Goal: Information Seeking & Learning: Learn about a topic

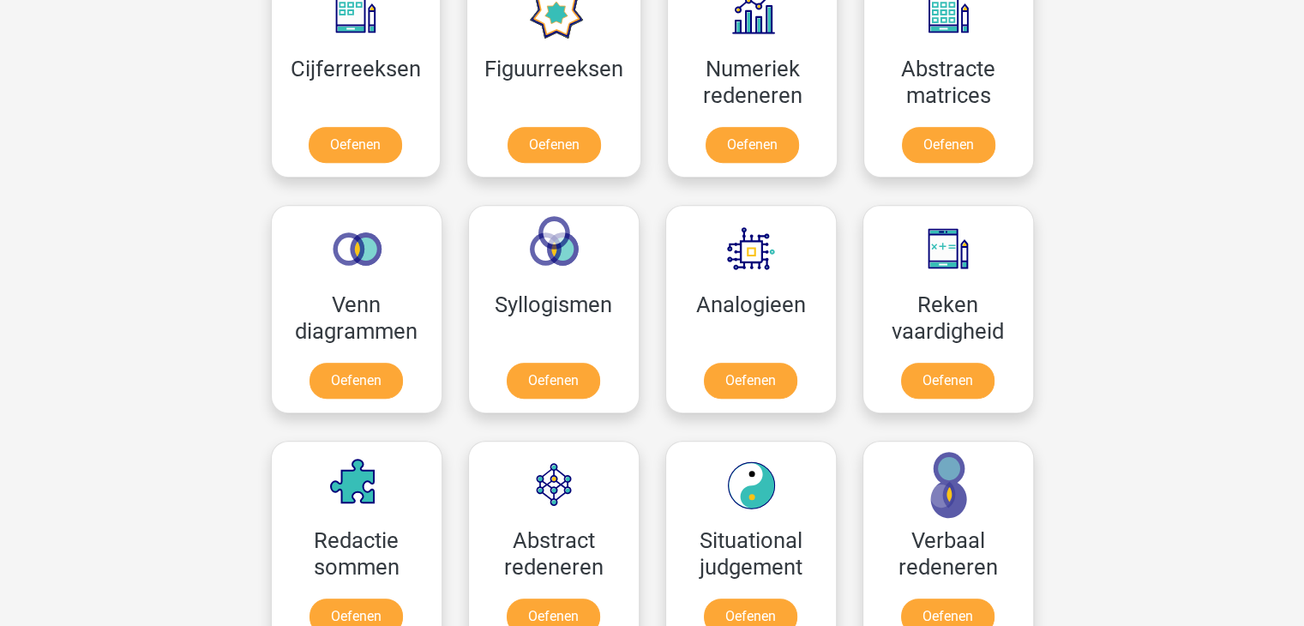
scroll to position [958, 0]
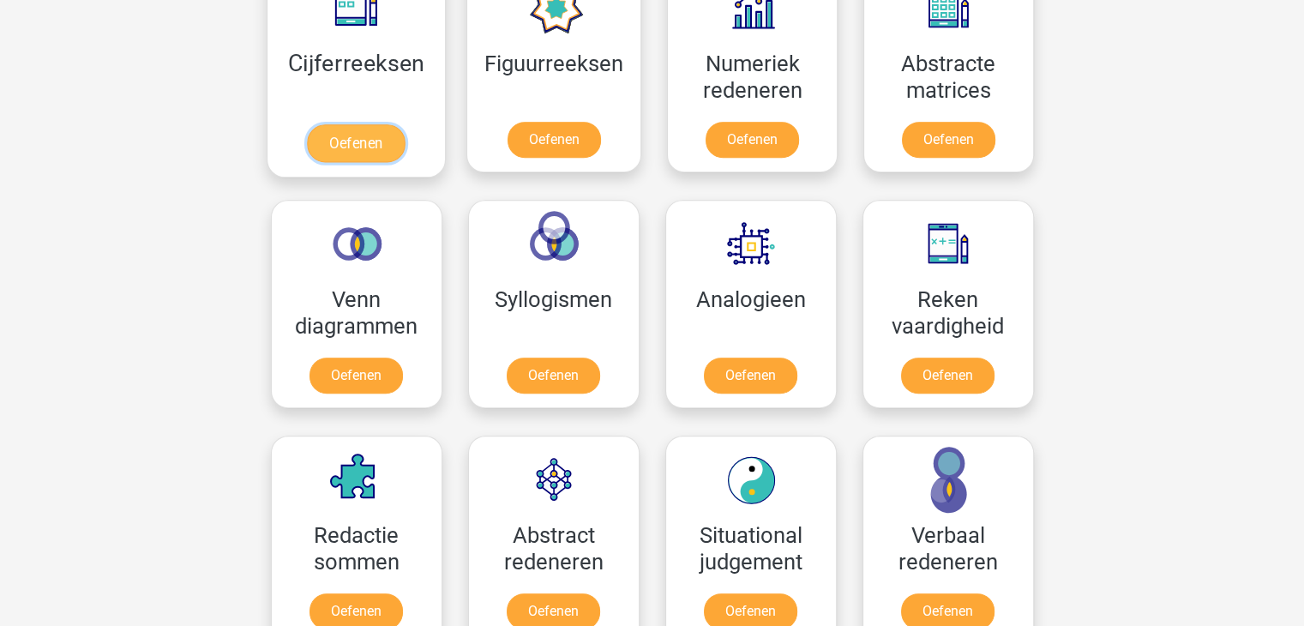
click at [340, 134] on link "Oefenen" at bounding box center [356, 143] width 98 height 38
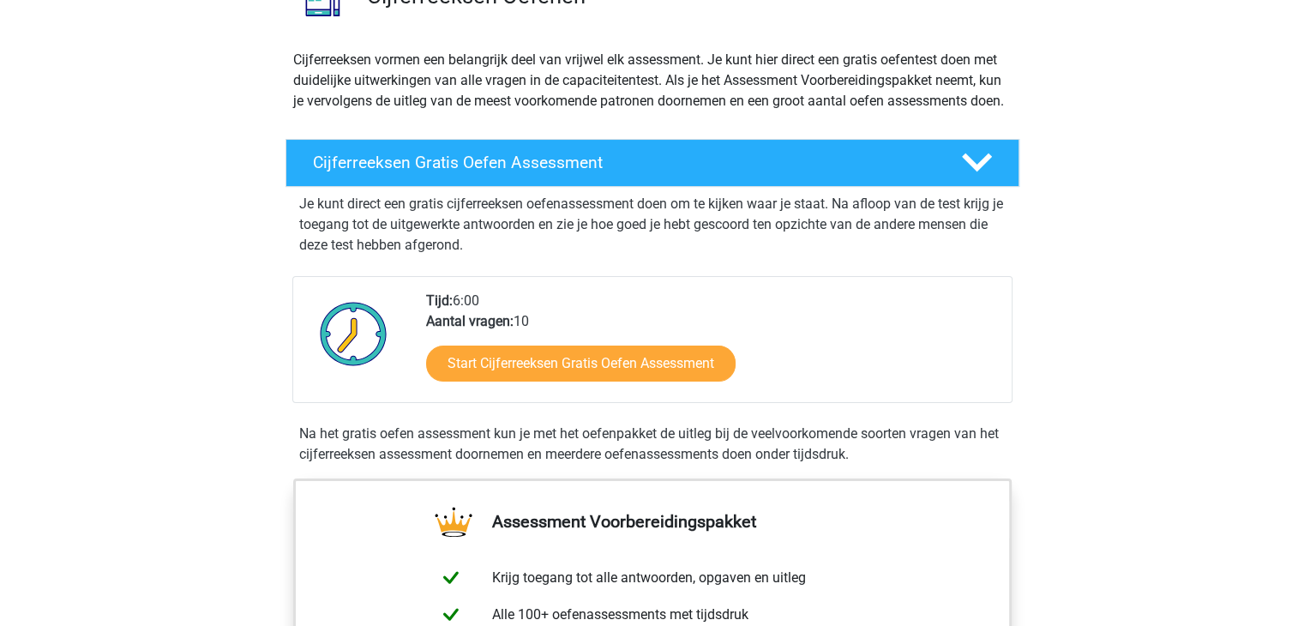
scroll to position [171, 0]
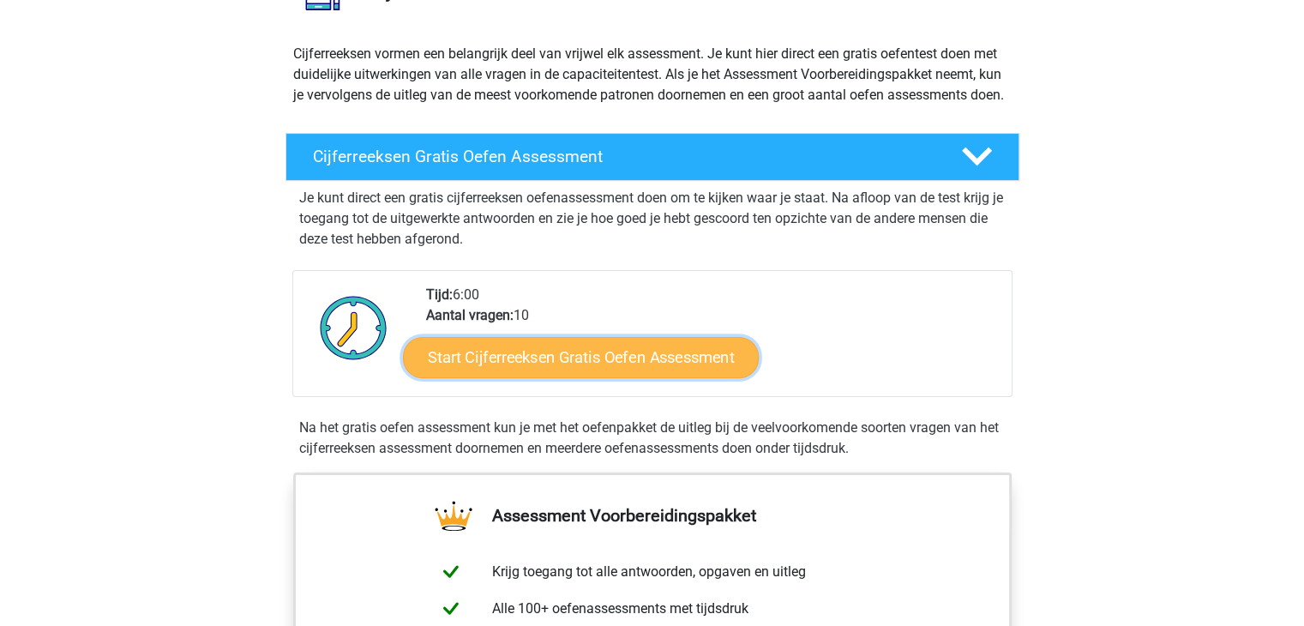
click at [515, 373] on link "Start Cijferreeksen Gratis Oefen Assessment" at bounding box center [581, 356] width 356 height 41
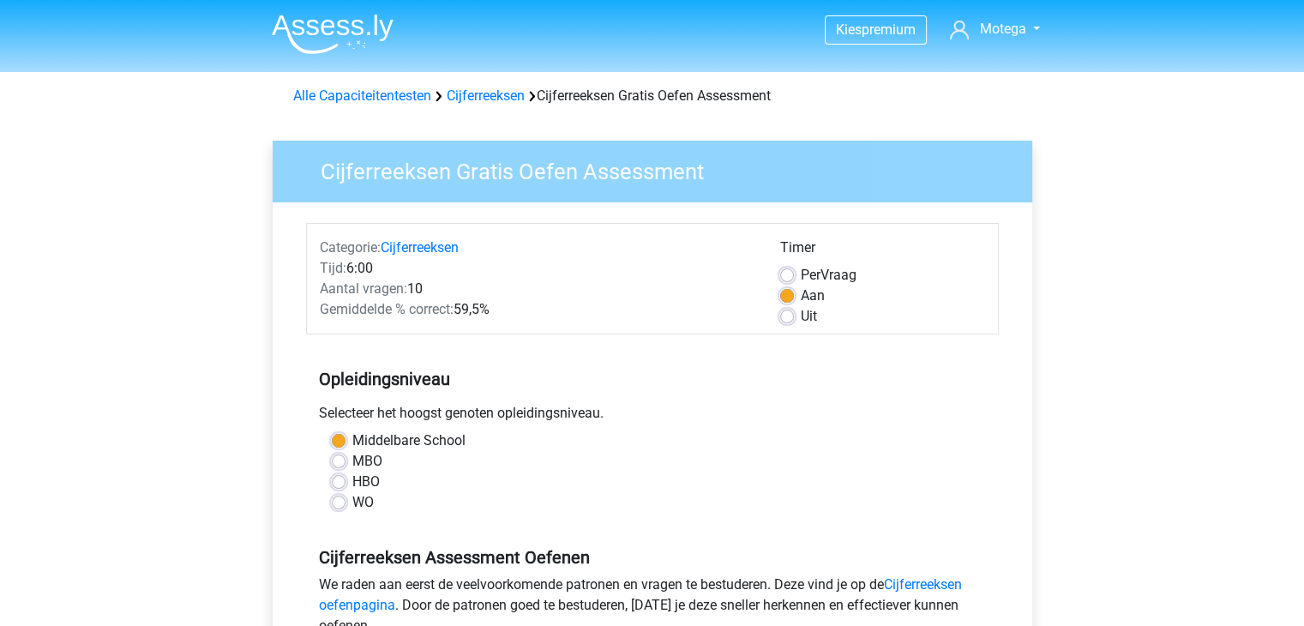
scroll to position [283, 0]
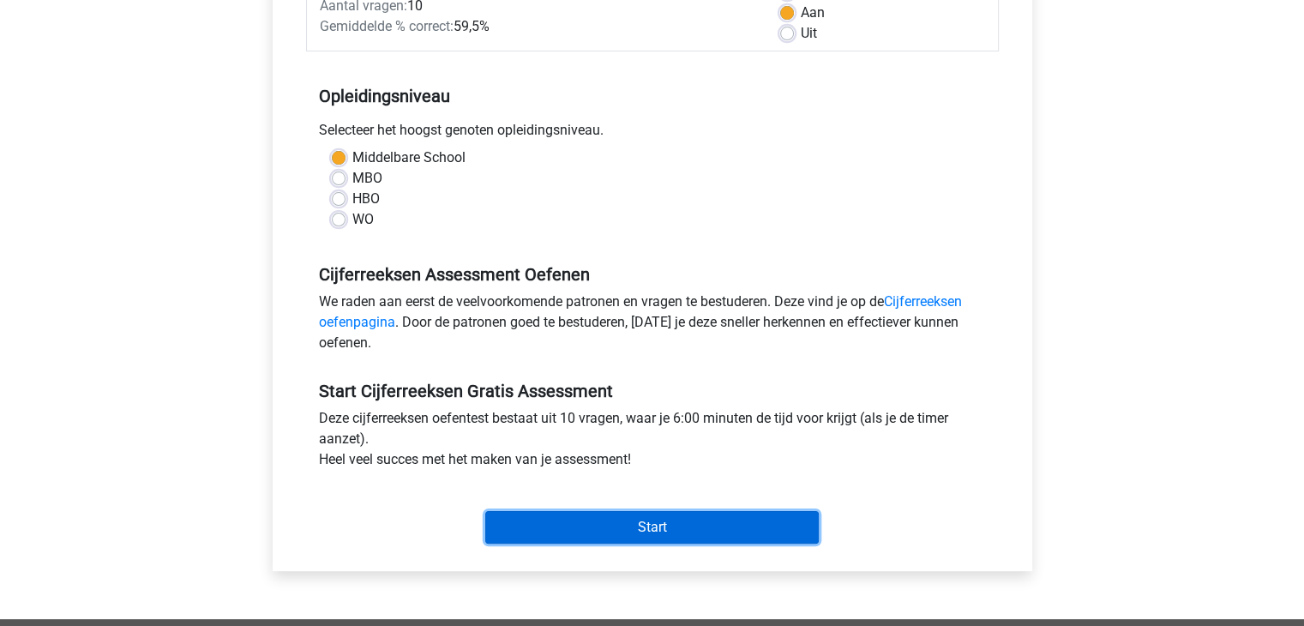
click at [660, 535] on input "Start" at bounding box center [651, 527] width 333 height 33
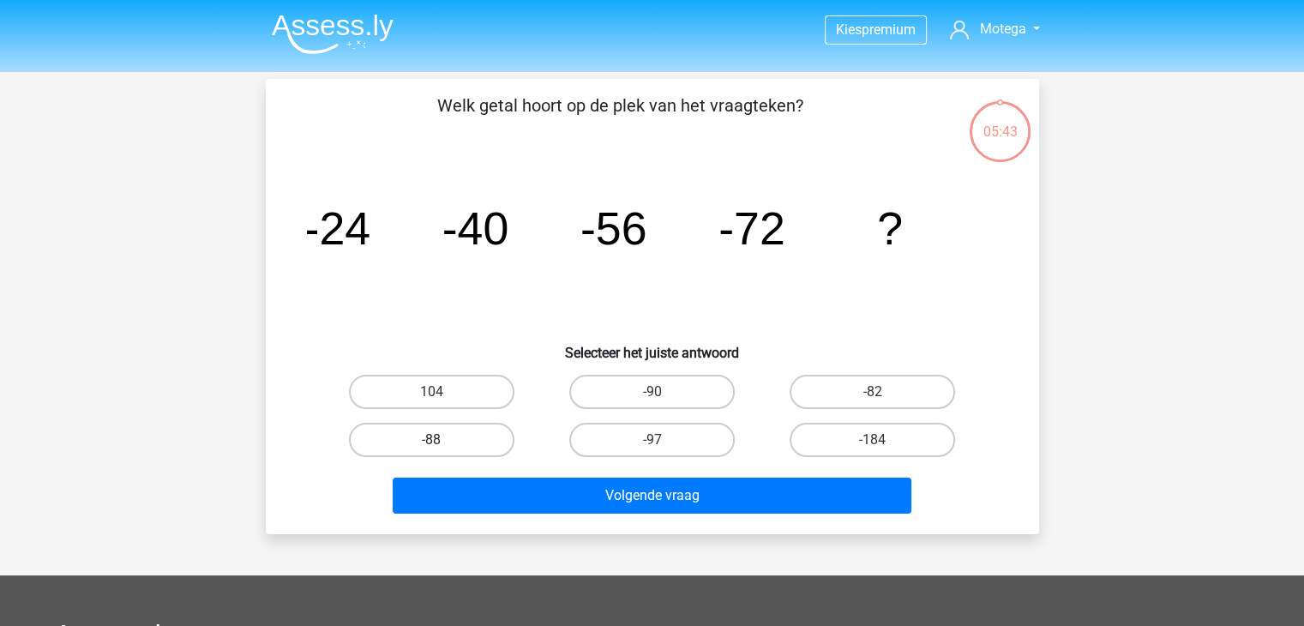
click at [449, 432] on label "-88" at bounding box center [431, 440] width 165 height 34
click at [442, 440] on input "-88" at bounding box center [436, 445] width 11 height 11
radio input "true"
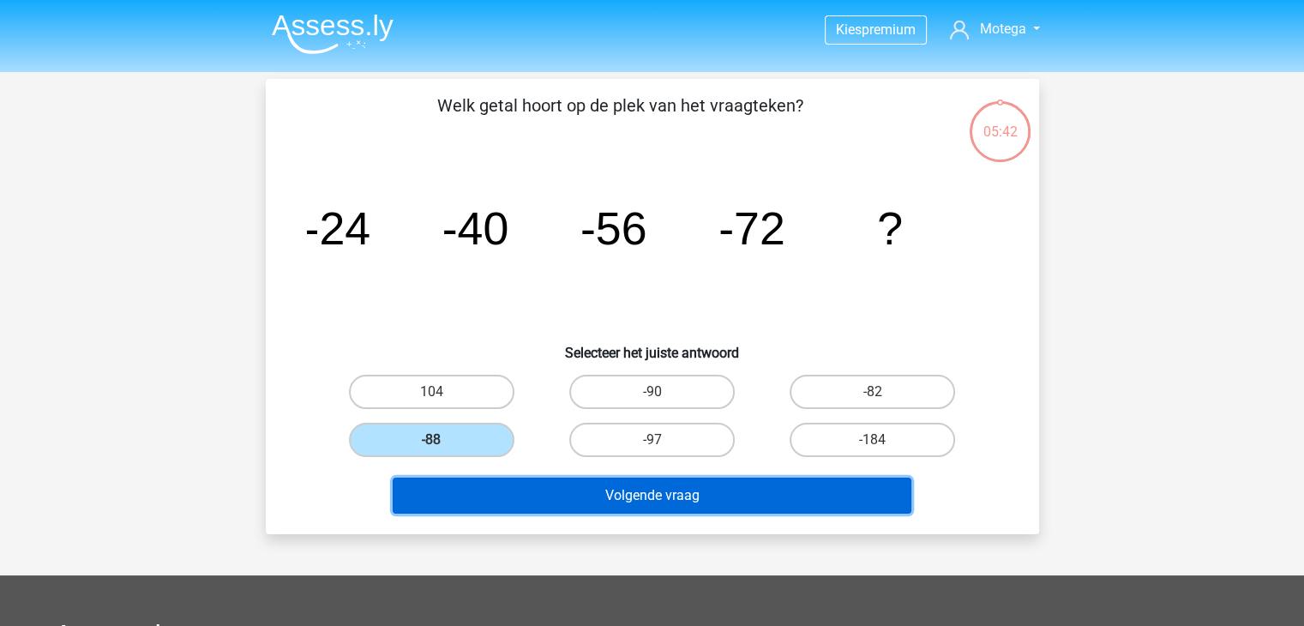
click at [591, 502] on button "Volgende vraag" at bounding box center [652, 495] width 519 height 36
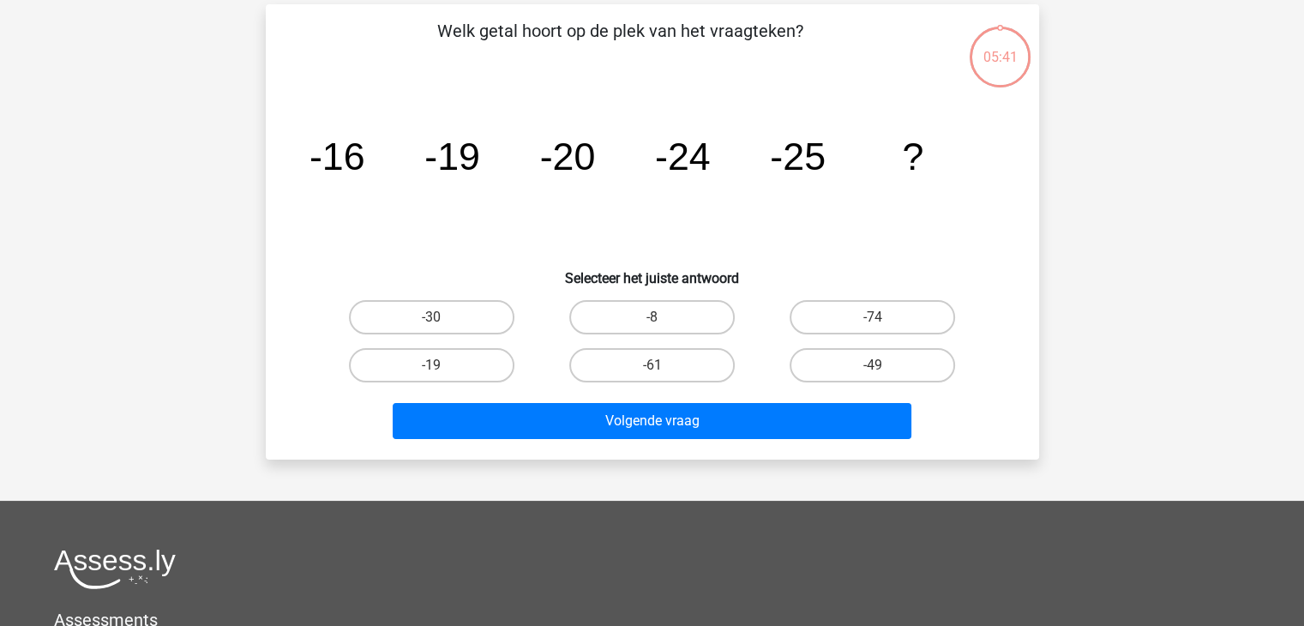
scroll to position [79, 0]
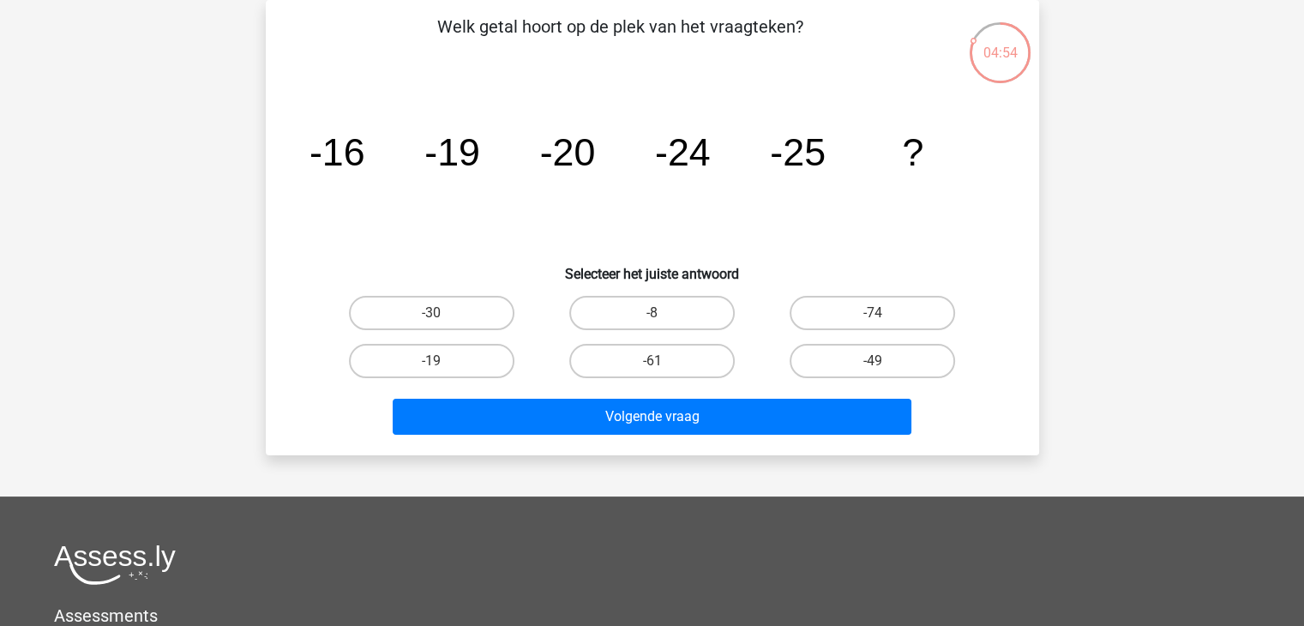
click at [437, 313] on input "-30" at bounding box center [436, 318] width 11 height 11
radio input "true"
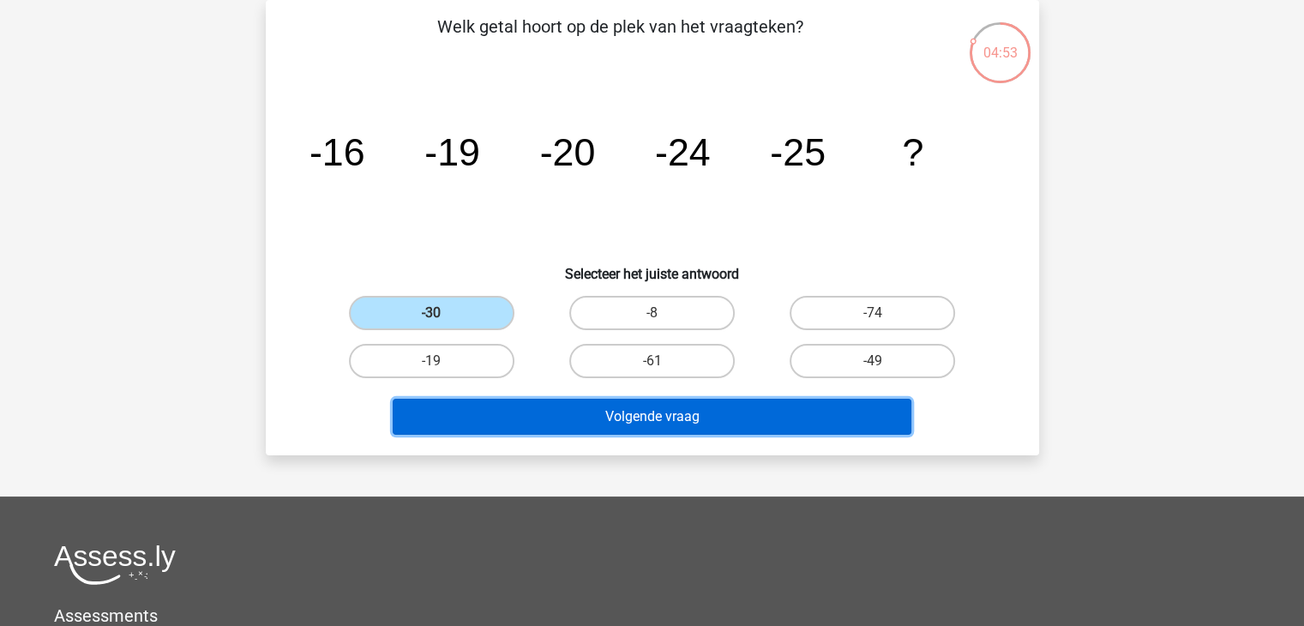
click at [538, 408] on button "Volgende vraag" at bounding box center [652, 417] width 519 height 36
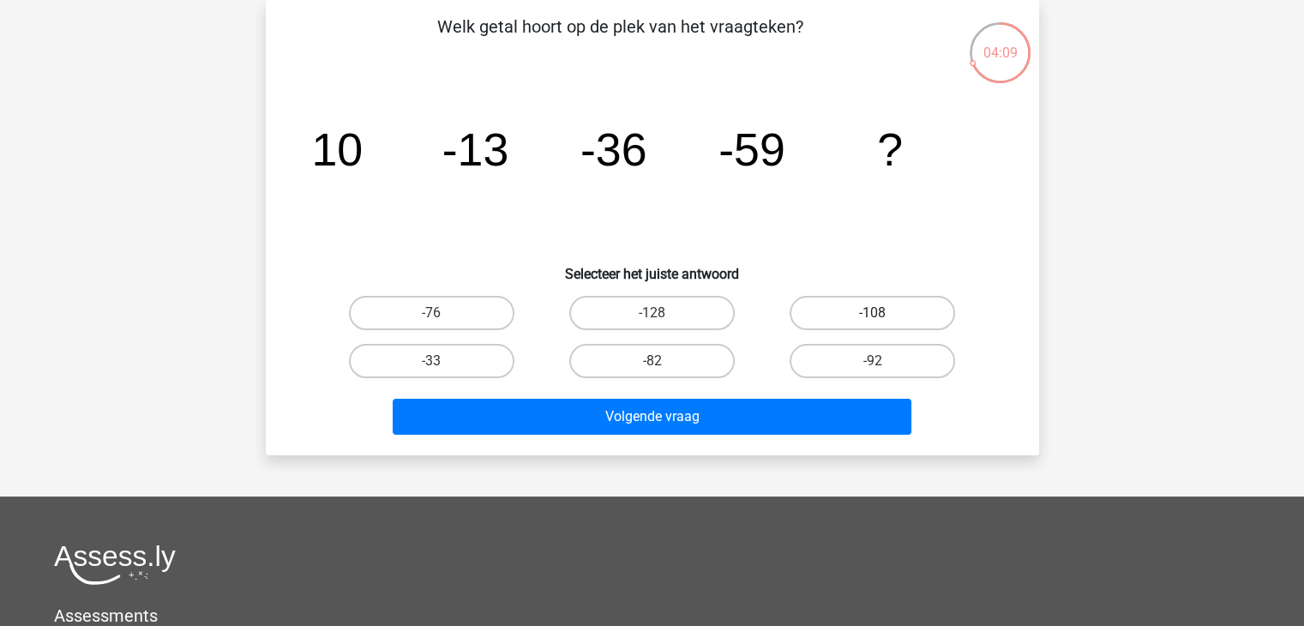
click at [871, 315] on label "-108" at bounding box center [871, 313] width 165 height 34
click at [873, 315] on input "-108" at bounding box center [878, 318] width 11 height 11
radio input "true"
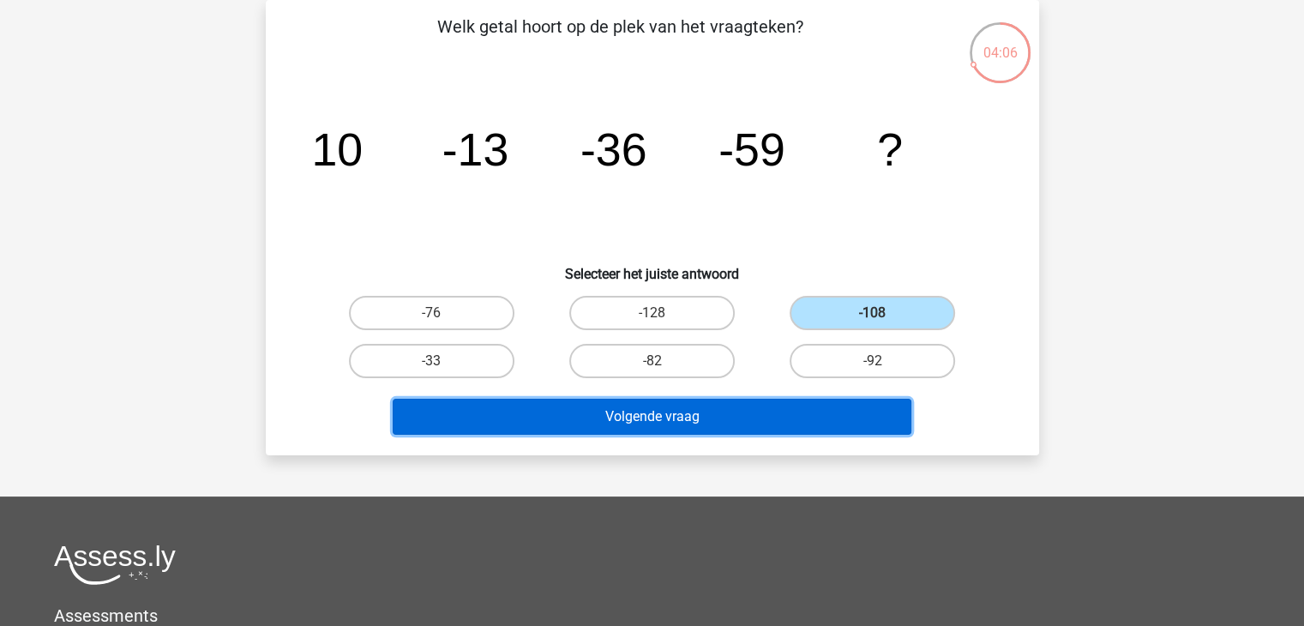
click at [696, 406] on button "Volgende vraag" at bounding box center [652, 417] width 519 height 36
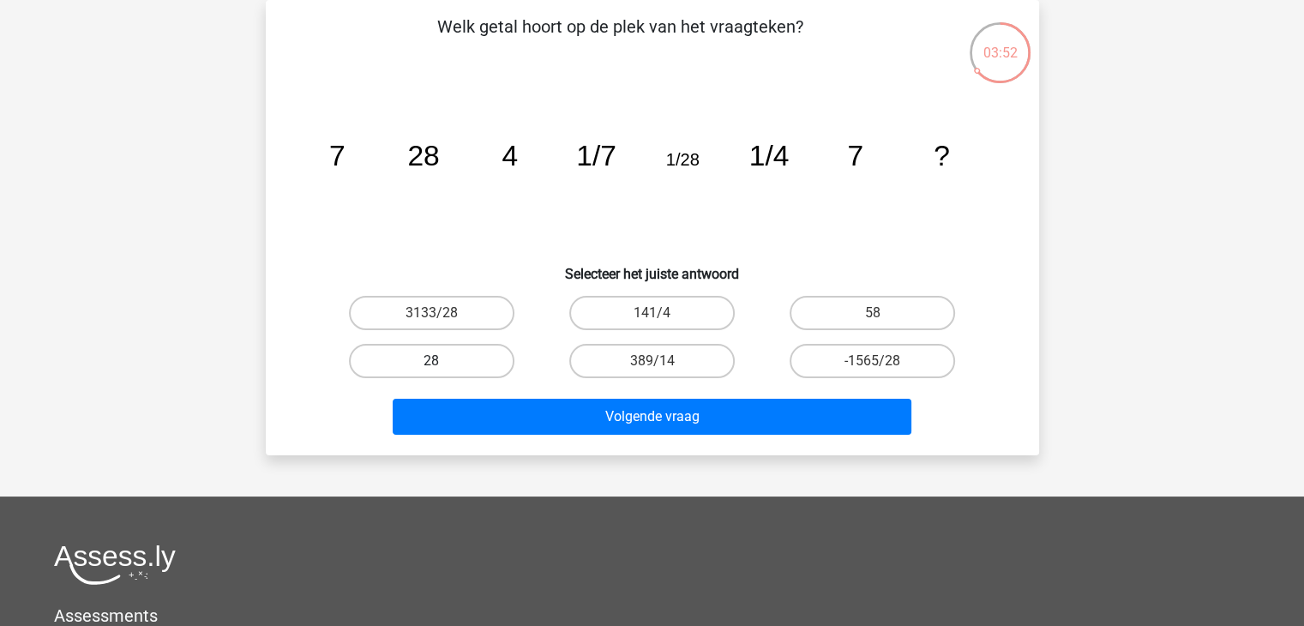
click at [436, 353] on label "28" at bounding box center [431, 361] width 165 height 34
click at [436, 361] on input "28" at bounding box center [436, 366] width 11 height 11
radio input "true"
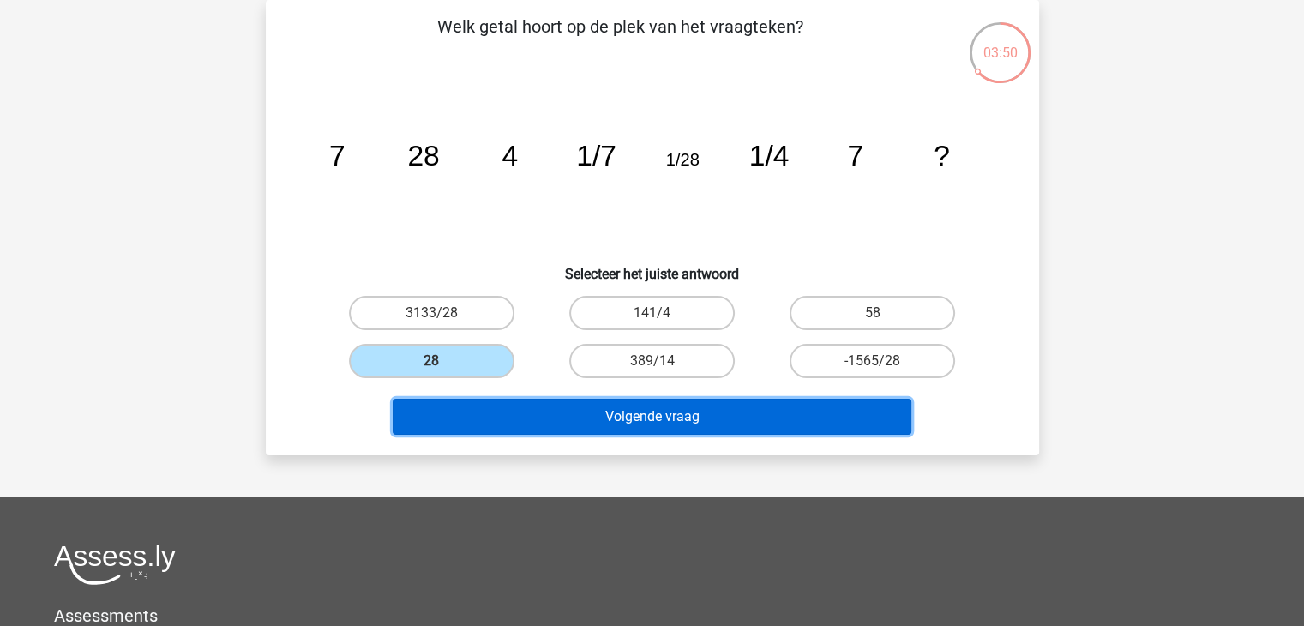
click at [672, 426] on button "Volgende vraag" at bounding box center [652, 417] width 519 height 36
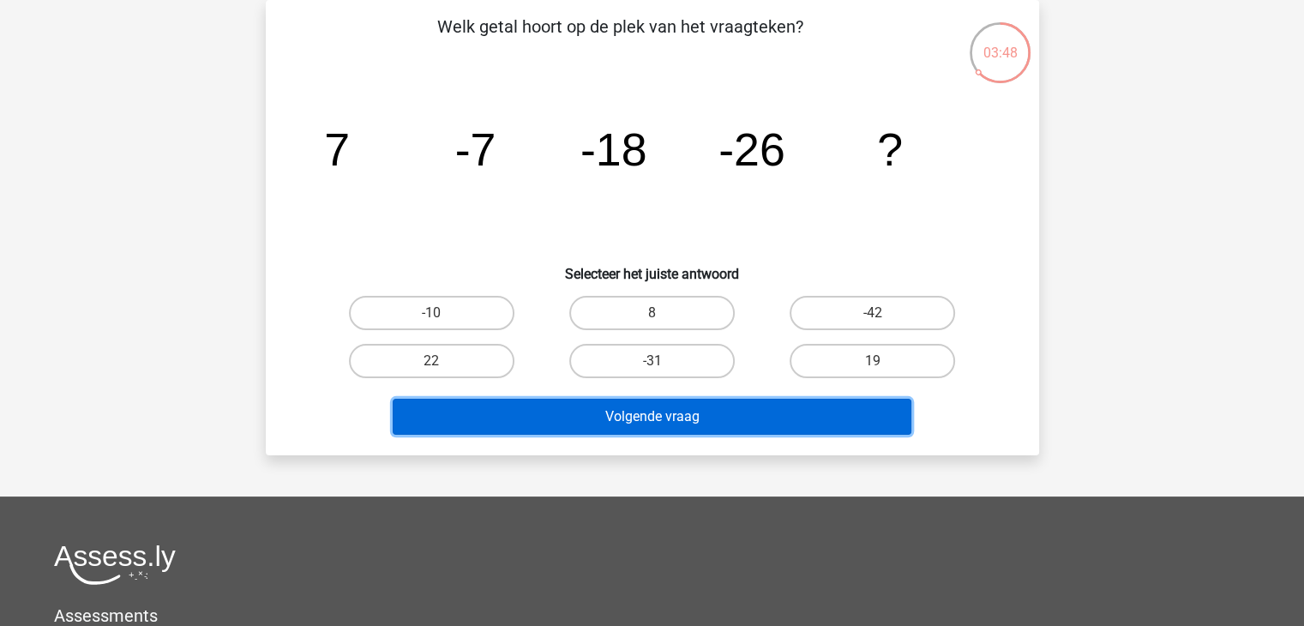
click at [672, 426] on button "Volgende vraag" at bounding box center [652, 417] width 519 height 36
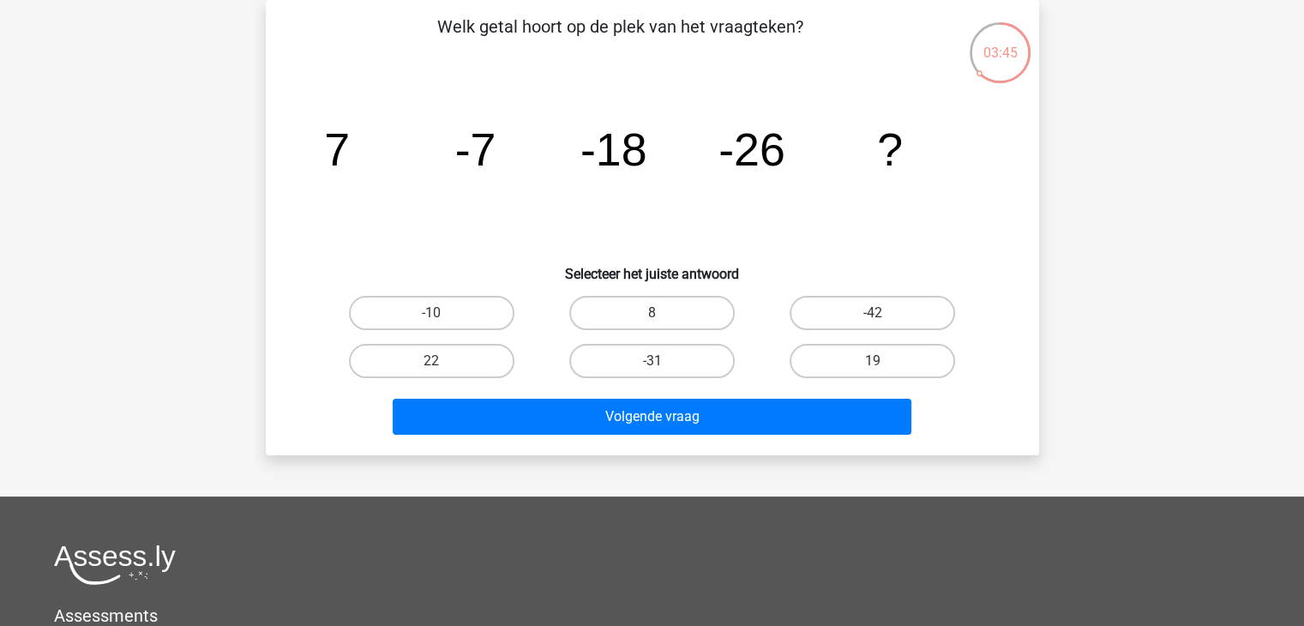
click at [516, 236] on icon "image/svg+xml 7 -7 -18 -26 ?" at bounding box center [652, 165] width 691 height 173
click at [639, 327] on label "8" at bounding box center [651, 313] width 165 height 34
click at [651, 324] on input "8" at bounding box center [656, 318] width 11 height 11
radio input "true"
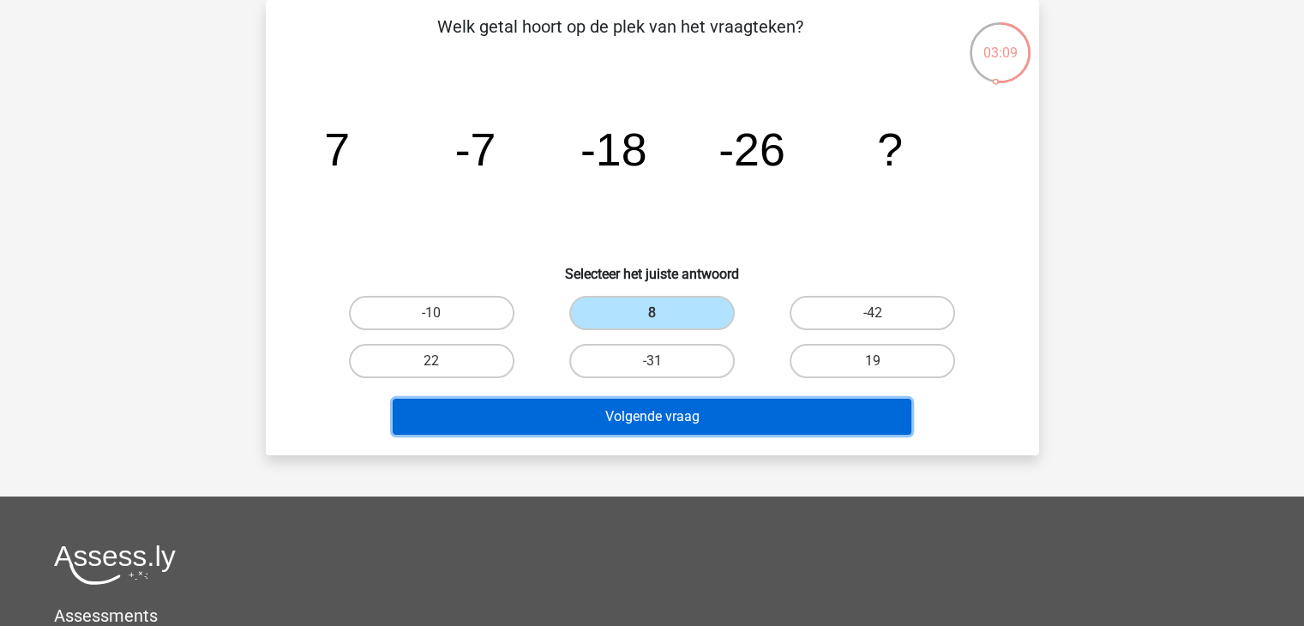
click at [717, 407] on button "Volgende vraag" at bounding box center [652, 417] width 519 height 36
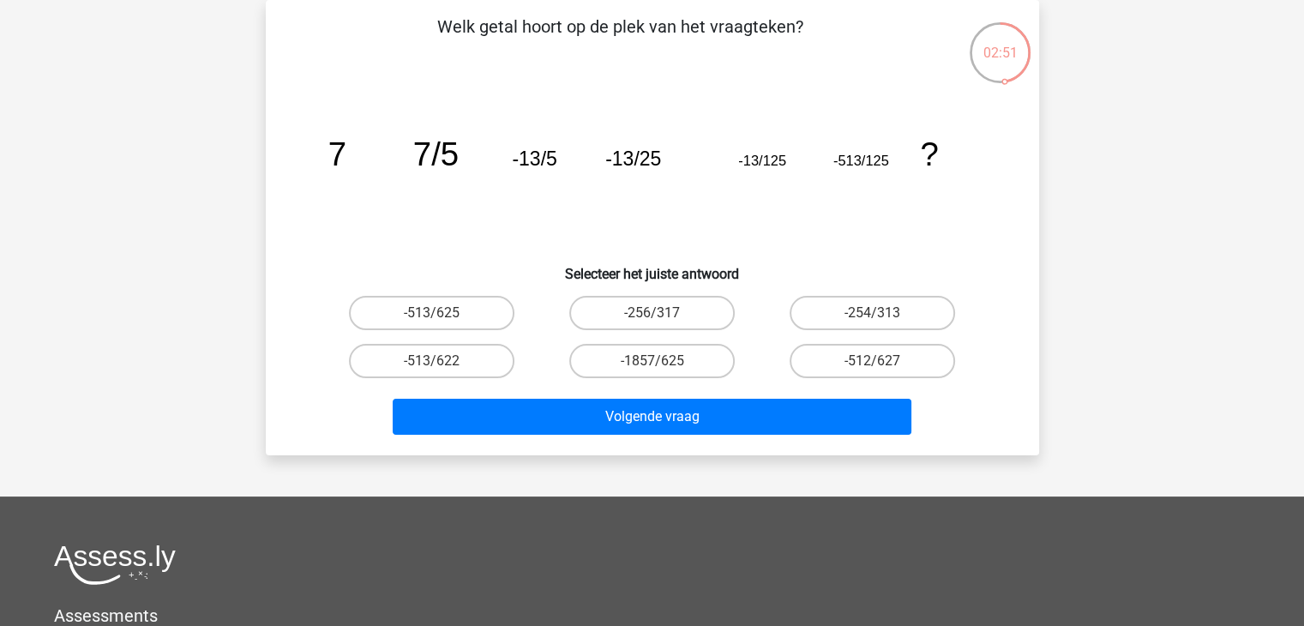
click at [765, 87] on icon "image/svg+xml 7 7/5 -13/5 -13/25 -13/125 -513/125 ?" at bounding box center [652, 165] width 691 height 173
click at [644, 321] on label "-256/317" at bounding box center [651, 313] width 165 height 34
click at [651, 321] on input "-256/317" at bounding box center [656, 318] width 11 height 11
radio input "true"
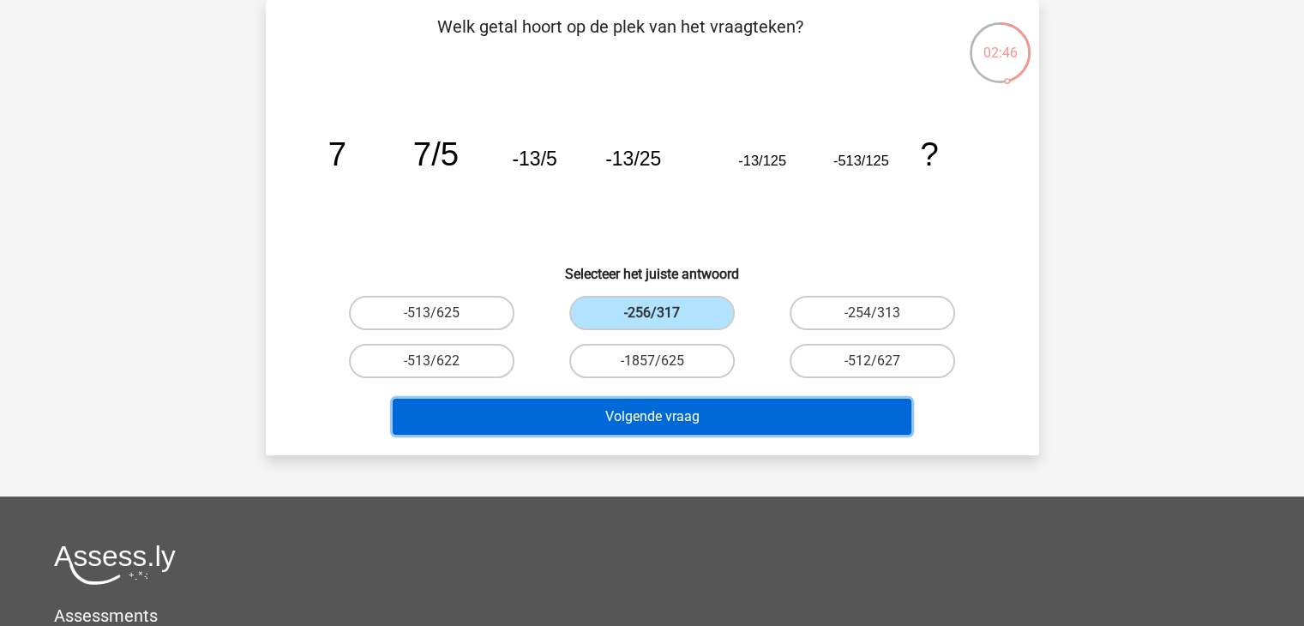
click at [687, 403] on button "Volgende vraag" at bounding box center [652, 417] width 519 height 36
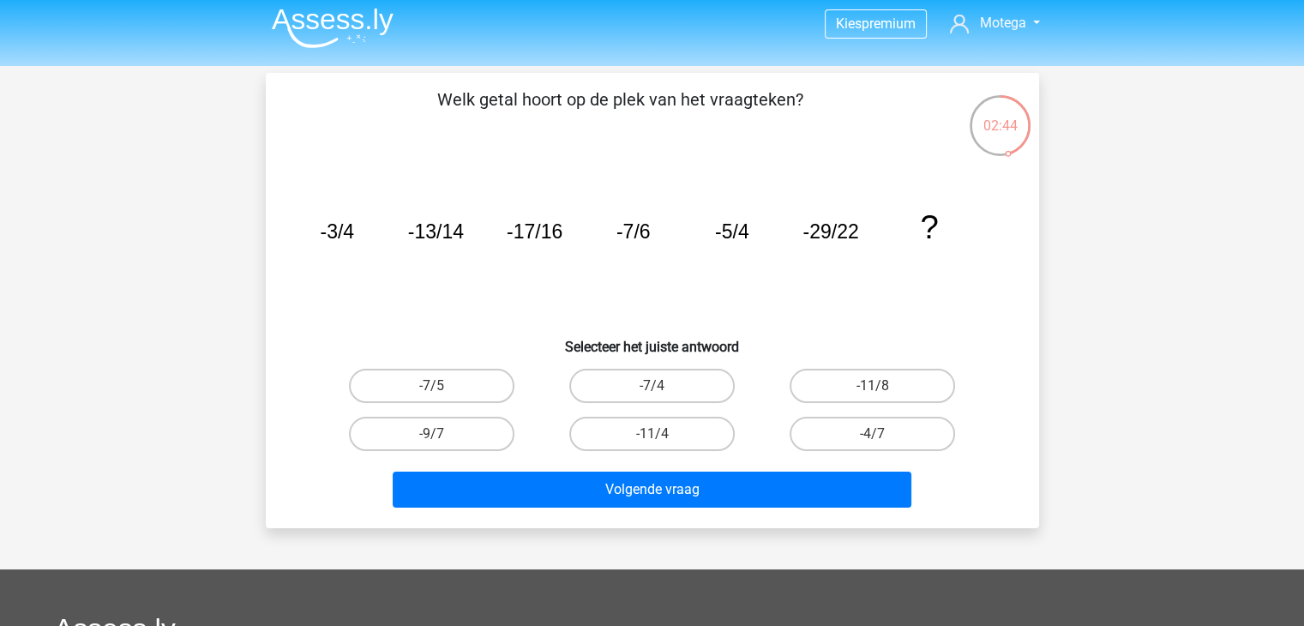
scroll to position [9, 0]
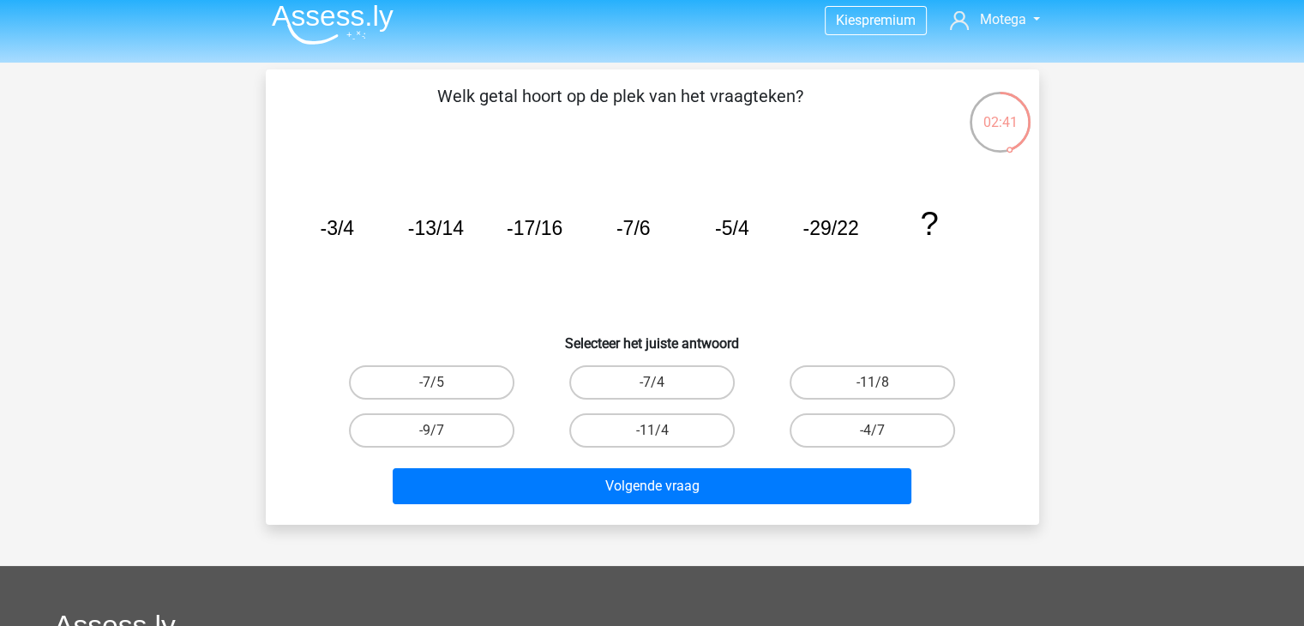
click at [655, 435] on input "-11/4" at bounding box center [656, 435] width 11 height 11
radio input "true"
click at [657, 436] on input "-11/4" at bounding box center [656, 435] width 11 height 11
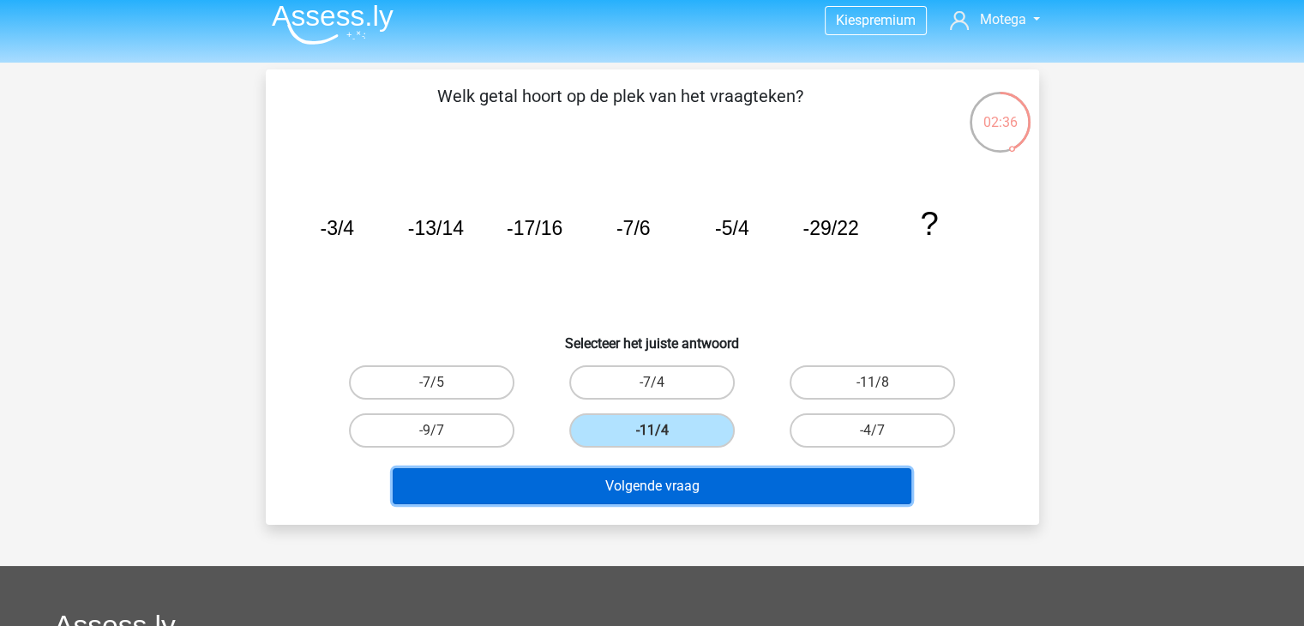
click at [684, 488] on button "Volgende vraag" at bounding box center [652, 486] width 519 height 36
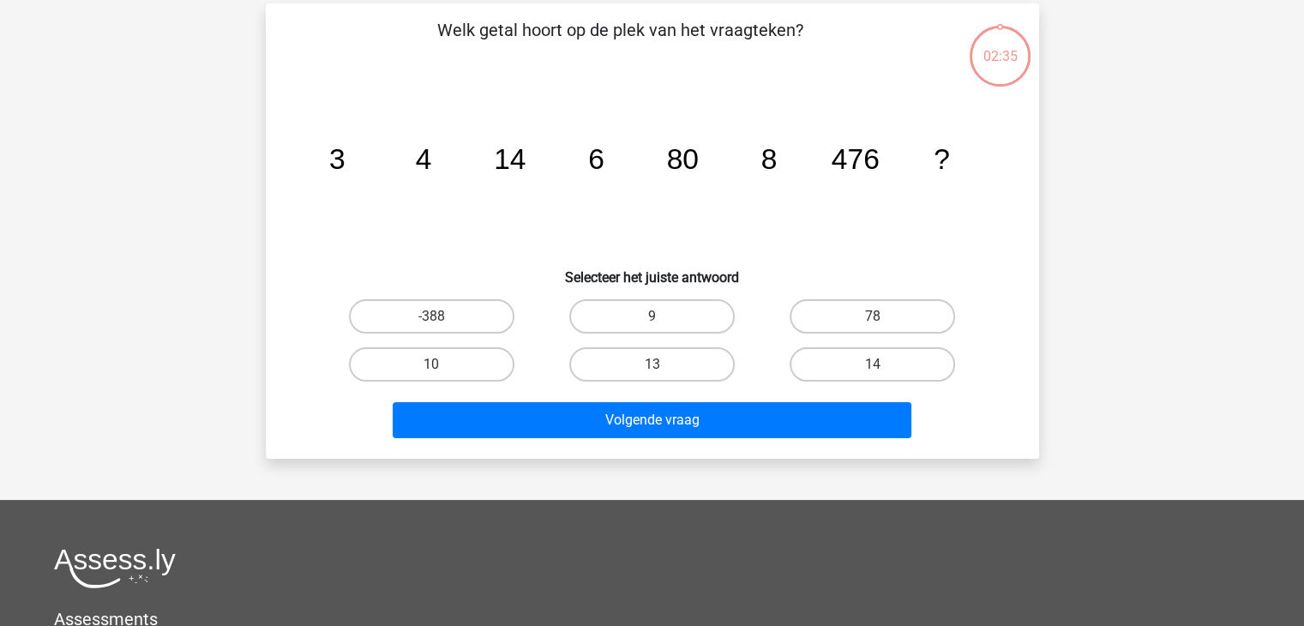
scroll to position [79, 0]
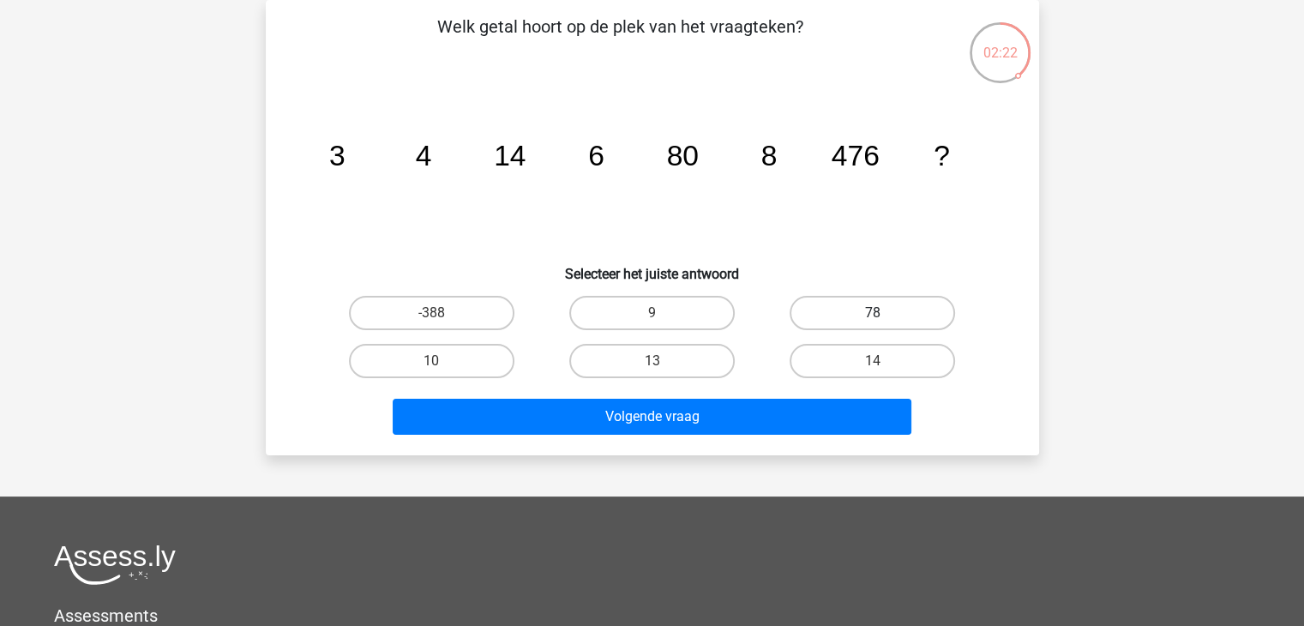
click at [891, 306] on label "78" at bounding box center [871, 313] width 165 height 34
click at [884, 313] on input "78" at bounding box center [878, 318] width 11 height 11
radio input "true"
click at [848, 356] on label "14" at bounding box center [871, 361] width 165 height 34
click at [873, 361] on input "14" at bounding box center [878, 366] width 11 height 11
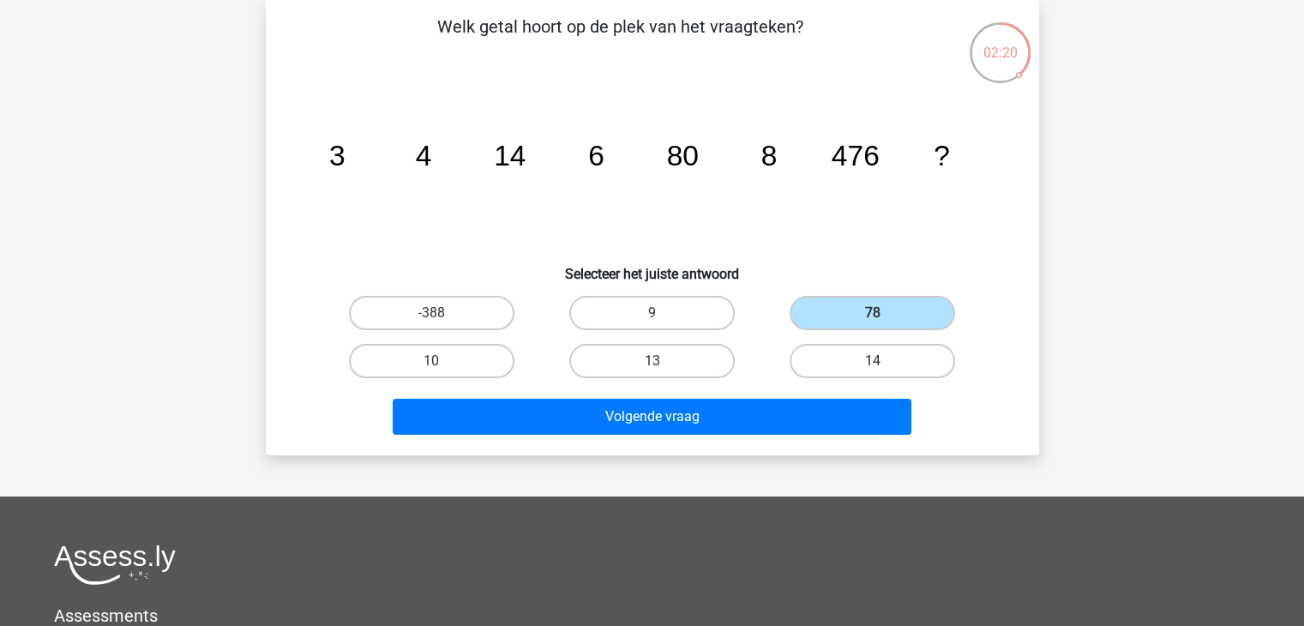
radio input "true"
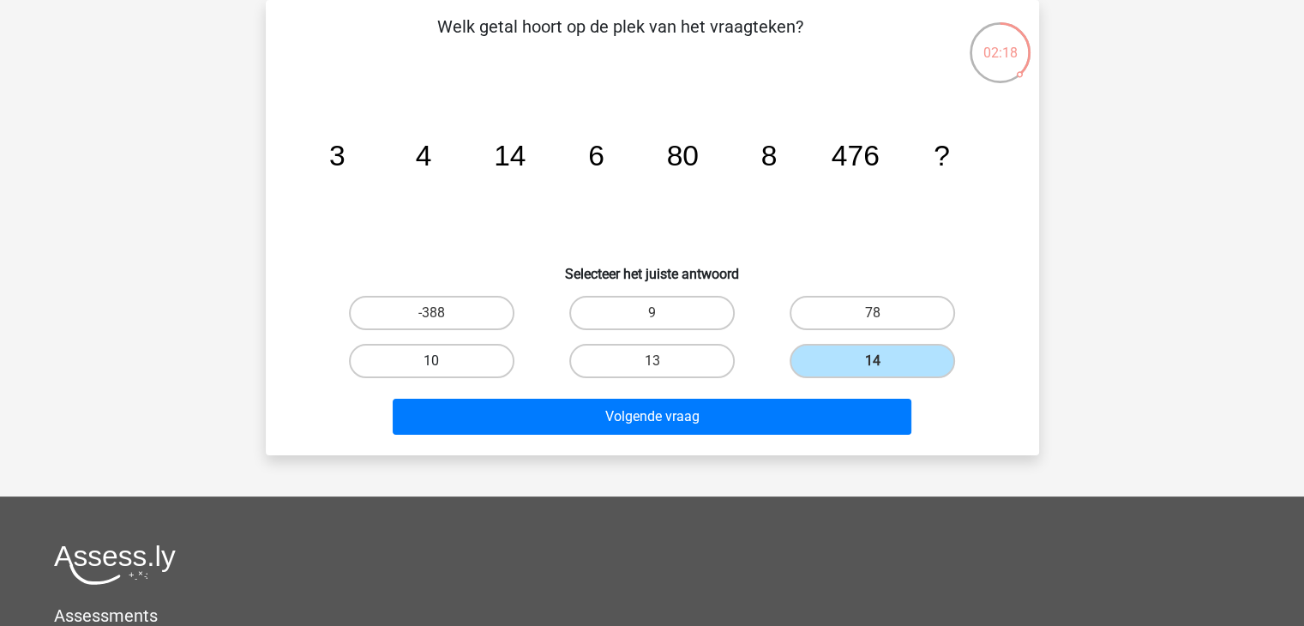
click at [459, 371] on label "10" at bounding box center [431, 361] width 165 height 34
click at [442, 371] on input "10" at bounding box center [436, 366] width 11 height 11
radio input "true"
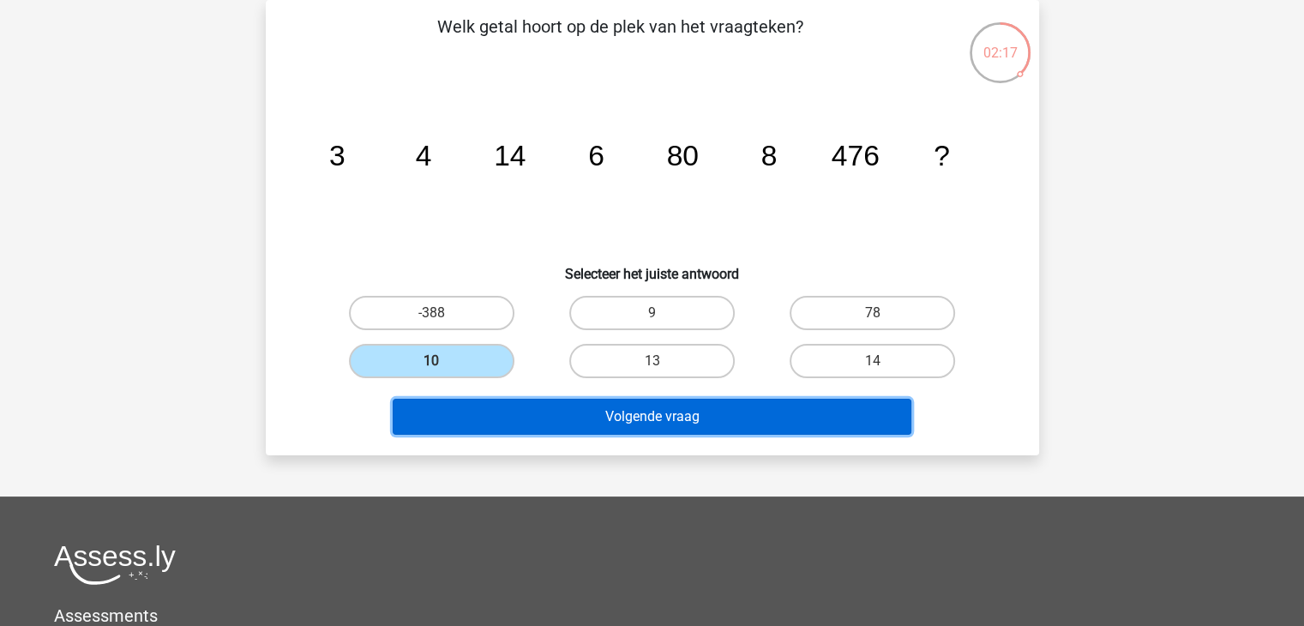
click at [525, 417] on button "Volgende vraag" at bounding box center [652, 417] width 519 height 36
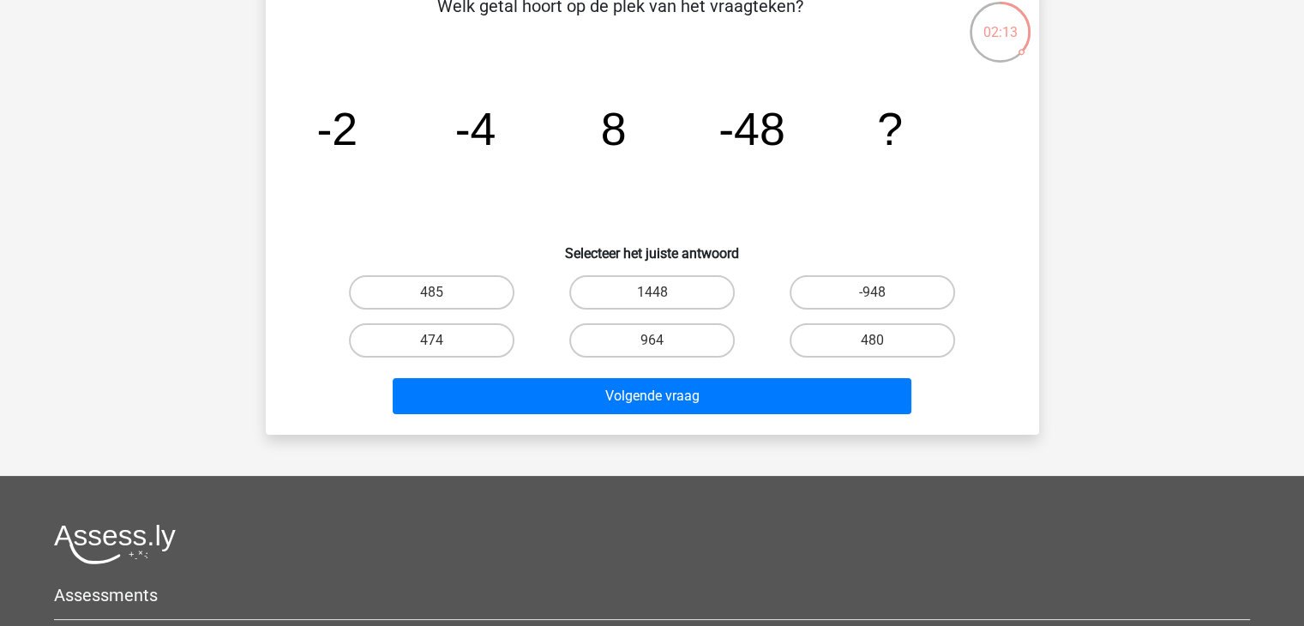
scroll to position [103, 0]
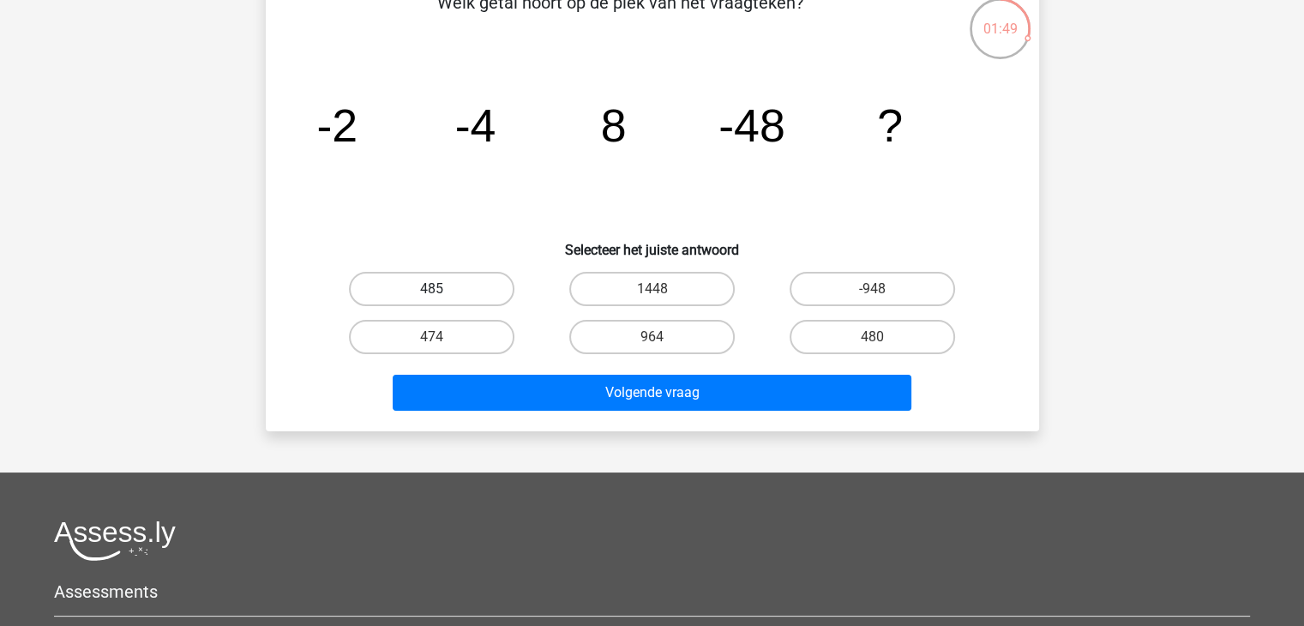
click at [466, 287] on label "485" at bounding box center [431, 289] width 165 height 34
click at [442, 289] on input "485" at bounding box center [436, 294] width 11 height 11
radio input "true"
click at [871, 333] on label "480" at bounding box center [871, 337] width 165 height 34
click at [873, 337] on input "480" at bounding box center [878, 342] width 11 height 11
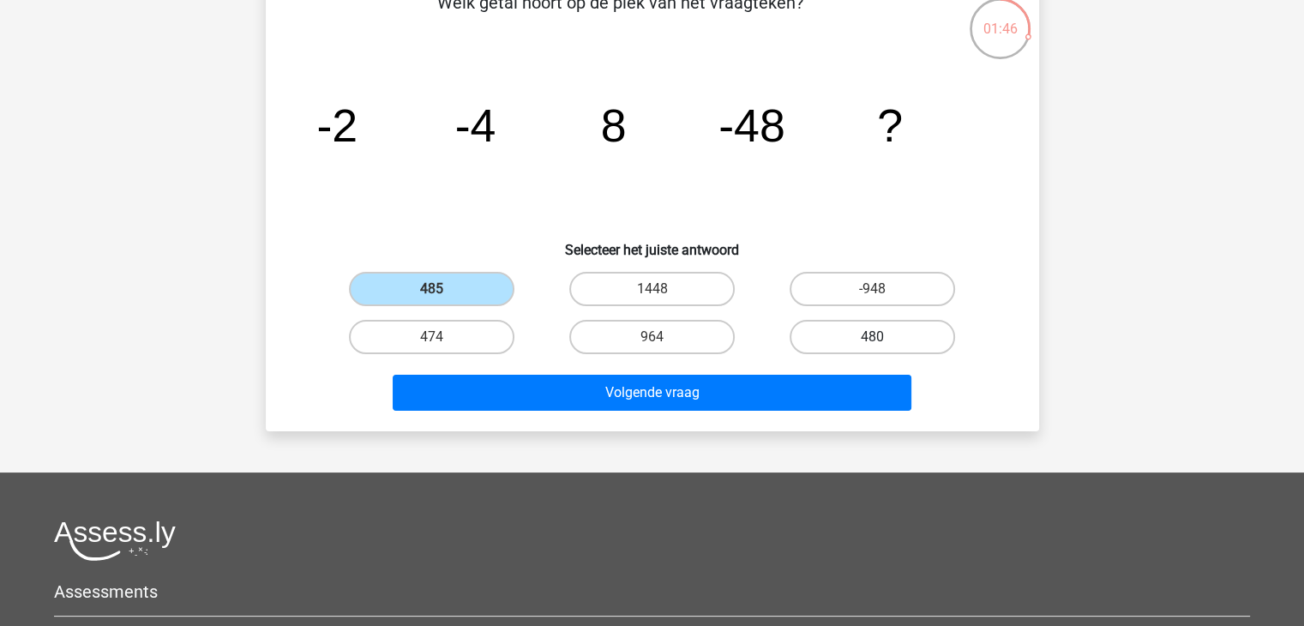
radio input "true"
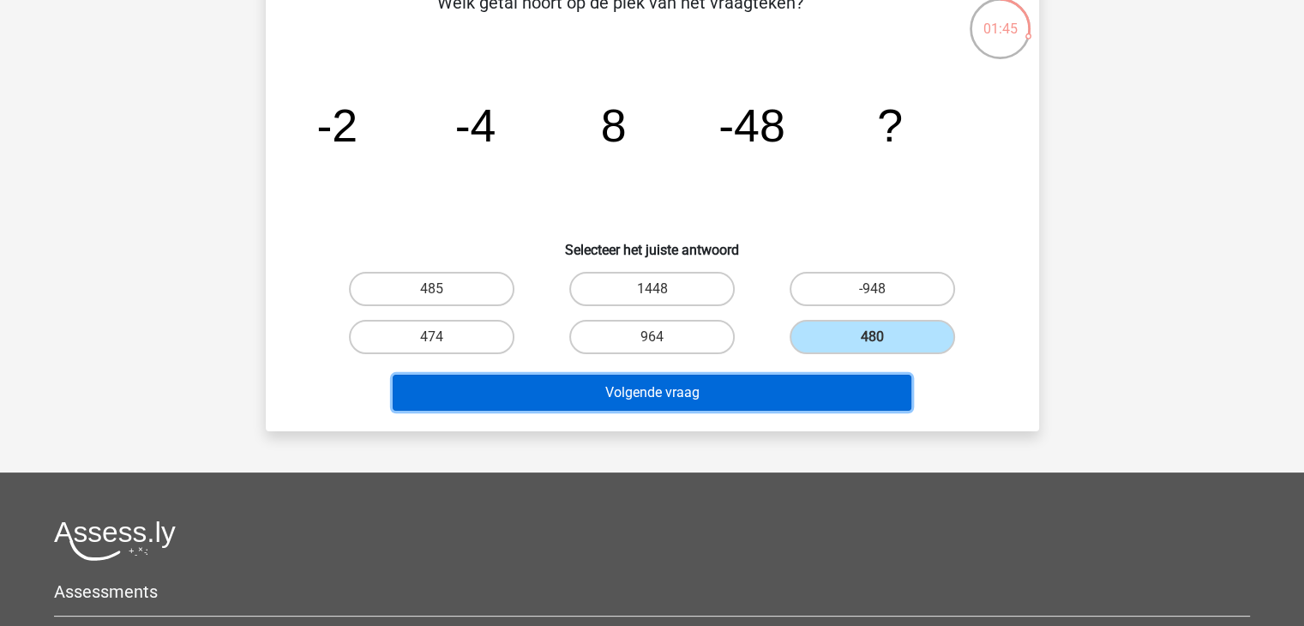
click at [629, 383] on button "Volgende vraag" at bounding box center [652, 393] width 519 height 36
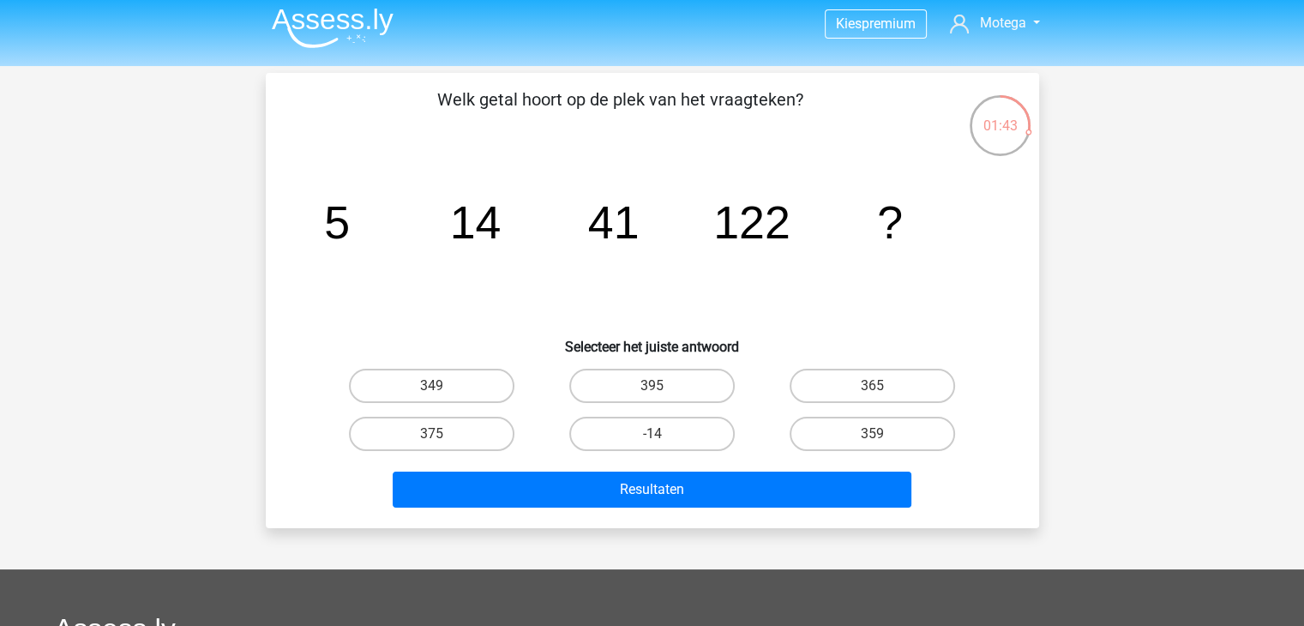
scroll to position [7, 0]
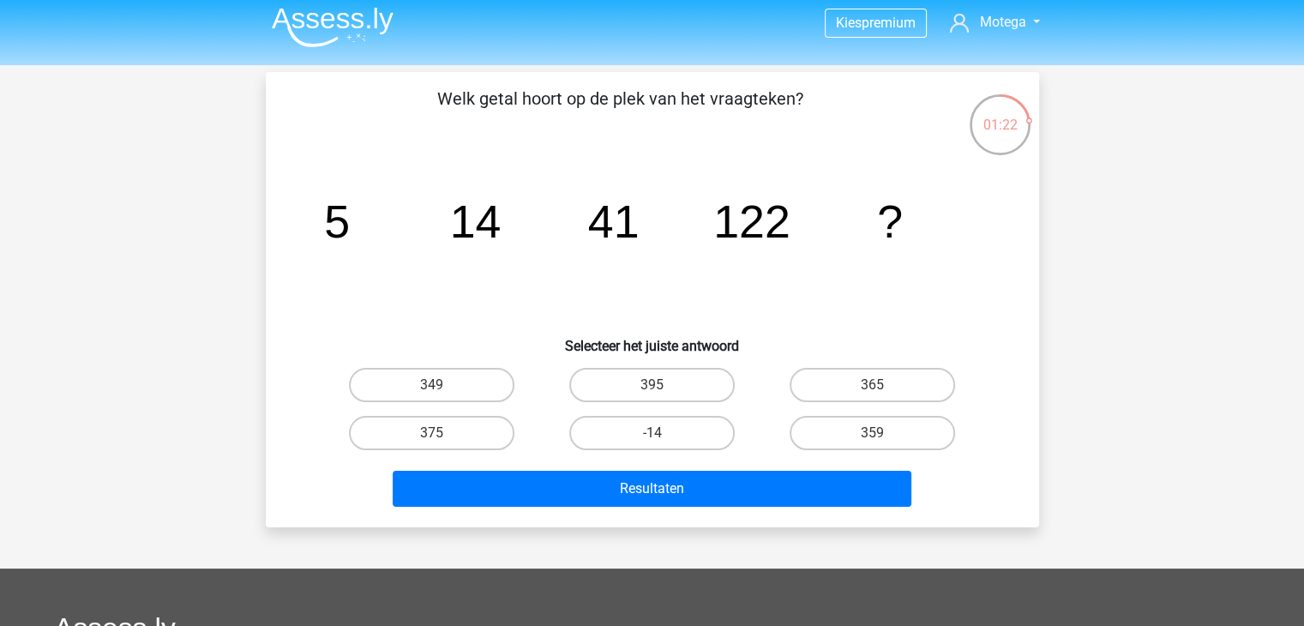
click at [435, 440] on input "375" at bounding box center [436, 438] width 11 height 11
radio input "true"
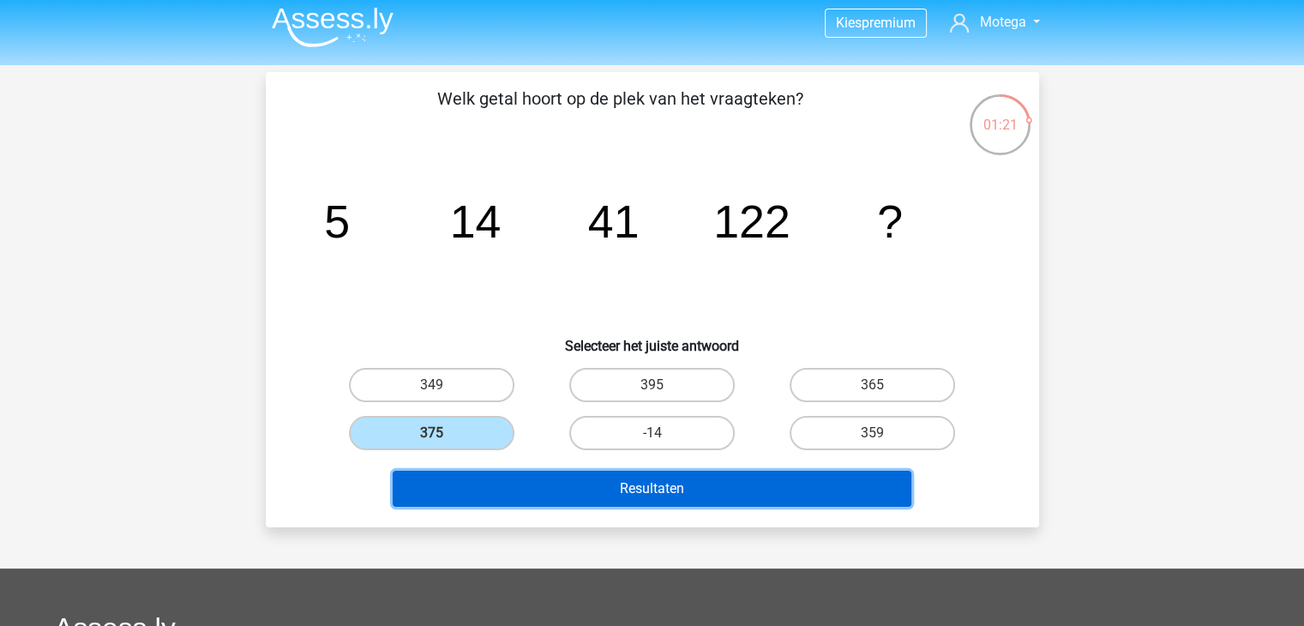
click at [583, 491] on button "Resultaten" at bounding box center [652, 489] width 519 height 36
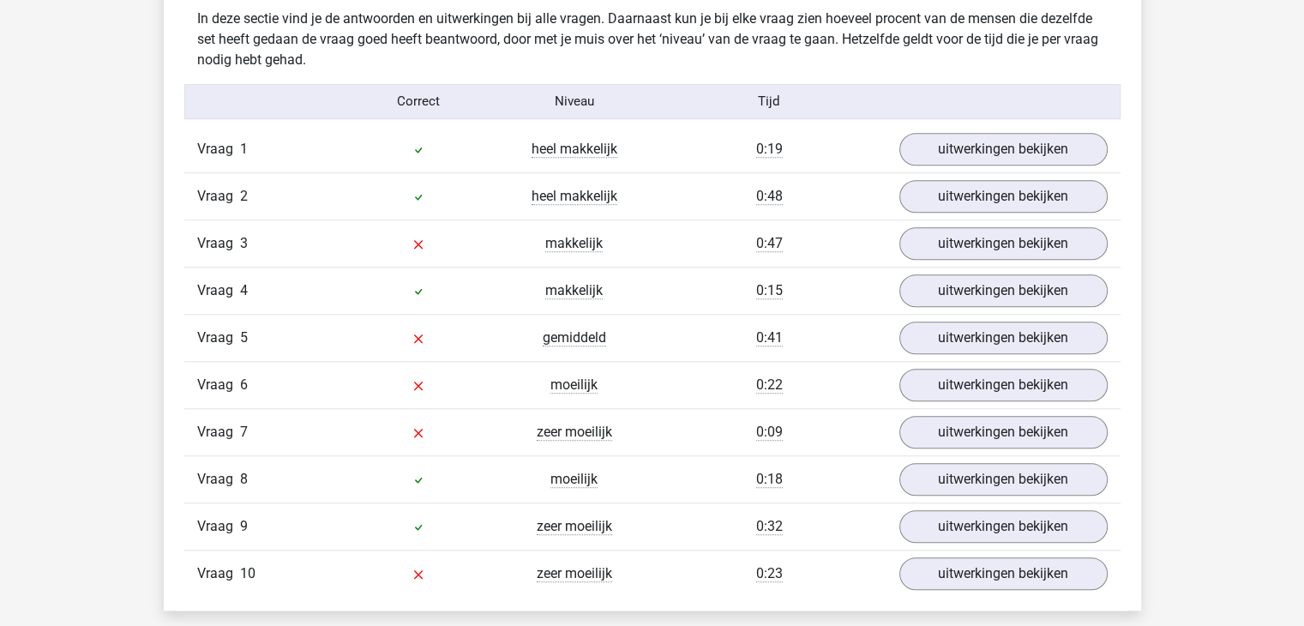
scroll to position [1357, 0]
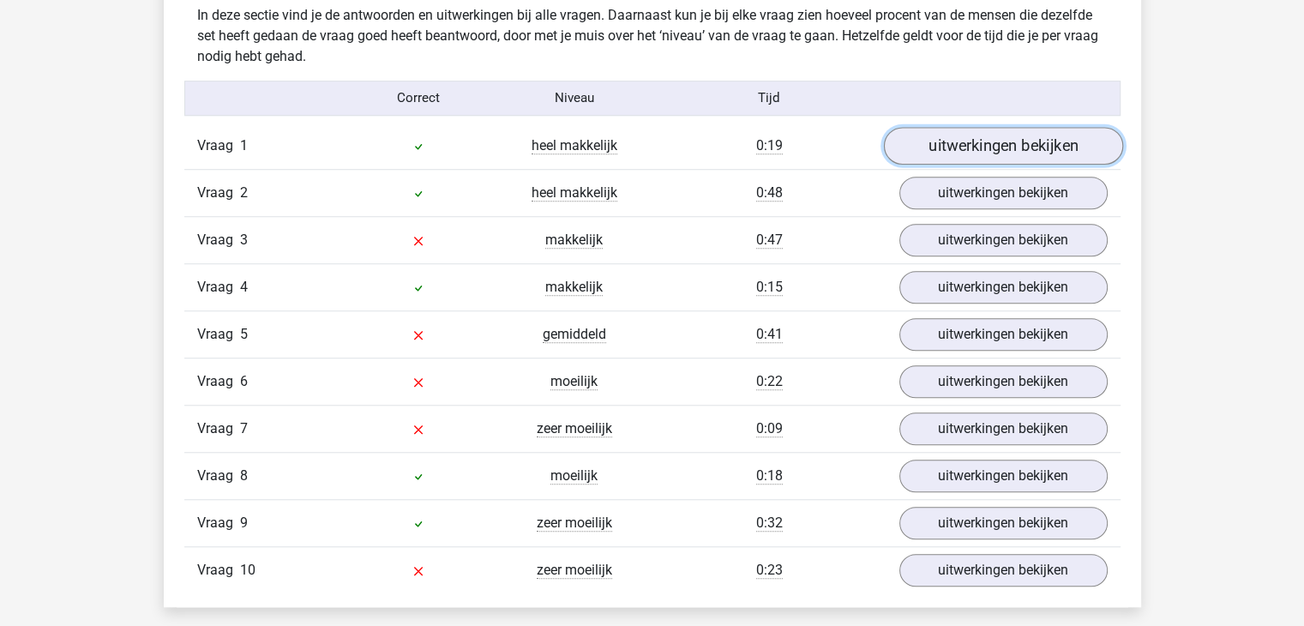
click at [985, 145] on link "uitwerkingen bekijken" at bounding box center [1002, 146] width 239 height 38
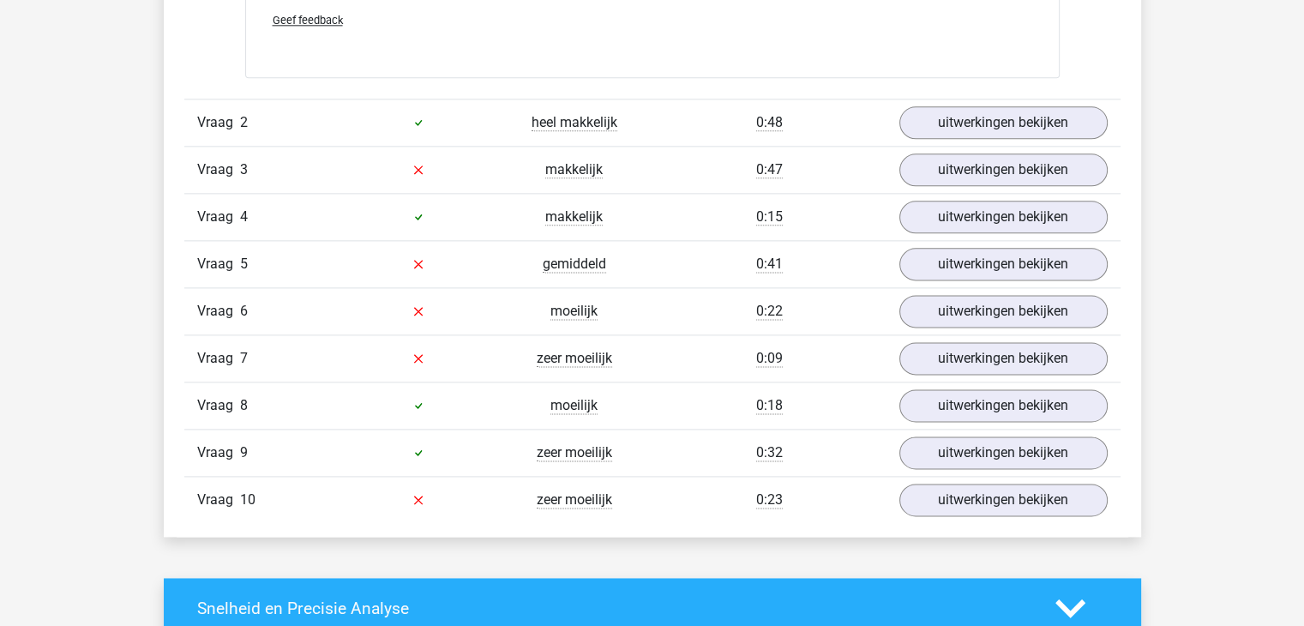
scroll to position [2176, 0]
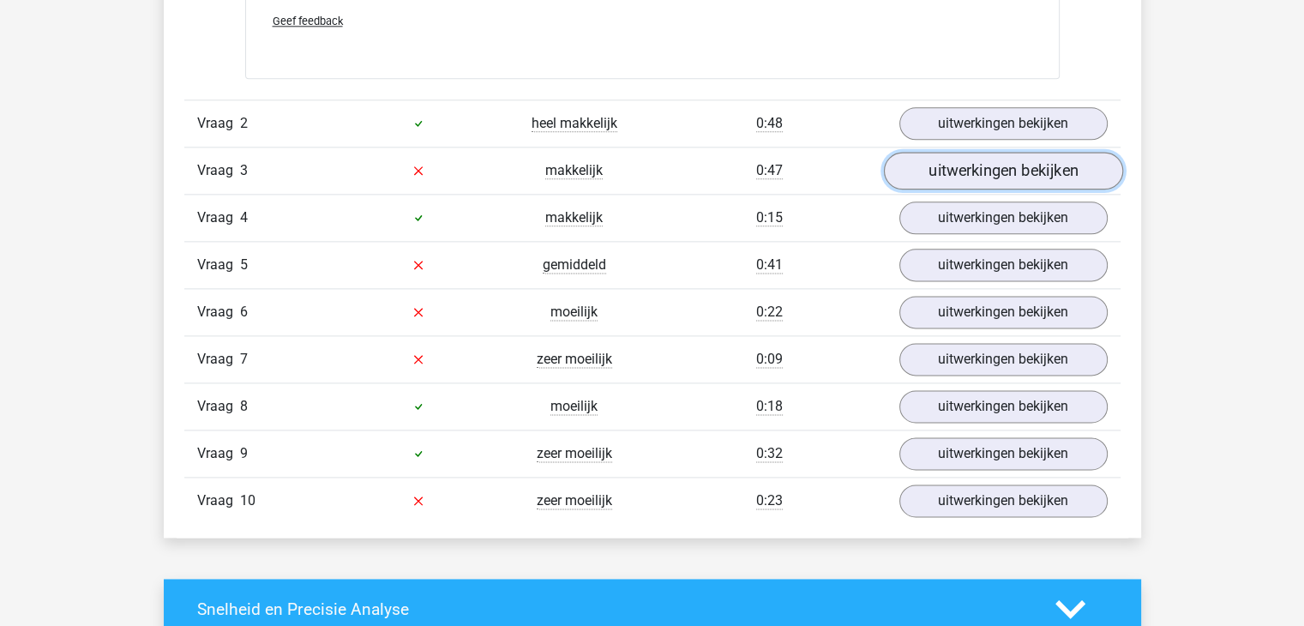
click at [959, 155] on link "uitwerkingen bekijken" at bounding box center [1002, 171] width 239 height 38
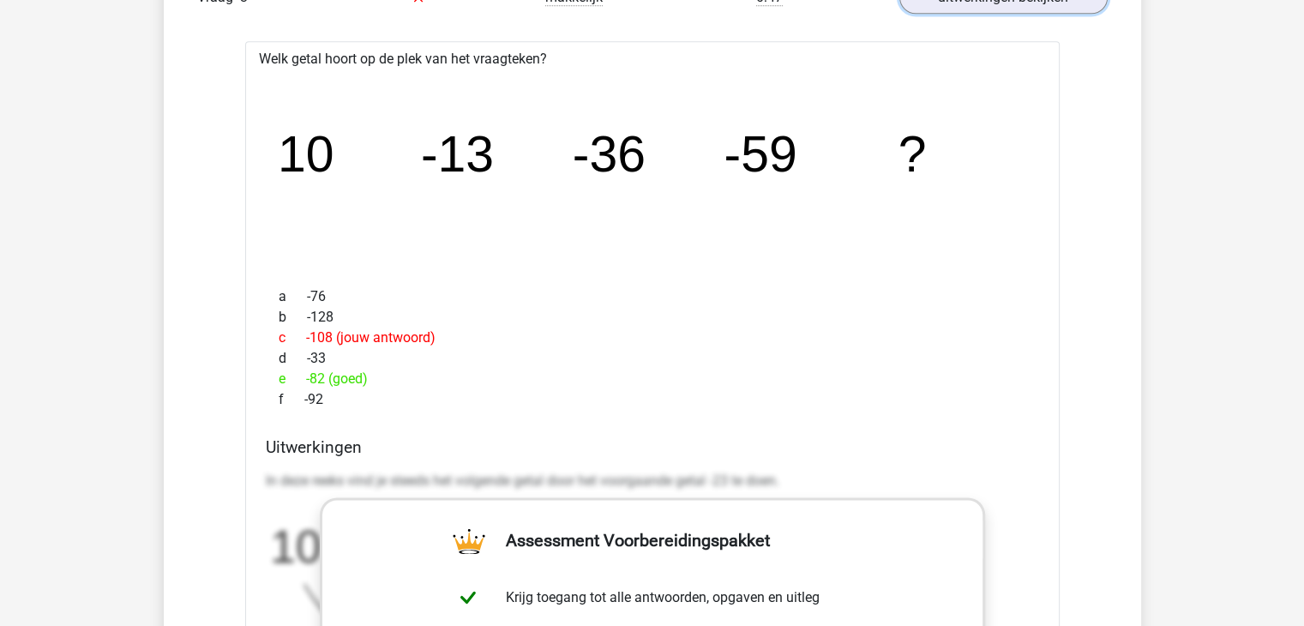
scroll to position [2344, 0]
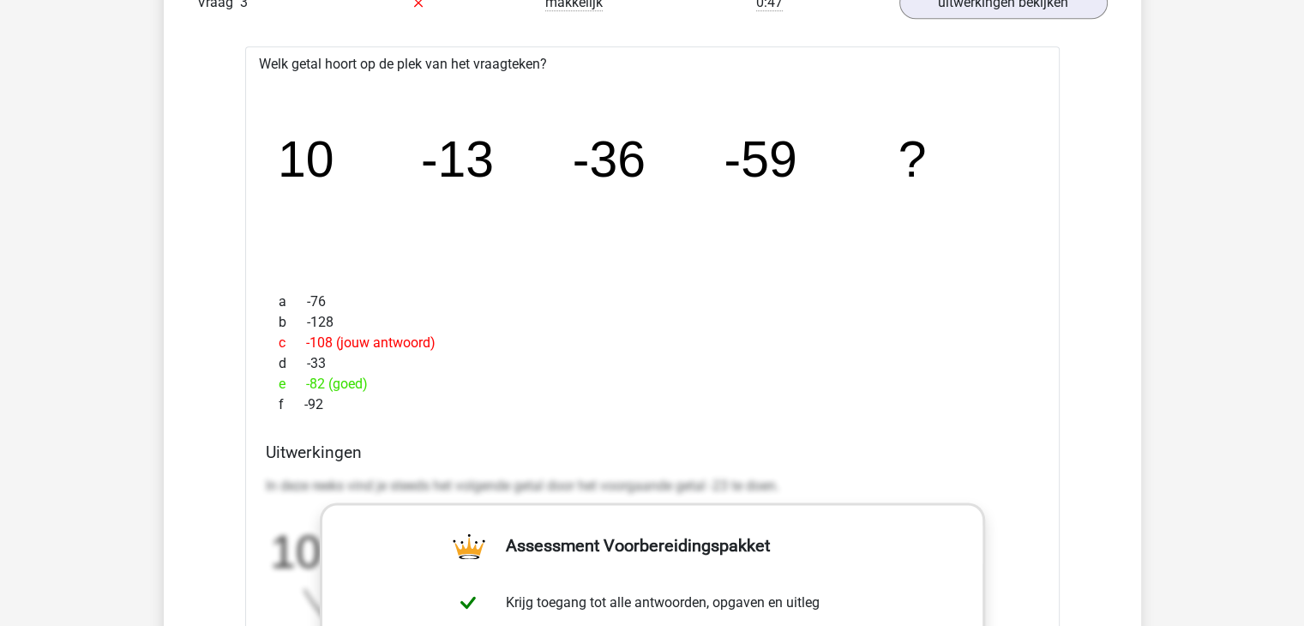
click at [771, 285] on div "a -76 b -128 c -108 (jouw antwoord) d -33 e -82 (goed) f -92" at bounding box center [652, 353] width 773 height 137
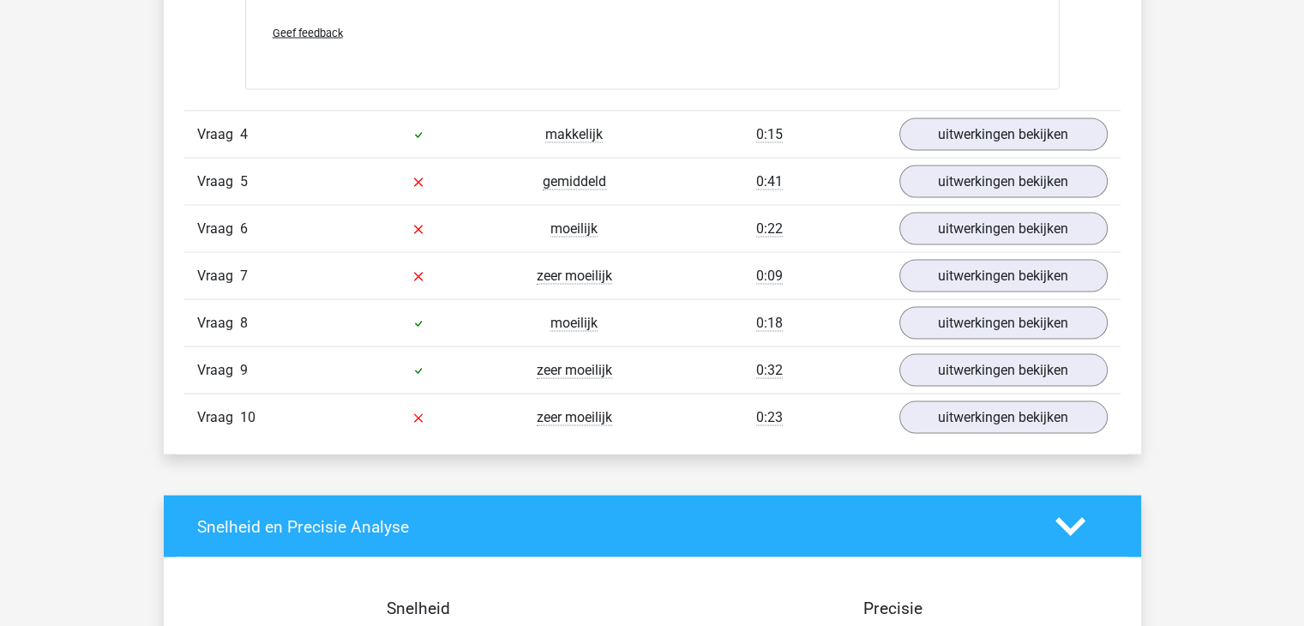
scroll to position [3319, 0]
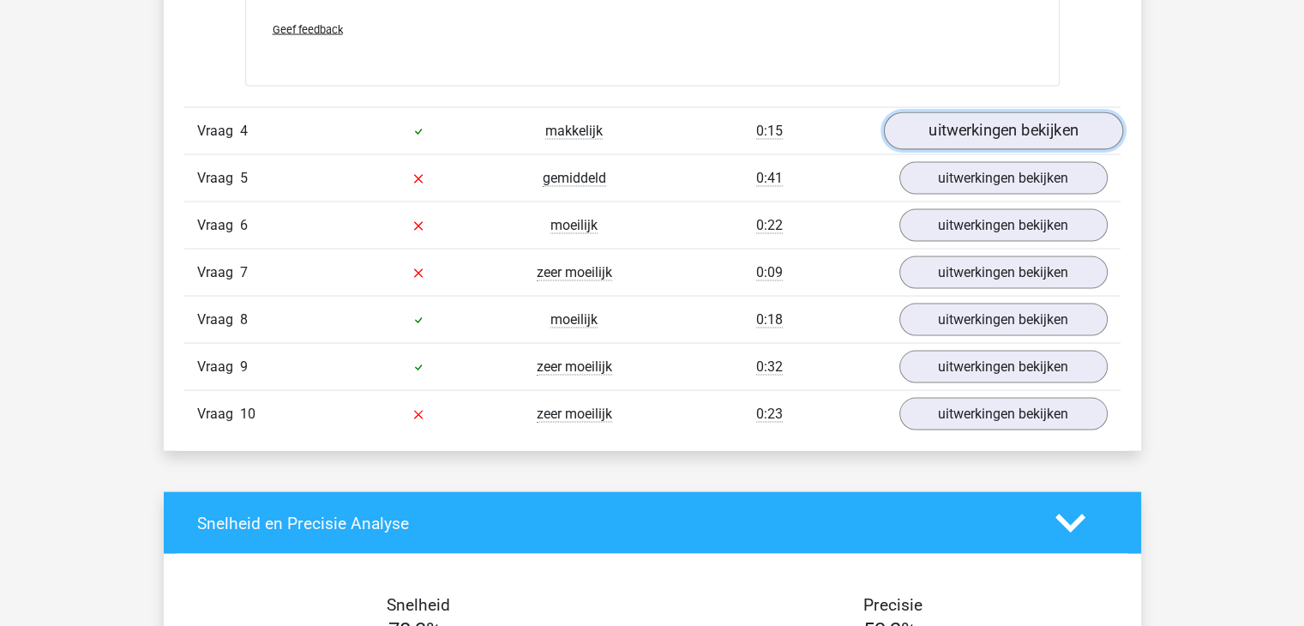
click at [991, 136] on link "uitwerkingen bekijken" at bounding box center [1002, 132] width 239 height 38
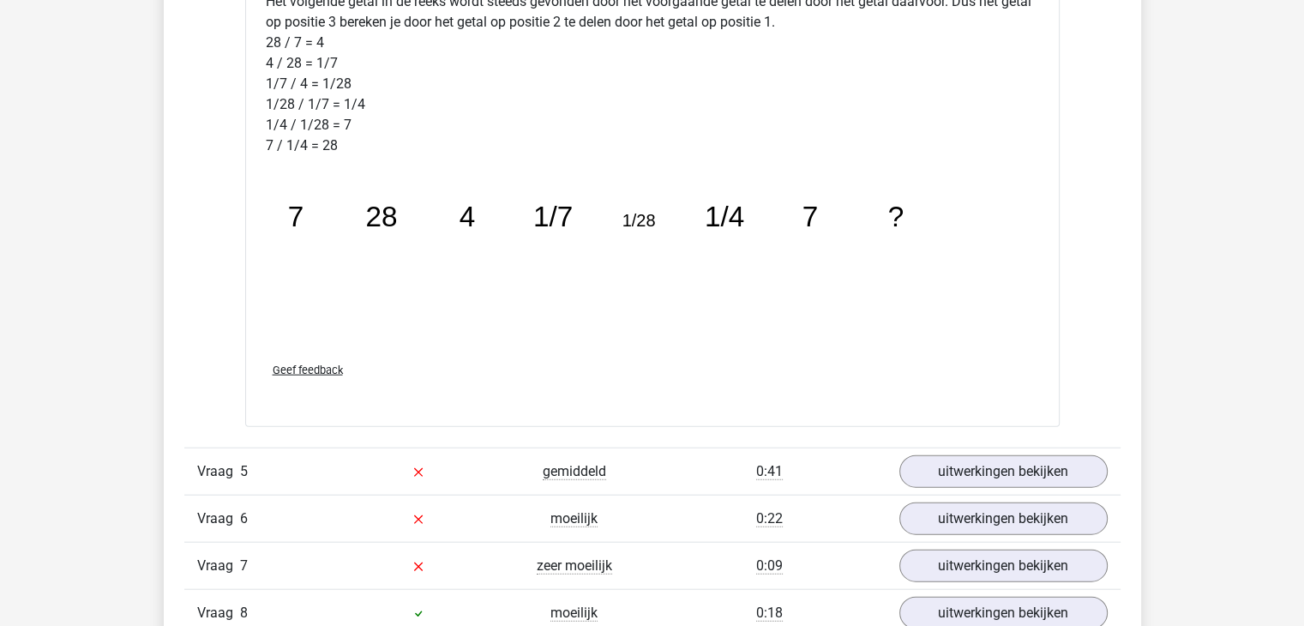
scroll to position [4185, 0]
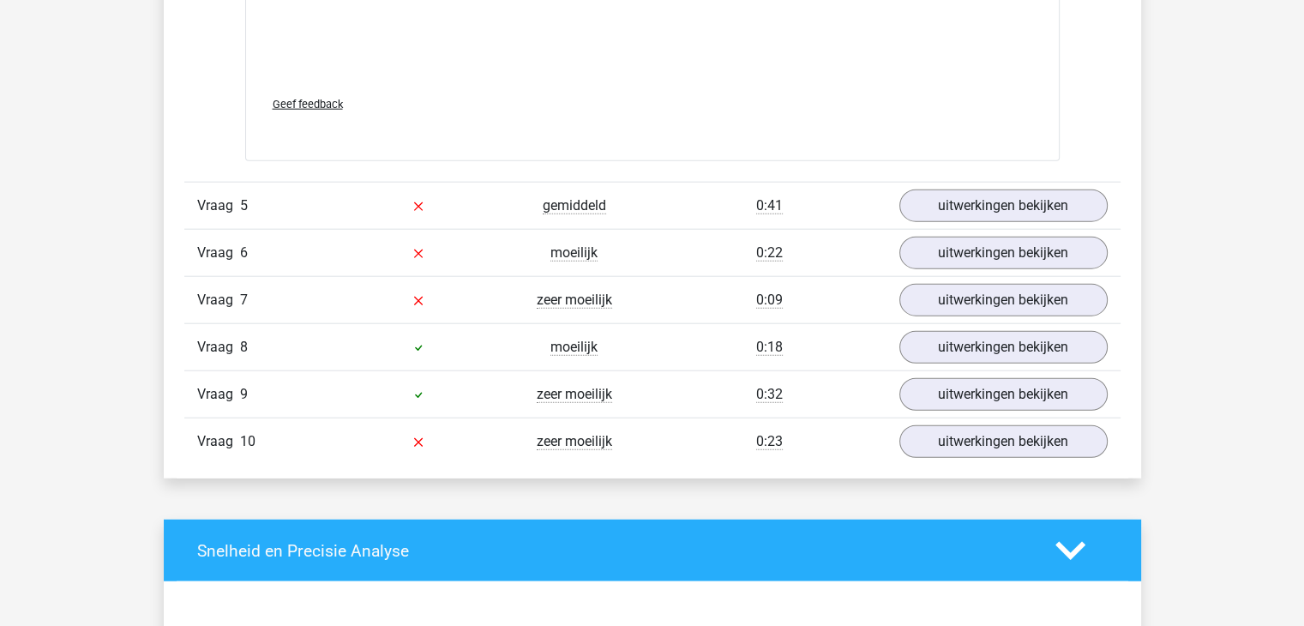
click at [957, 182] on div "Vraag 5 gemiddeld 0:41 uitwerkingen bekijken" at bounding box center [652, 205] width 936 height 47
click at [962, 206] on link "uitwerkingen bekijken" at bounding box center [1002, 206] width 239 height 38
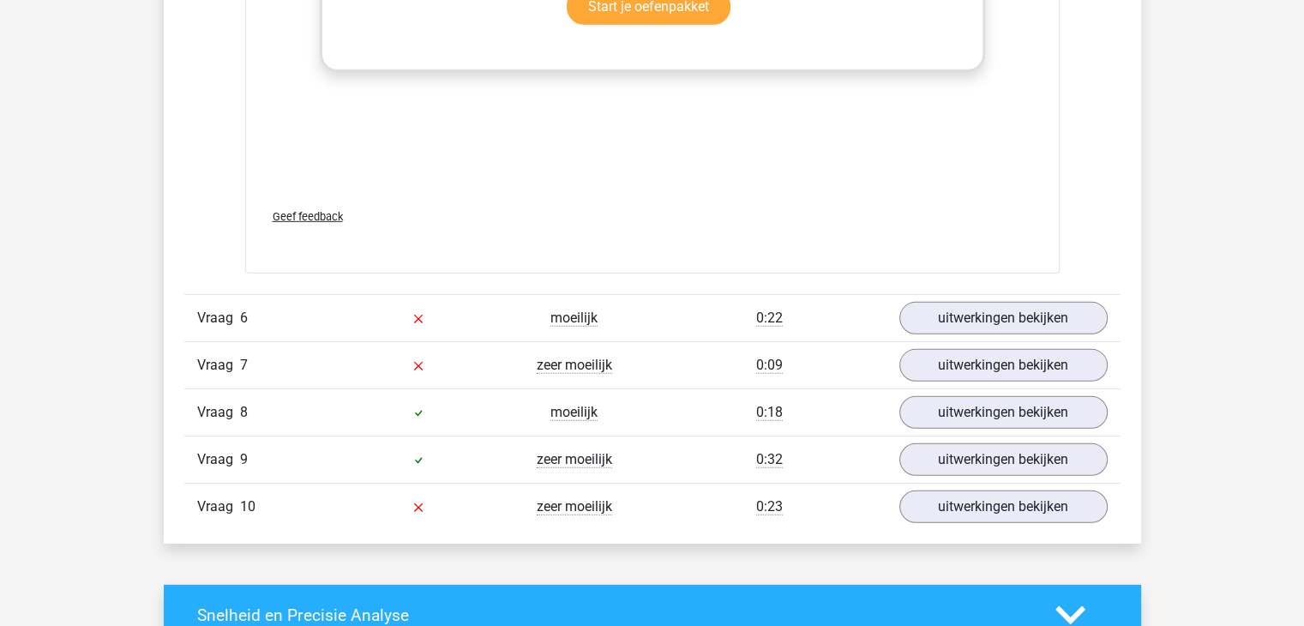
scroll to position [5181, 0]
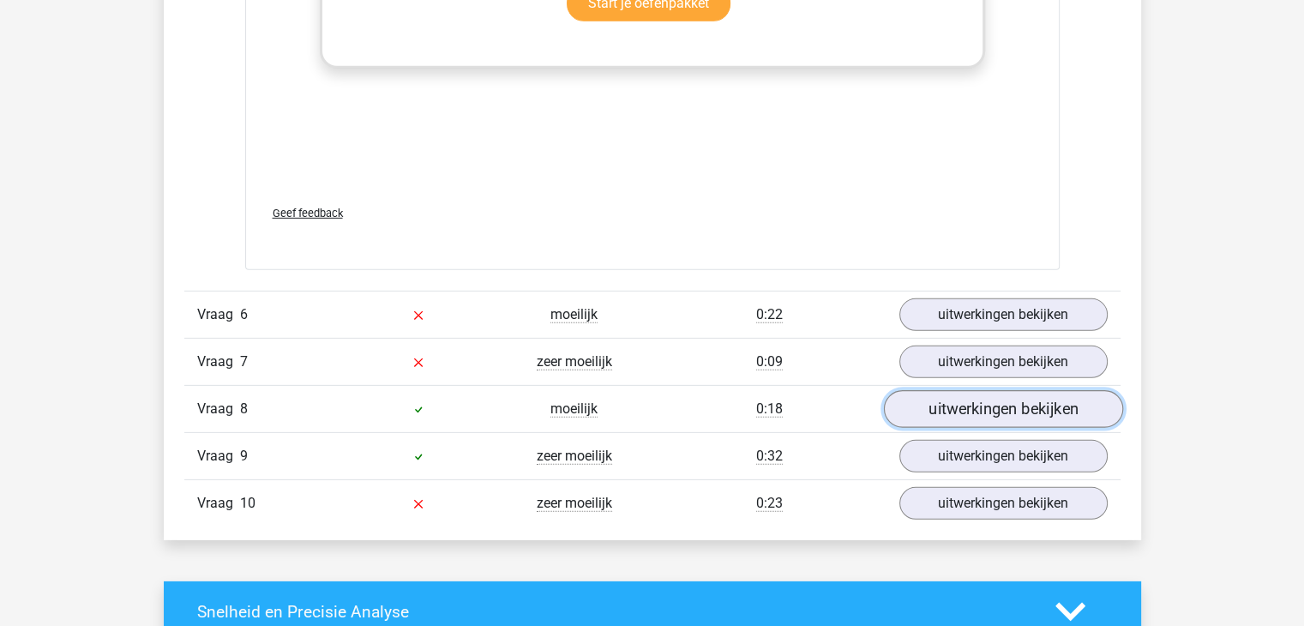
click at [948, 399] on link "uitwerkingen bekijken" at bounding box center [1002, 409] width 239 height 38
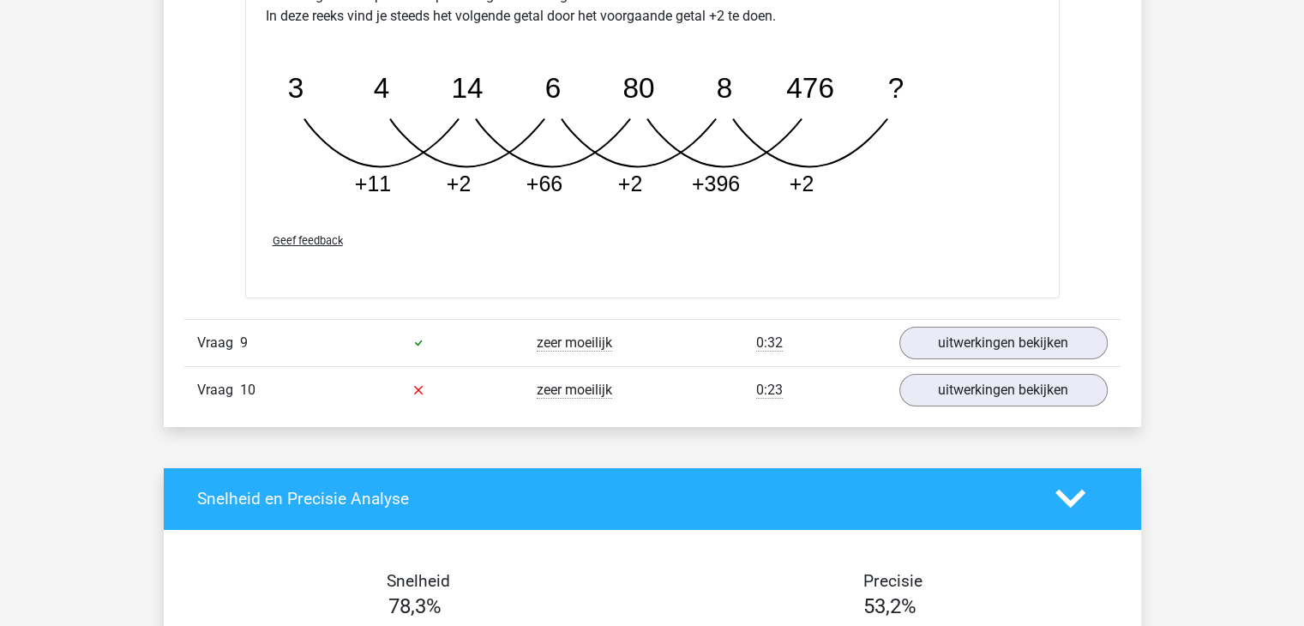
scroll to position [6148, 0]
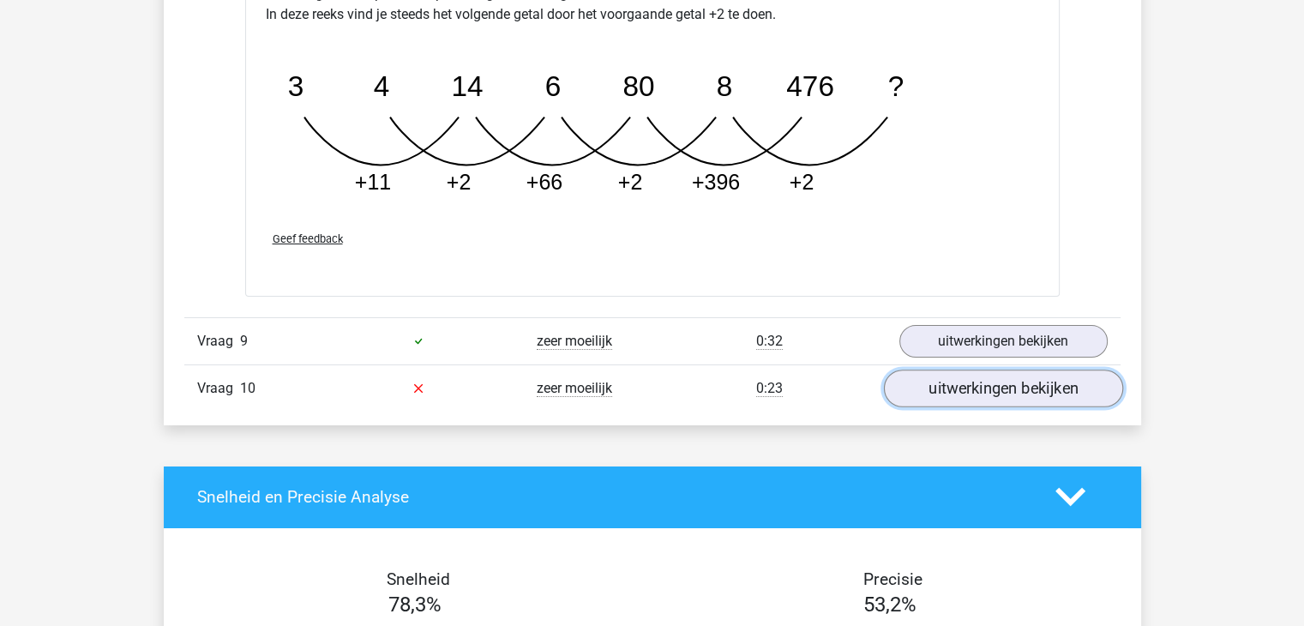
click at [1017, 375] on link "uitwerkingen bekijken" at bounding box center [1002, 388] width 239 height 38
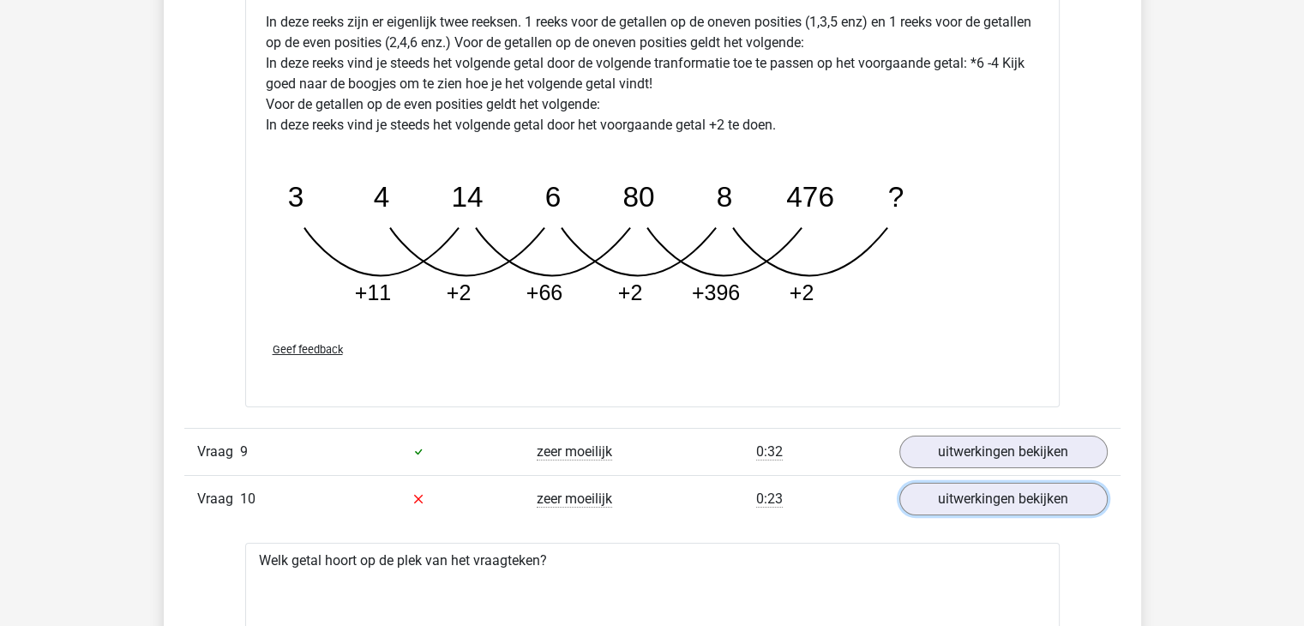
scroll to position [6030, 0]
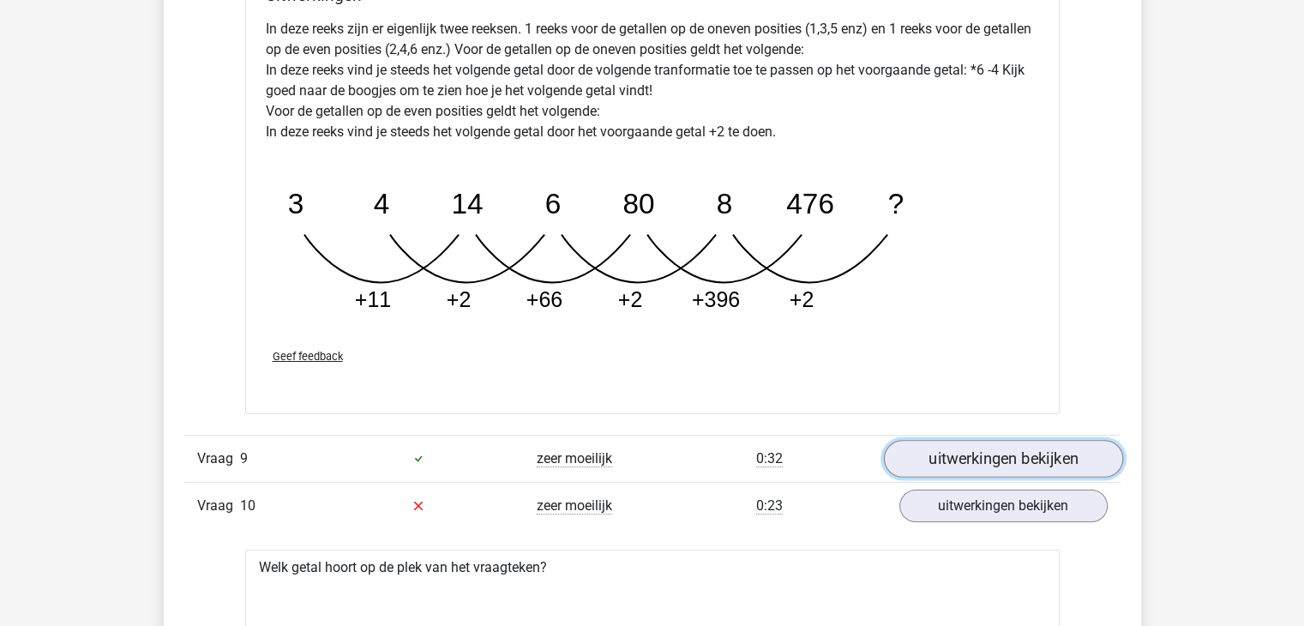
click at [958, 453] on link "uitwerkingen bekijken" at bounding box center [1002, 459] width 239 height 38
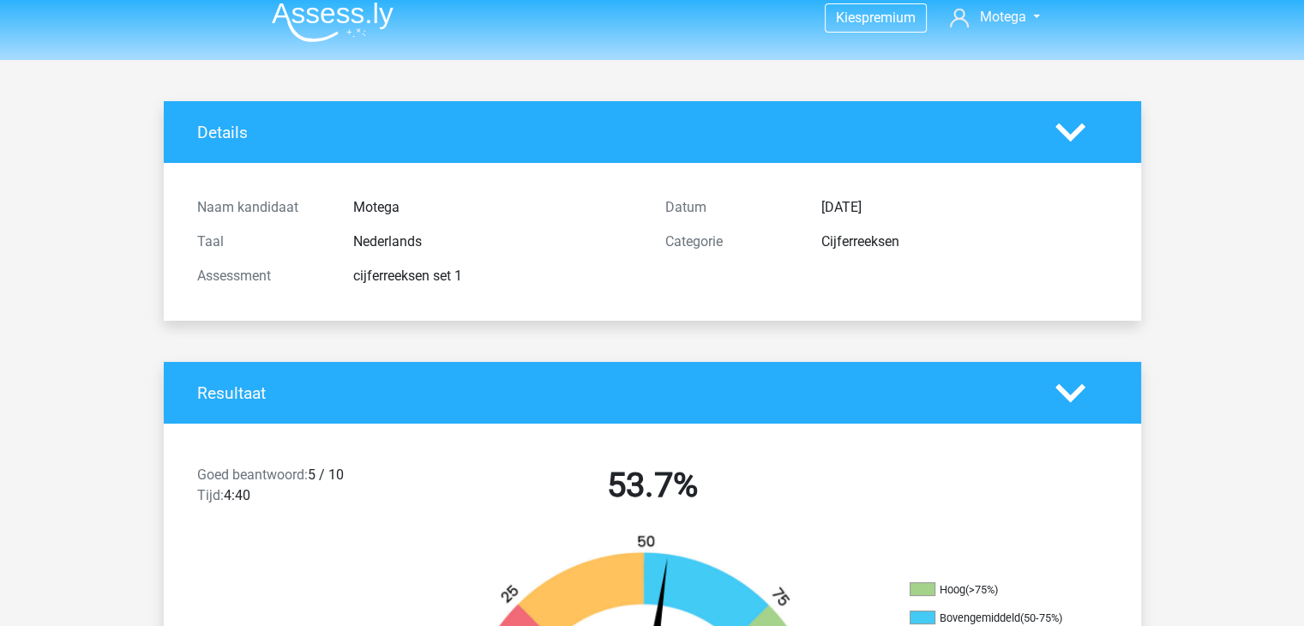
scroll to position [0, 0]
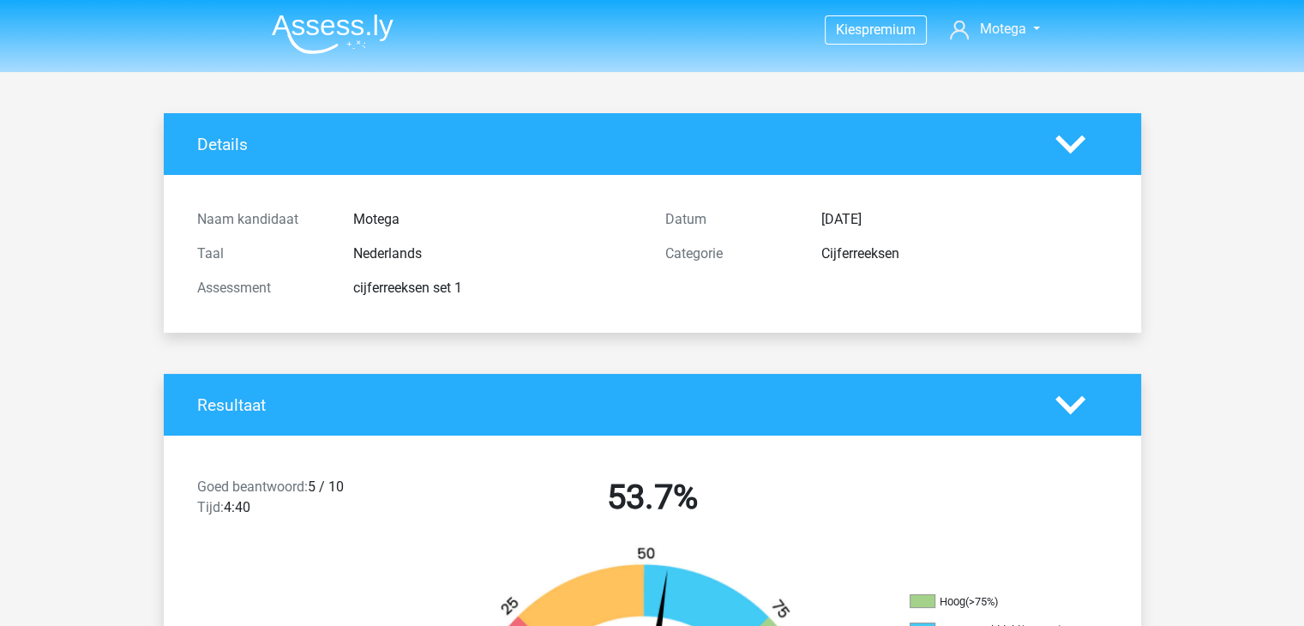
click at [342, 21] on img at bounding box center [333, 34] width 122 height 40
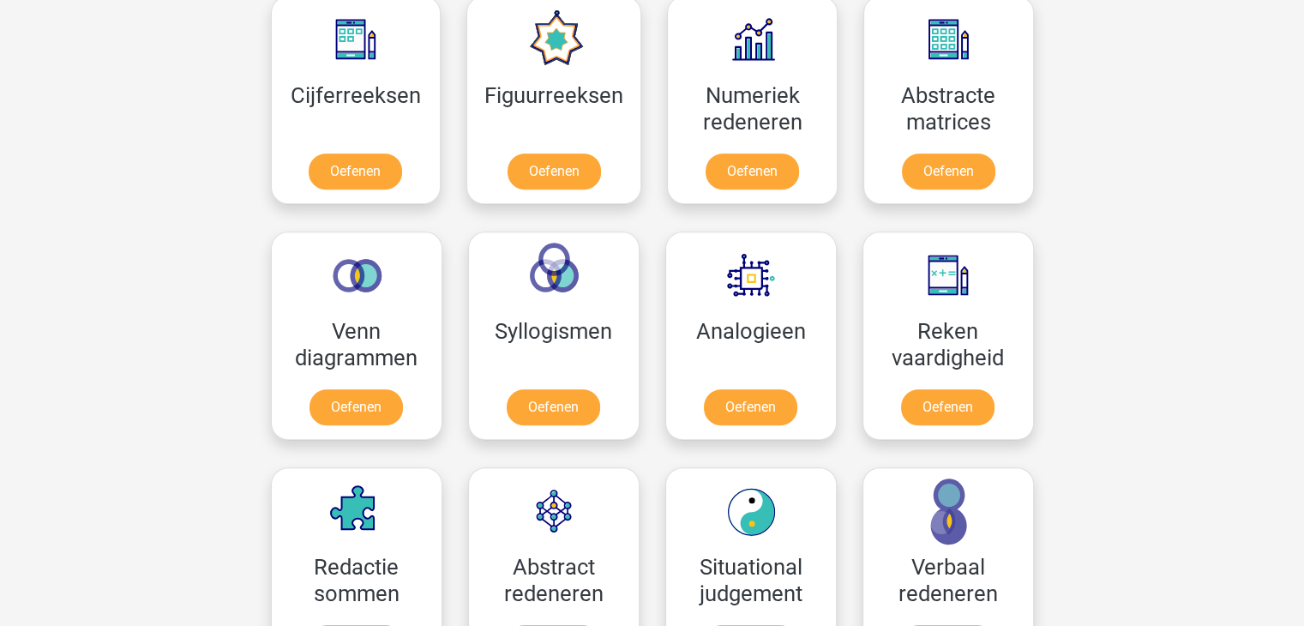
scroll to position [579, 0]
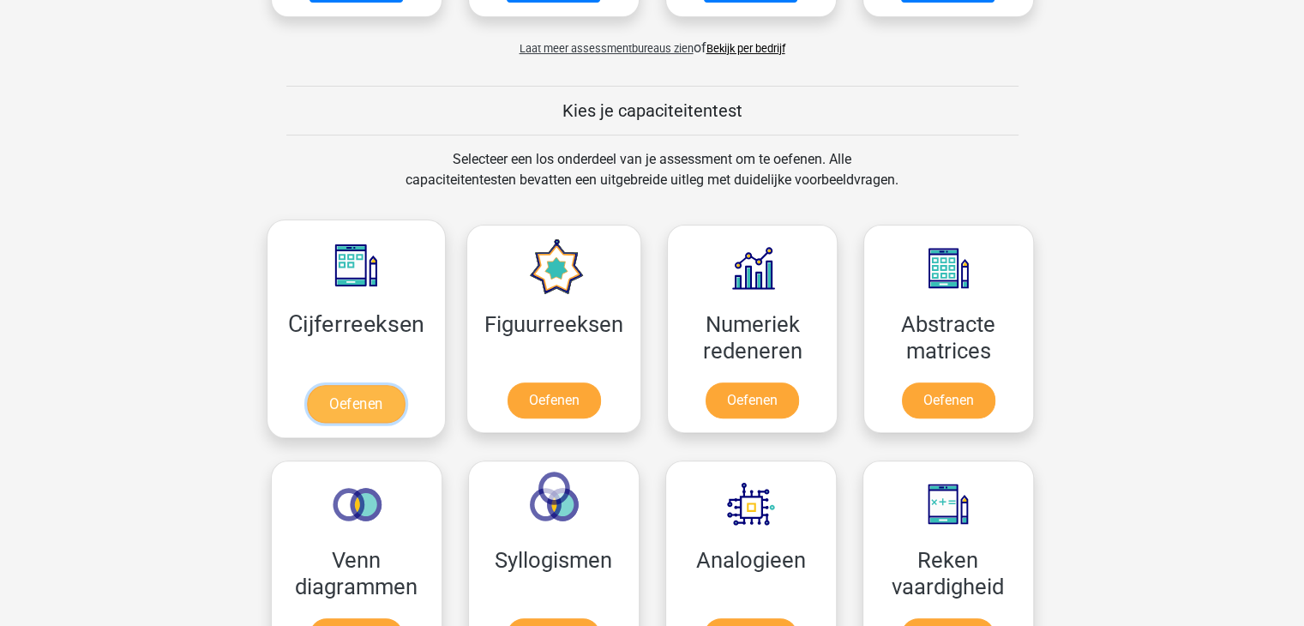
click at [389, 393] on link "Oefenen" at bounding box center [356, 404] width 98 height 38
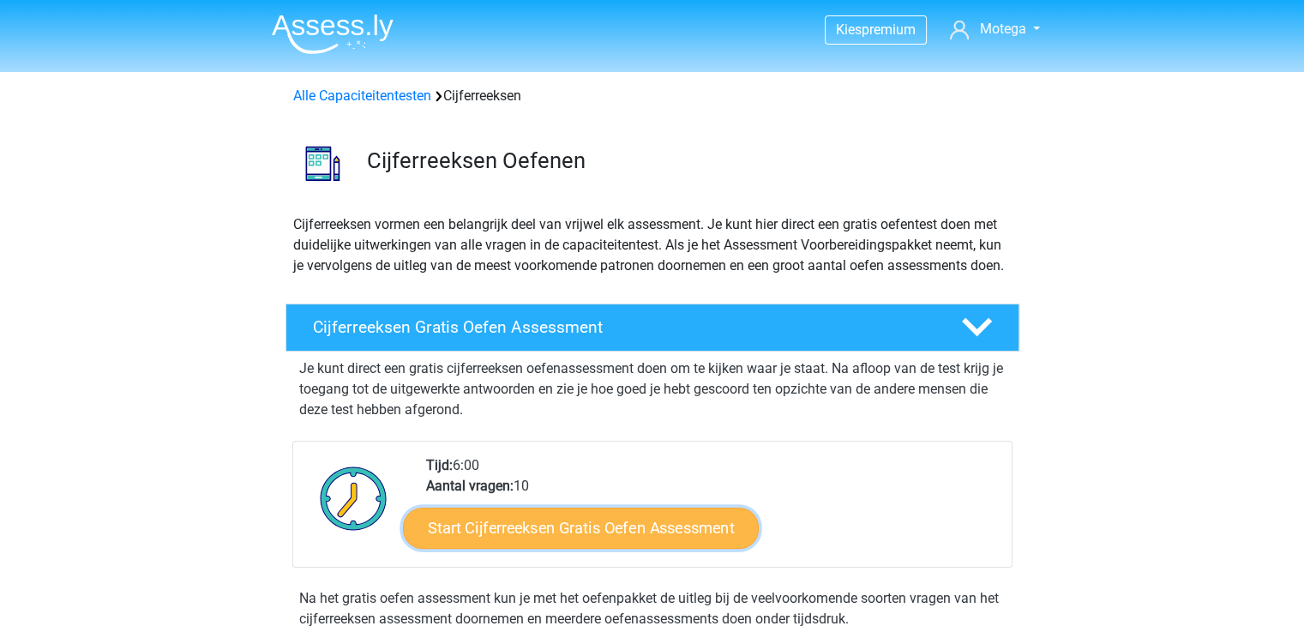
click at [510, 533] on link "Start Cijferreeksen Gratis Oefen Assessment" at bounding box center [581, 527] width 356 height 41
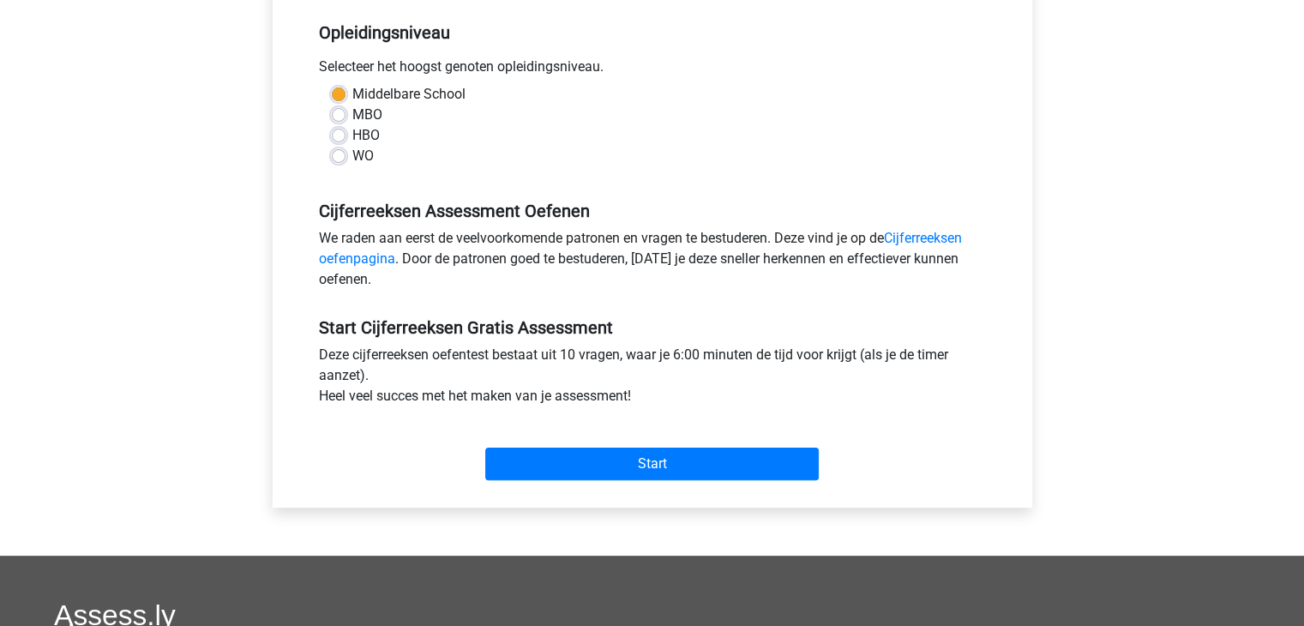
scroll to position [350, 0]
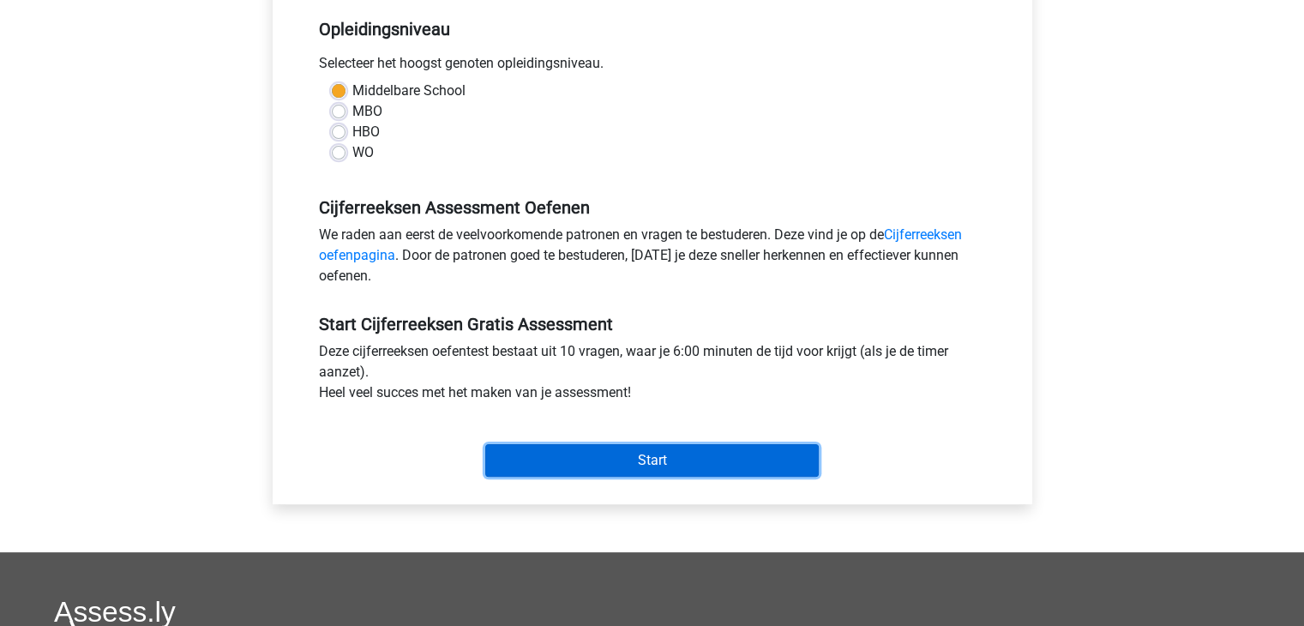
click at [597, 457] on input "Start" at bounding box center [651, 460] width 333 height 33
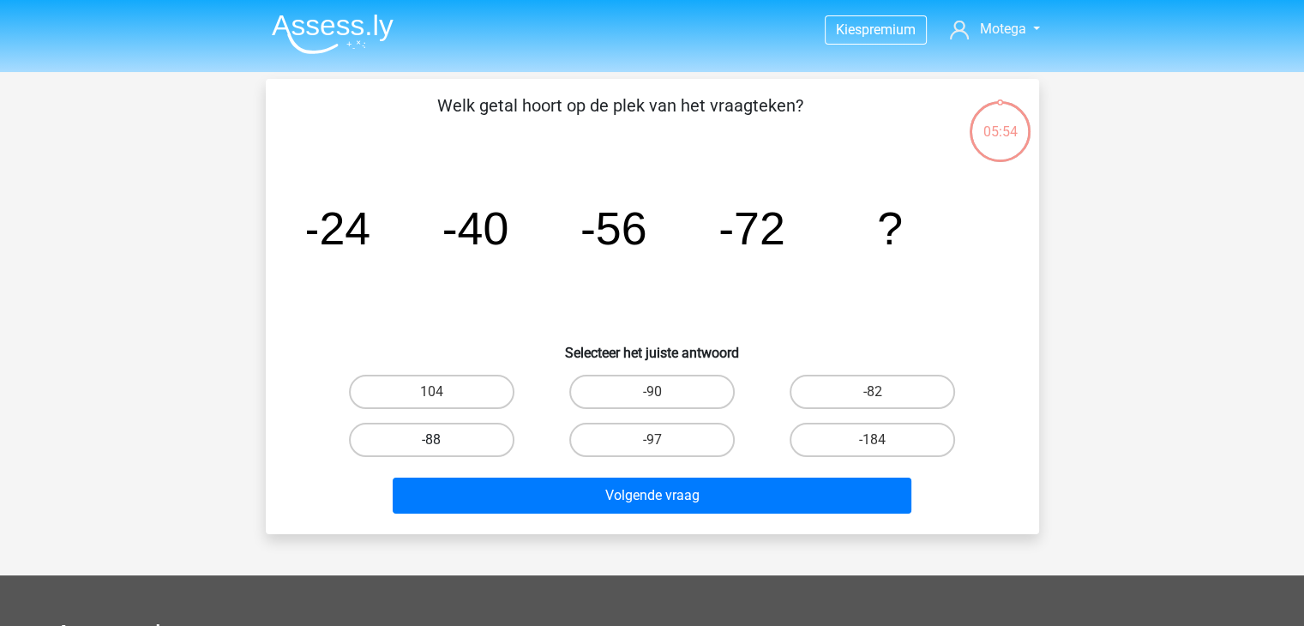
click at [479, 428] on label "-88" at bounding box center [431, 440] width 165 height 34
click at [442, 440] on input "-88" at bounding box center [436, 445] width 11 height 11
radio input "true"
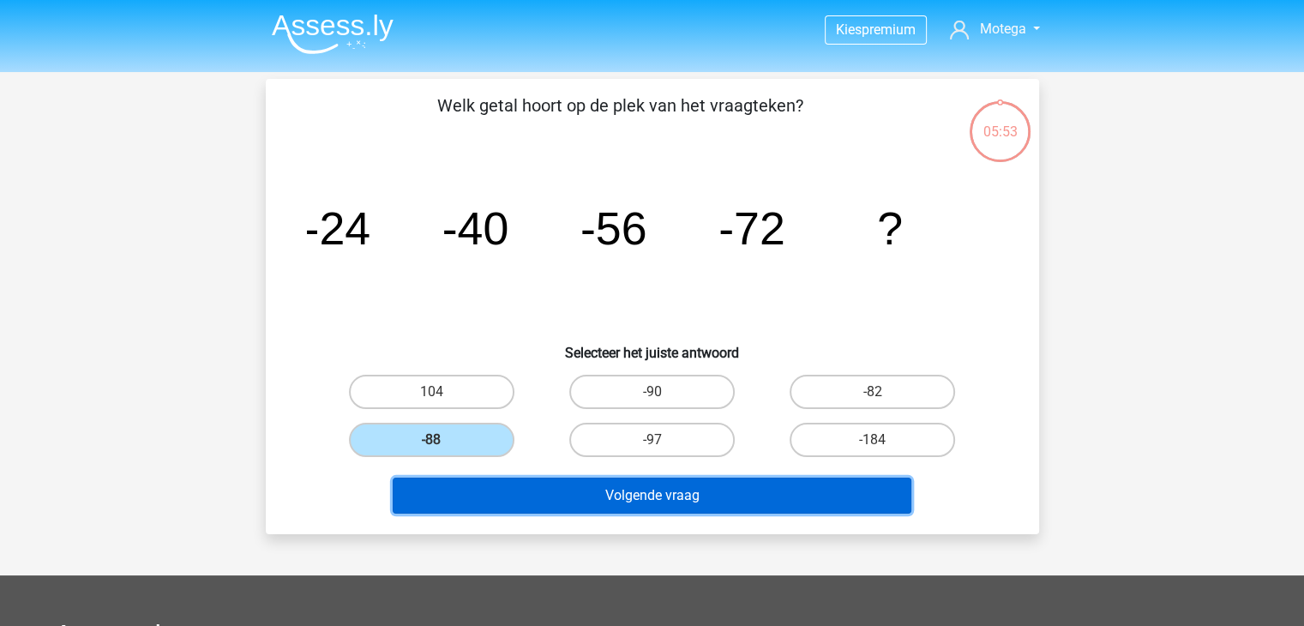
click at [516, 496] on button "Volgende vraag" at bounding box center [652, 495] width 519 height 36
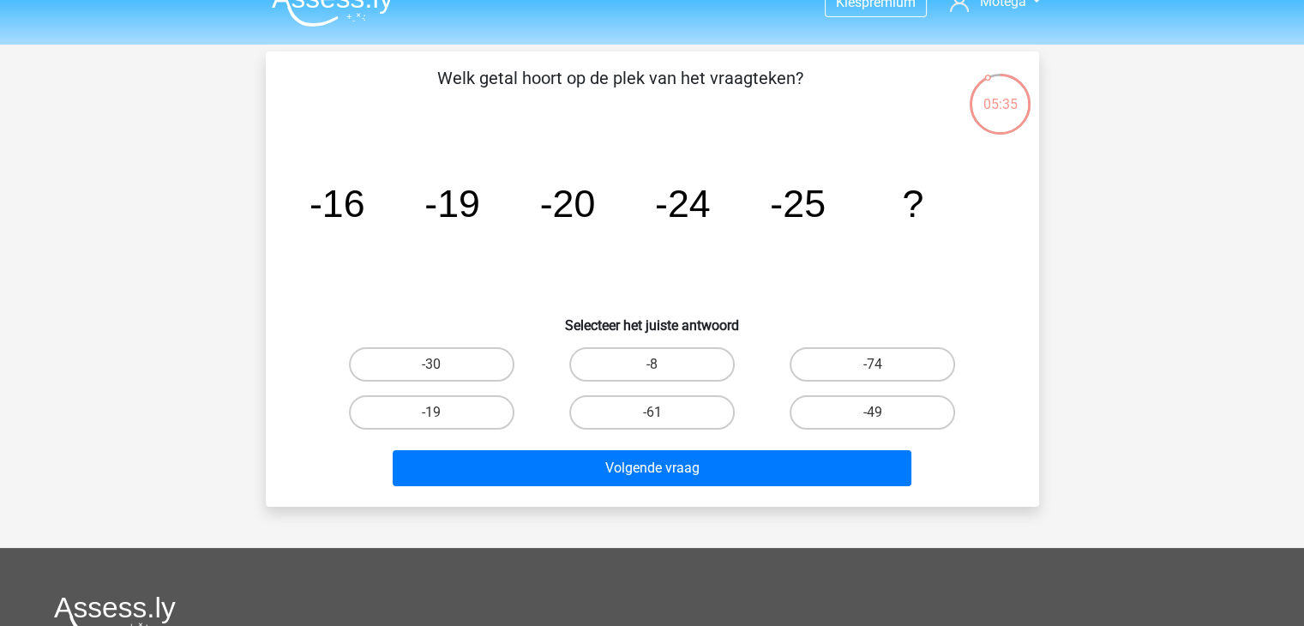
scroll to position [27, 0]
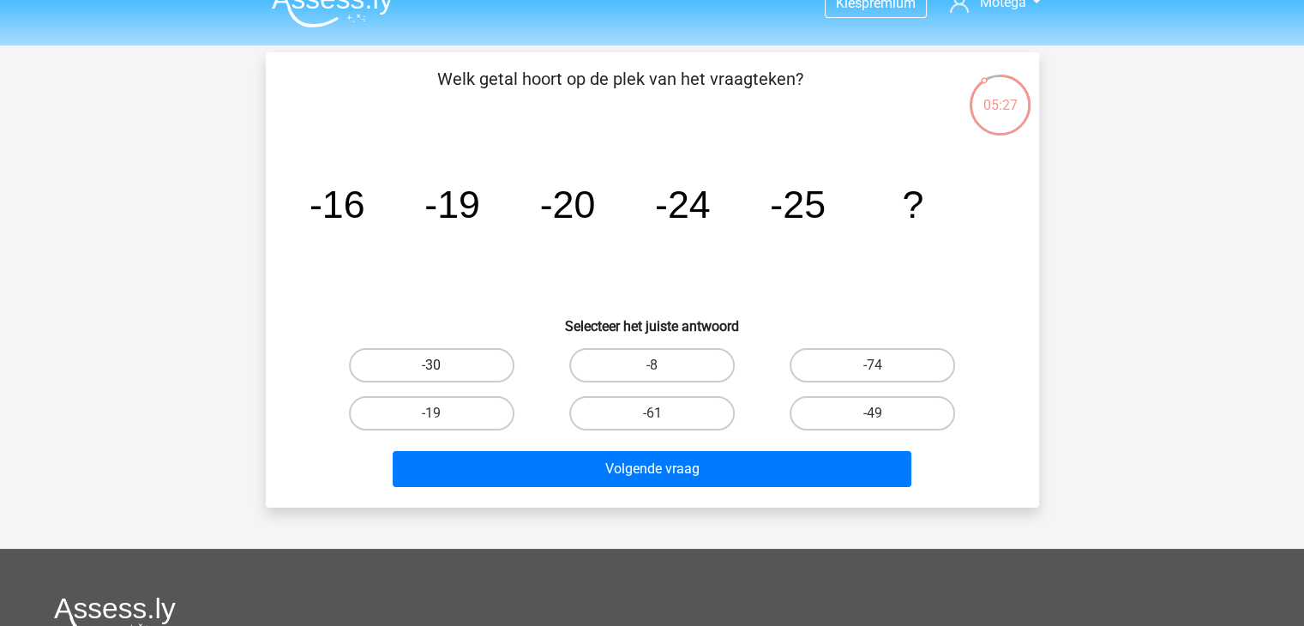
click at [432, 357] on label "-30" at bounding box center [431, 365] width 165 height 34
click at [432, 365] on input "-30" at bounding box center [436, 370] width 11 height 11
radio input "true"
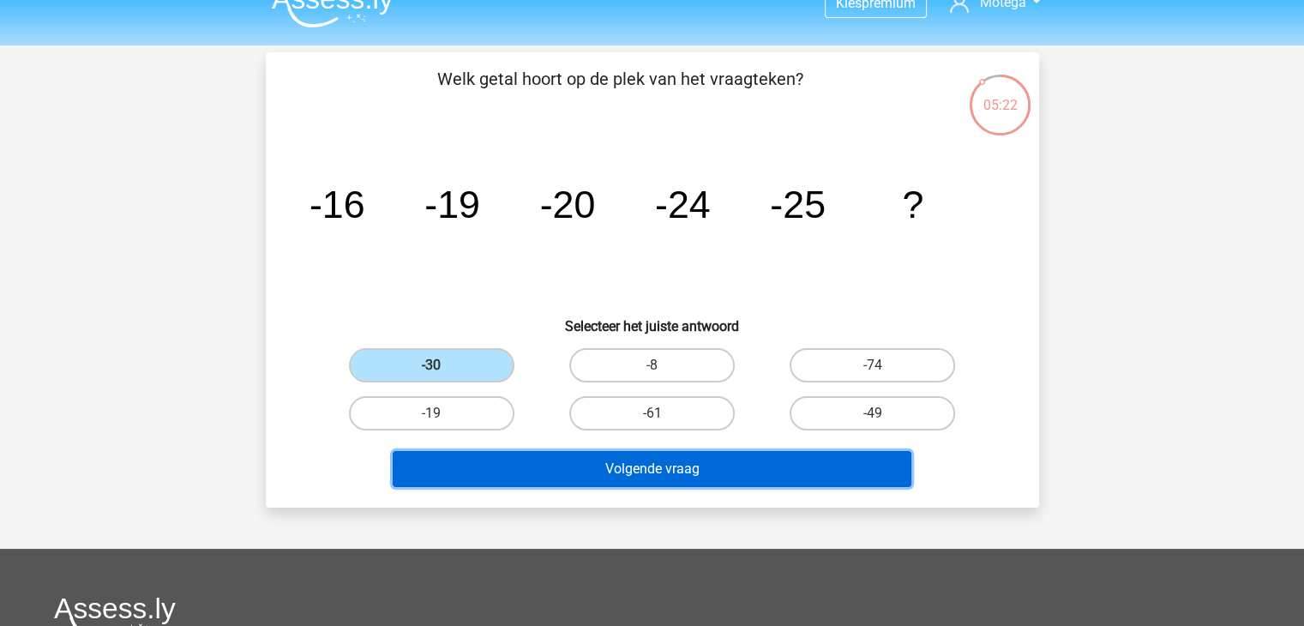
click at [657, 482] on button "Volgende vraag" at bounding box center [652, 469] width 519 height 36
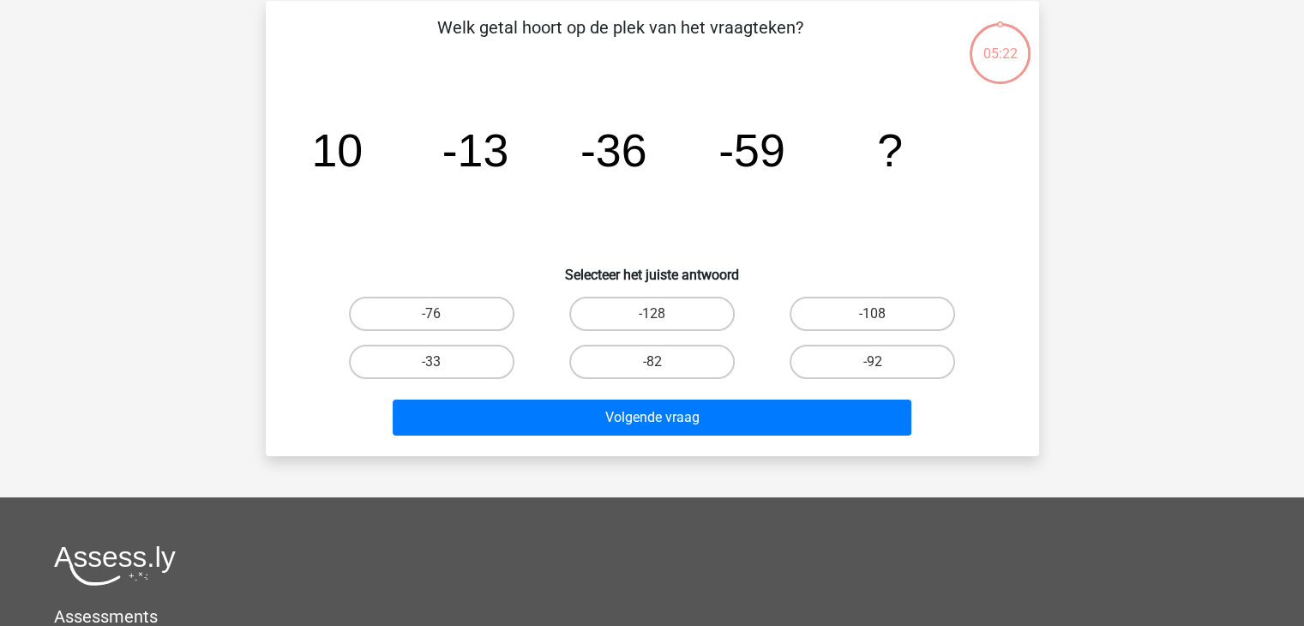
scroll to position [79, 0]
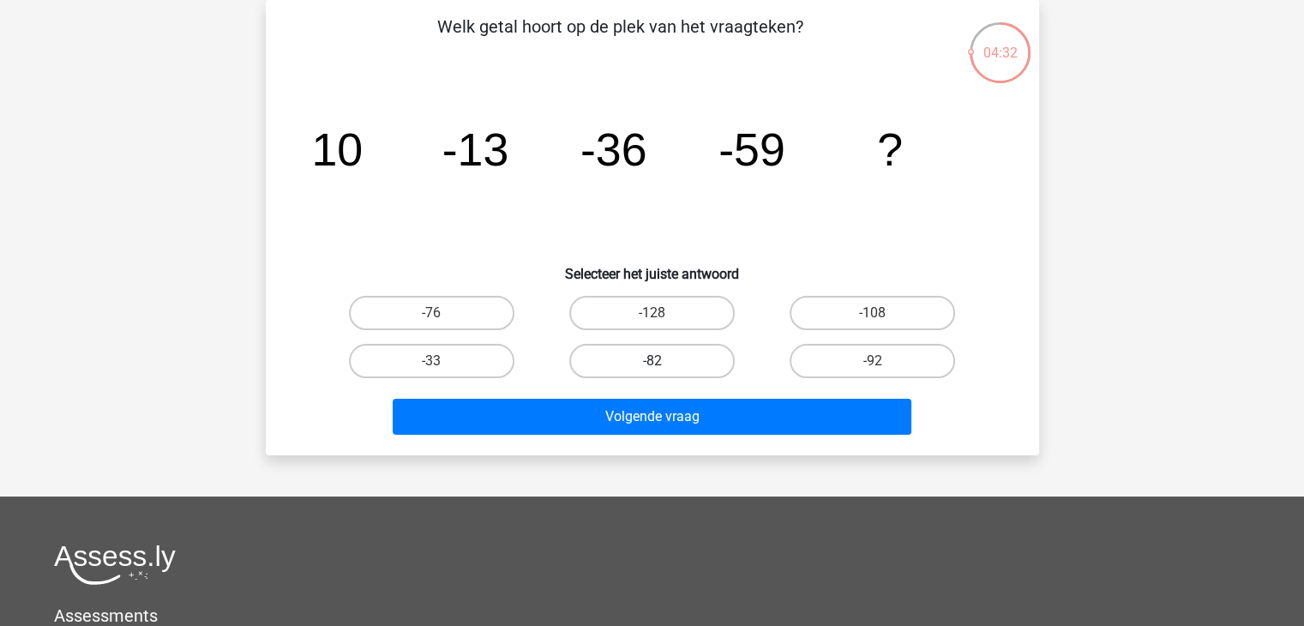
click at [712, 351] on label "-82" at bounding box center [651, 361] width 165 height 34
click at [663, 361] on input "-82" at bounding box center [656, 366] width 11 height 11
radio input "true"
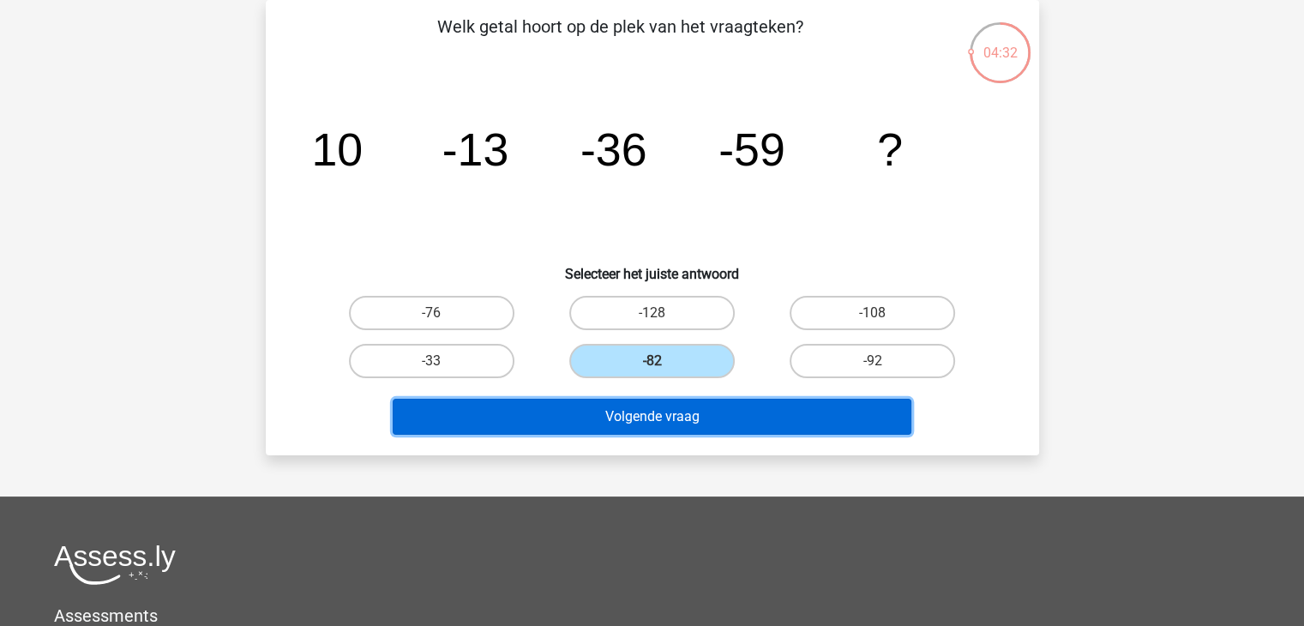
click at [686, 409] on button "Volgende vraag" at bounding box center [652, 417] width 519 height 36
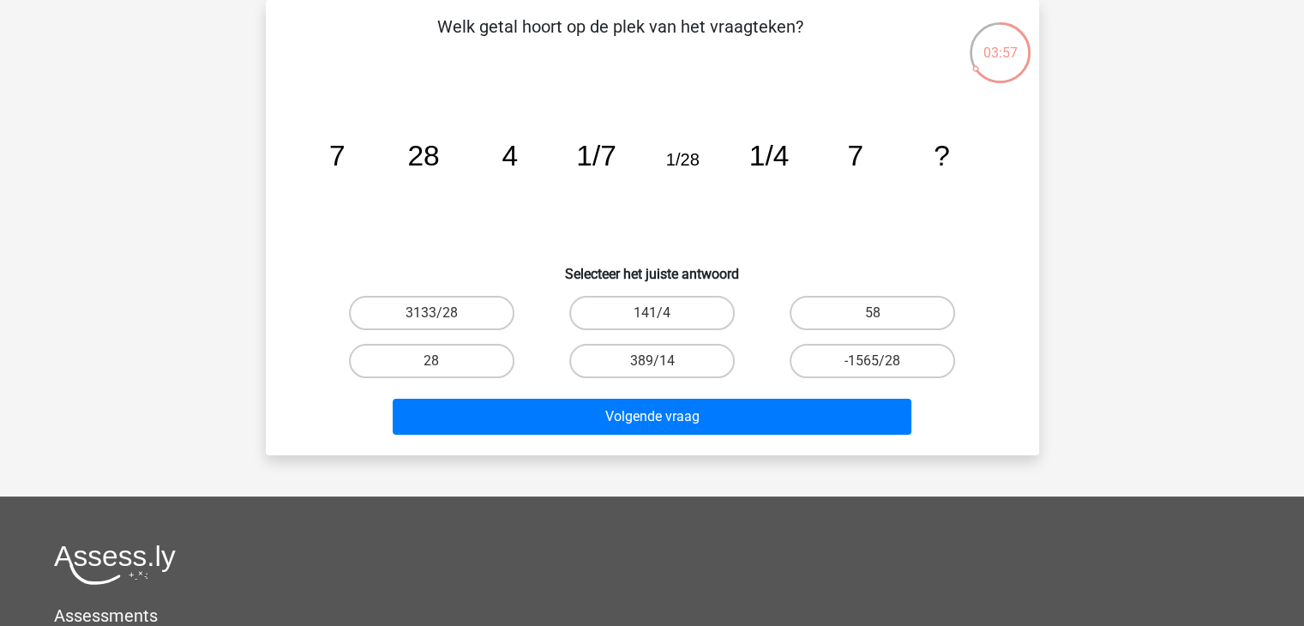
click at [990, 48] on div "03:57" at bounding box center [1000, 42] width 64 height 43
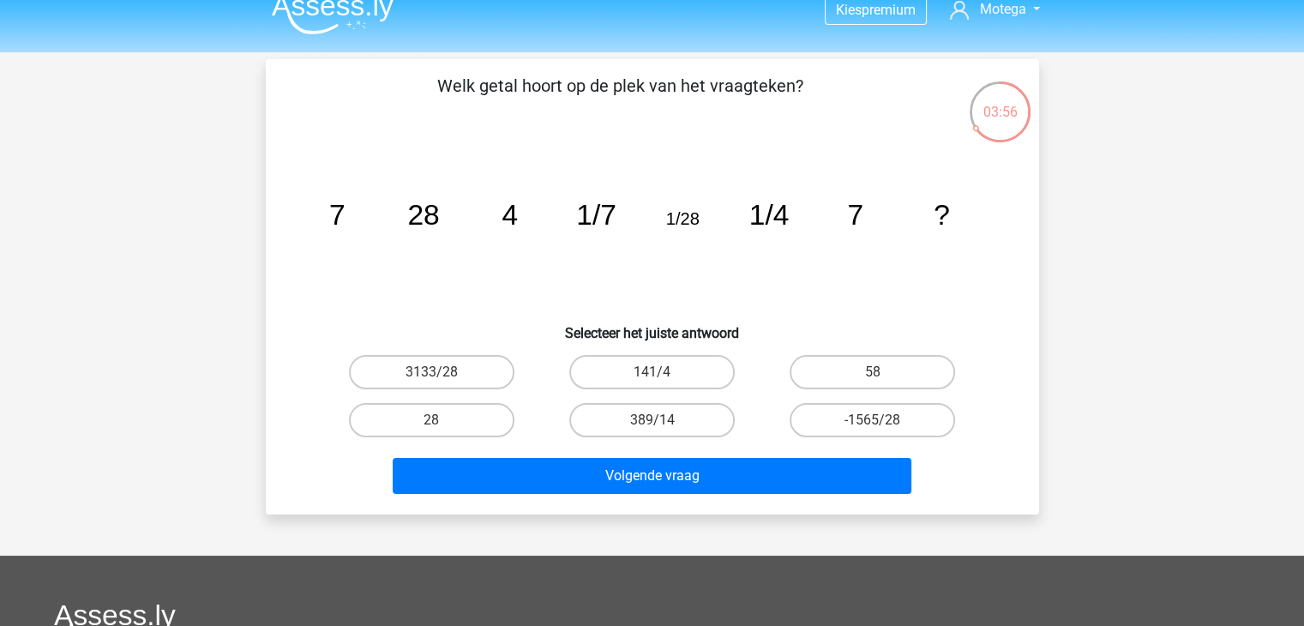
scroll to position [22, 0]
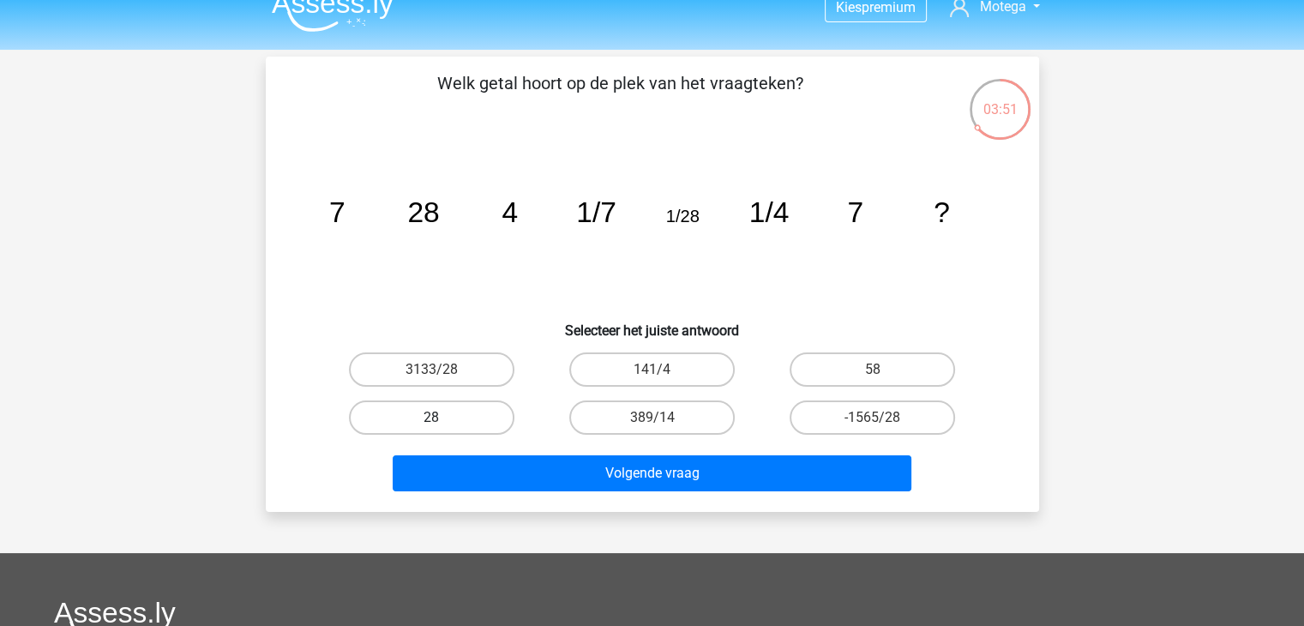
click at [456, 416] on label "28" at bounding box center [431, 417] width 165 height 34
click at [442, 417] on input "28" at bounding box center [436, 422] width 11 height 11
radio input "true"
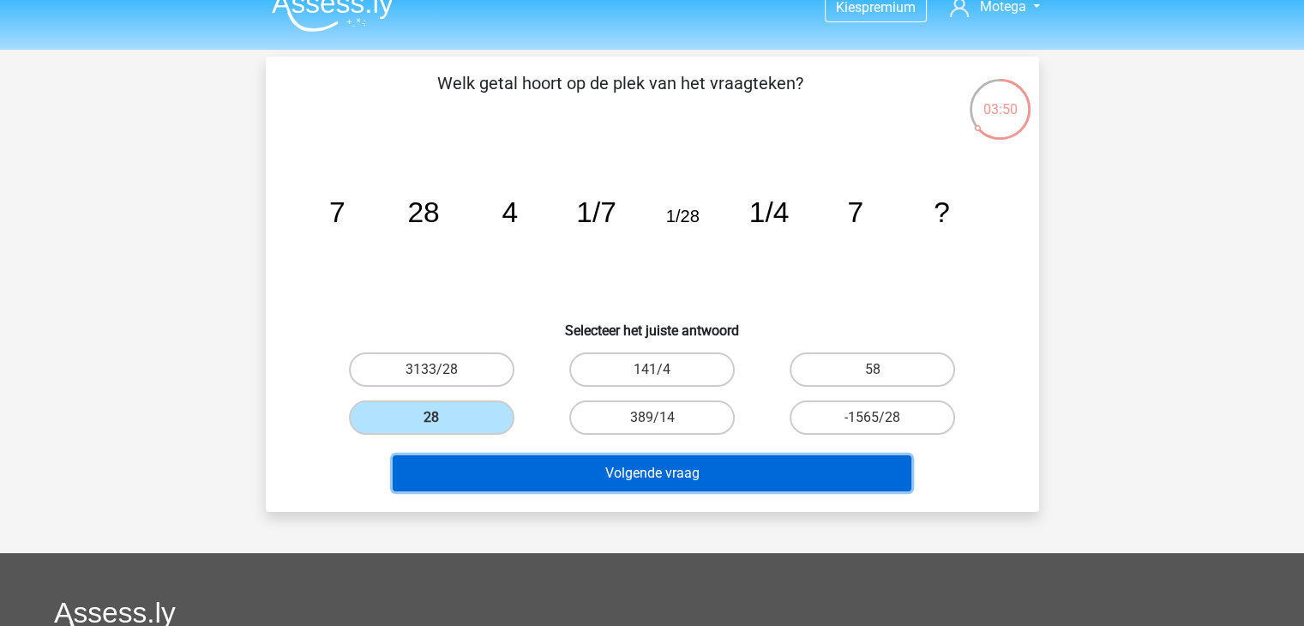
click at [667, 474] on button "Volgende vraag" at bounding box center [652, 473] width 519 height 36
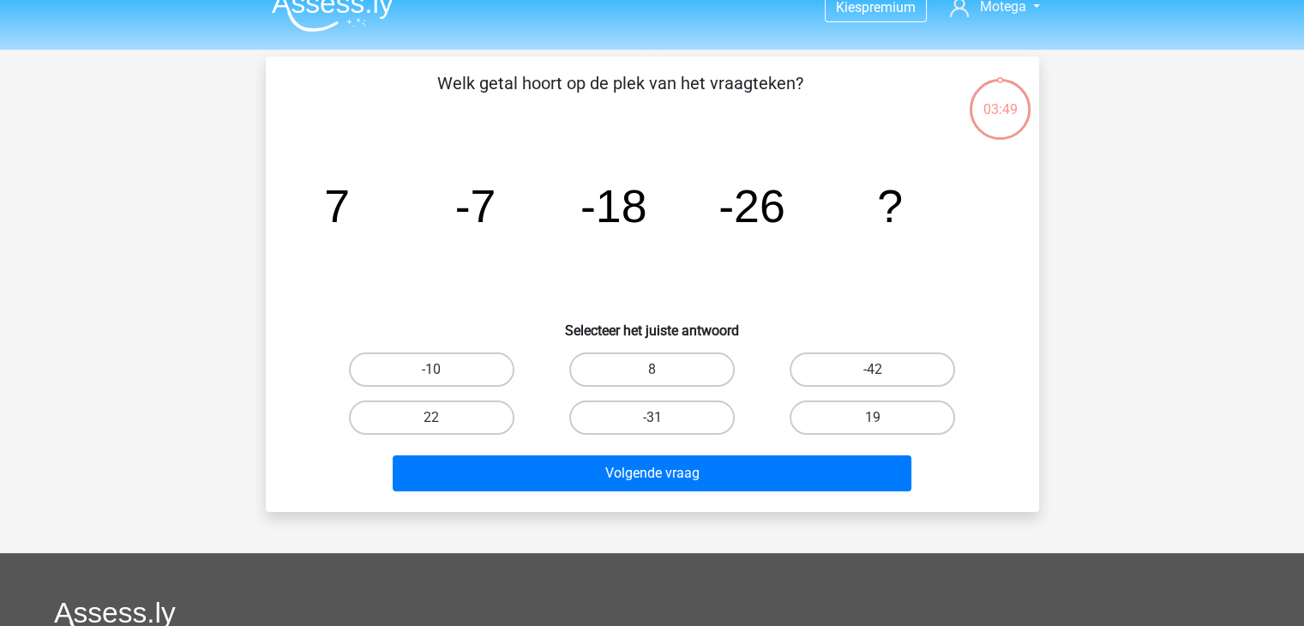
scroll to position [79, 0]
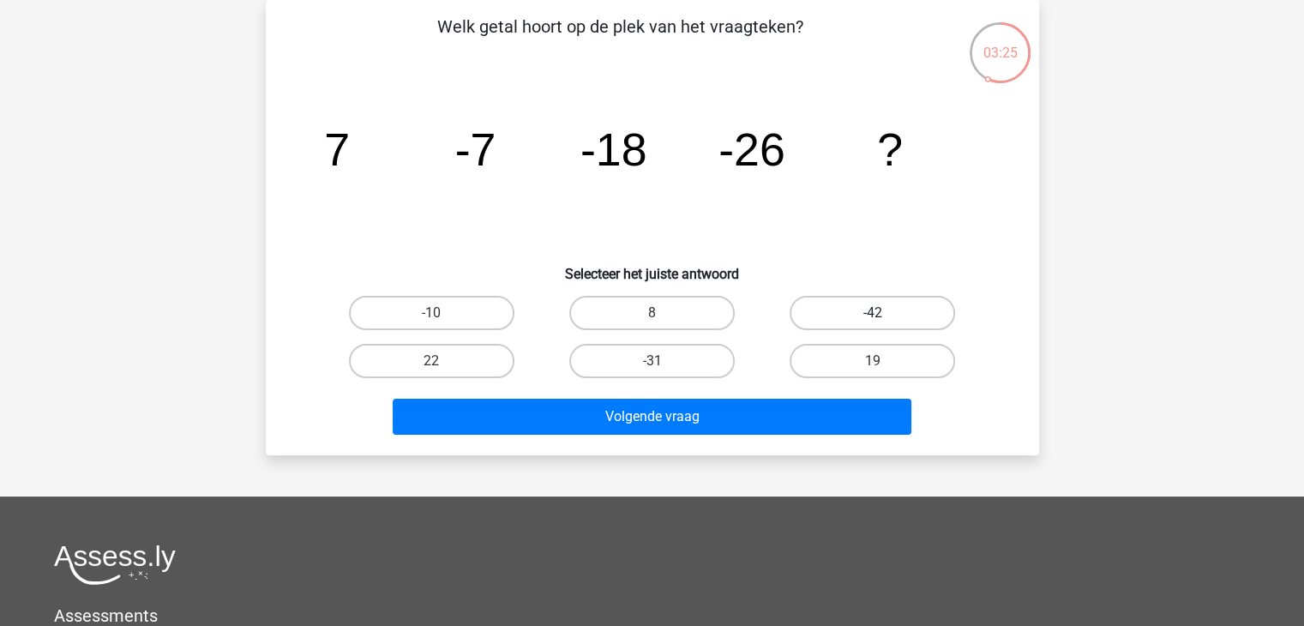
click at [826, 323] on label "-42" at bounding box center [871, 313] width 165 height 34
click at [873, 323] on input "-42" at bounding box center [878, 318] width 11 height 11
radio input "true"
click at [706, 444] on div "Welk getal hoort op de plek van het vraagteken? image/svg+xml 7 -7 -18 -26 ? Se…" at bounding box center [652, 227] width 773 height 455
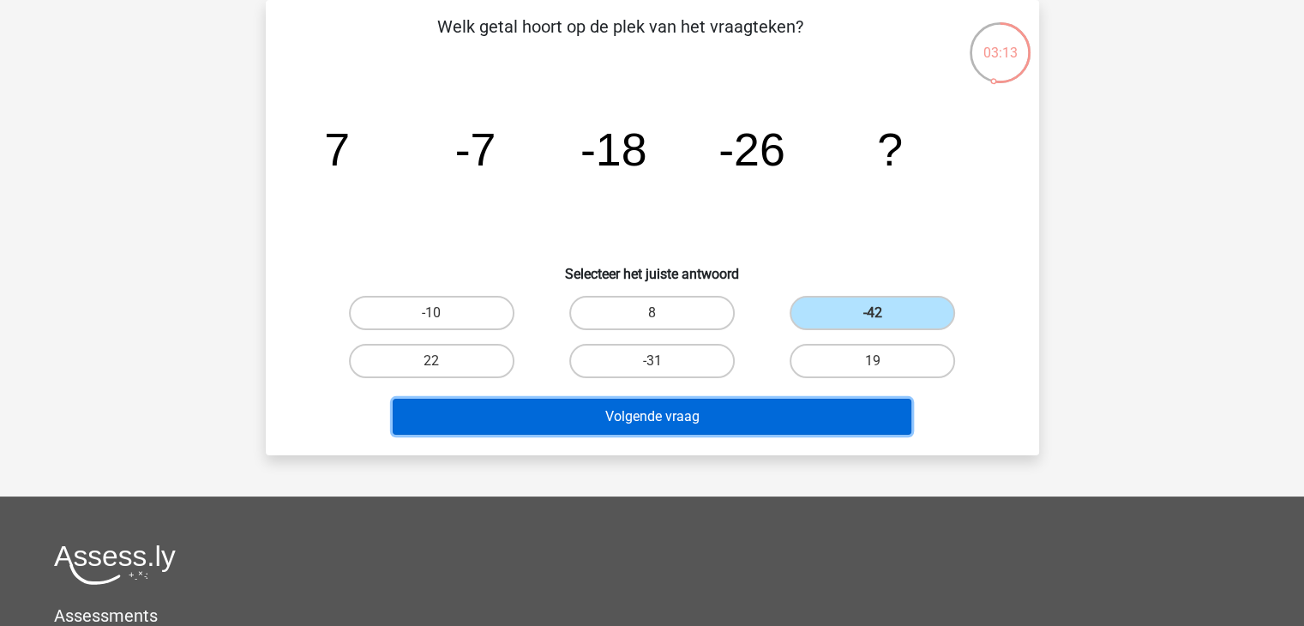
click at [746, 409] on button "Volgende vraag" at bounding box center [652, 417] width 519 height 36
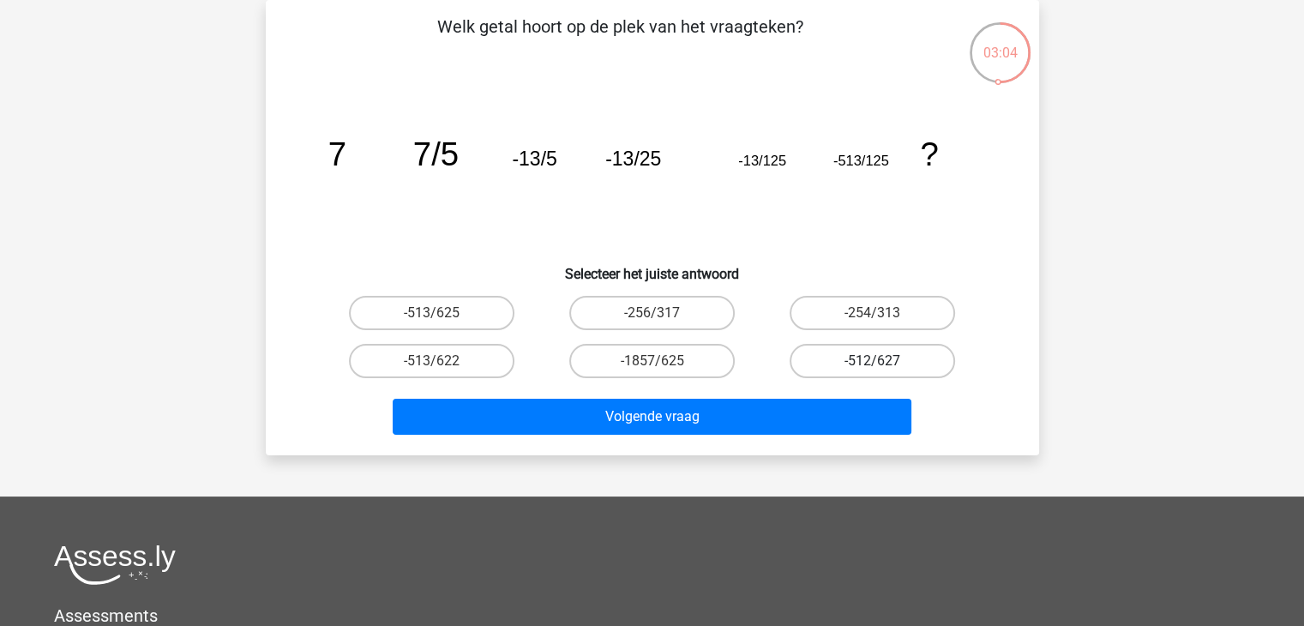
click at [880, 352] on label "-512/627" at bounding box center [871, 361] width 165 height 34
click at [880, 361] on input "-512/627" at bounding box center [878, 366] width 11 height 11
radio input "true"
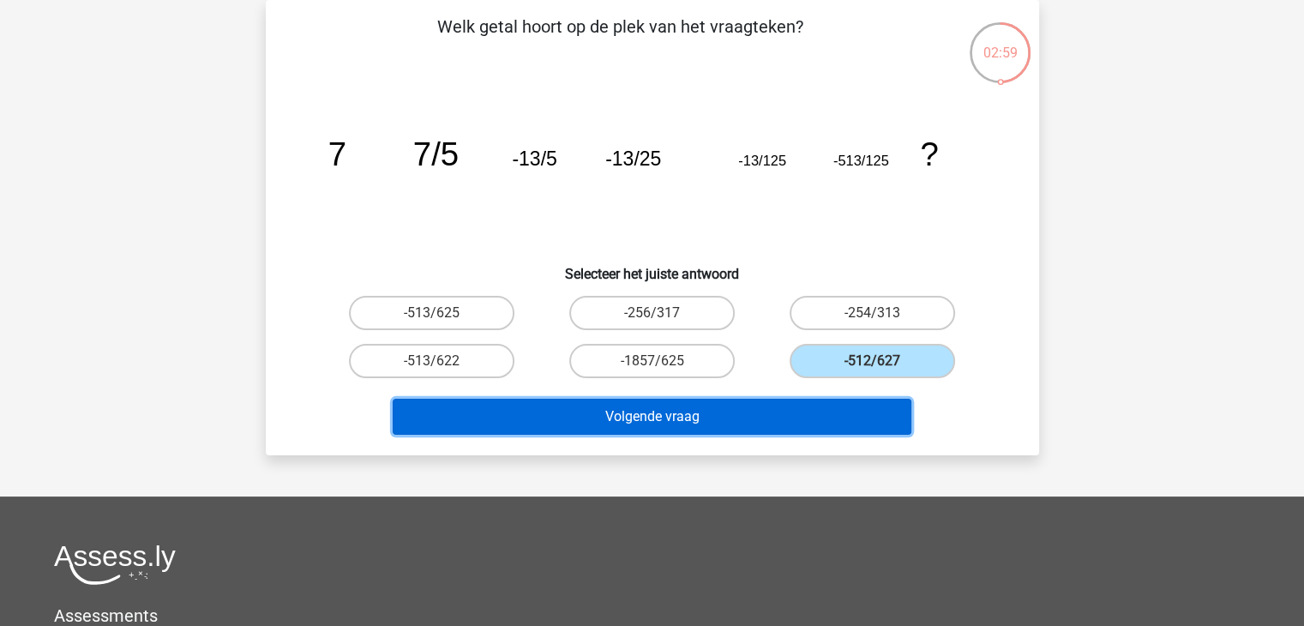
click at [706, 415] on button "Volgende vraag" at bounding box center [652, 417] width 519 height 36
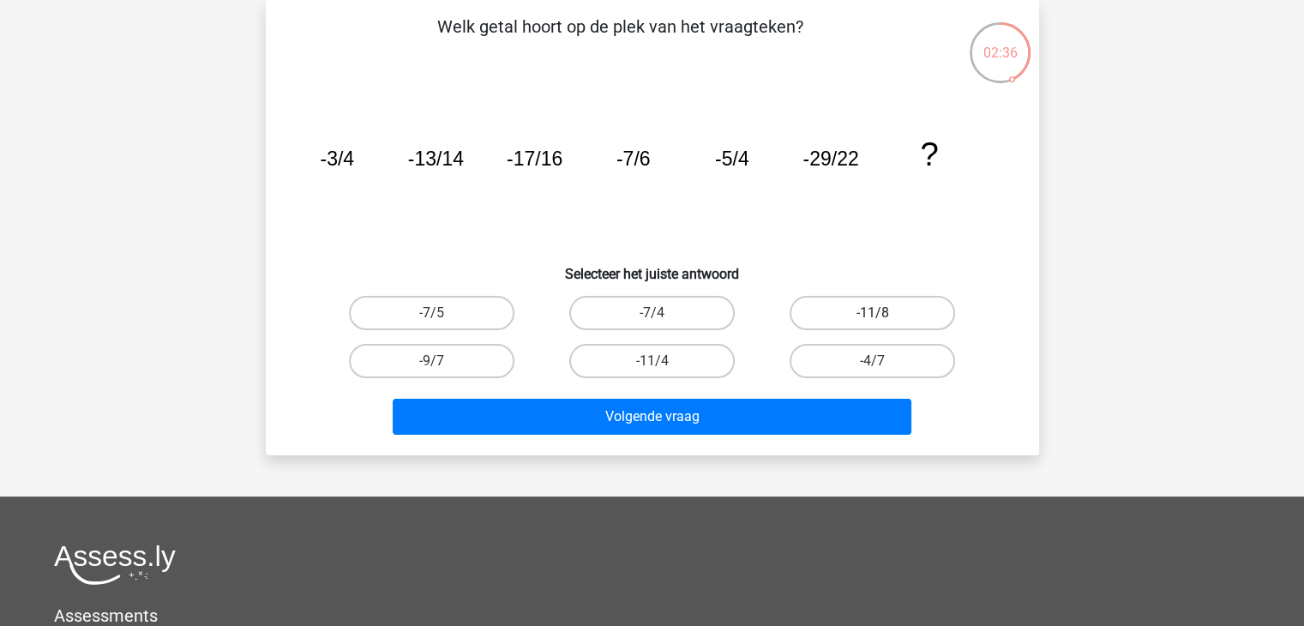
click at [823, 309] on label "-11/8" at bounding box center [871, 313] width 165 height 34
click at [873, 313] on input "-11/8" at bounding box center [878, 318] width 11 height 11
radio input "true"
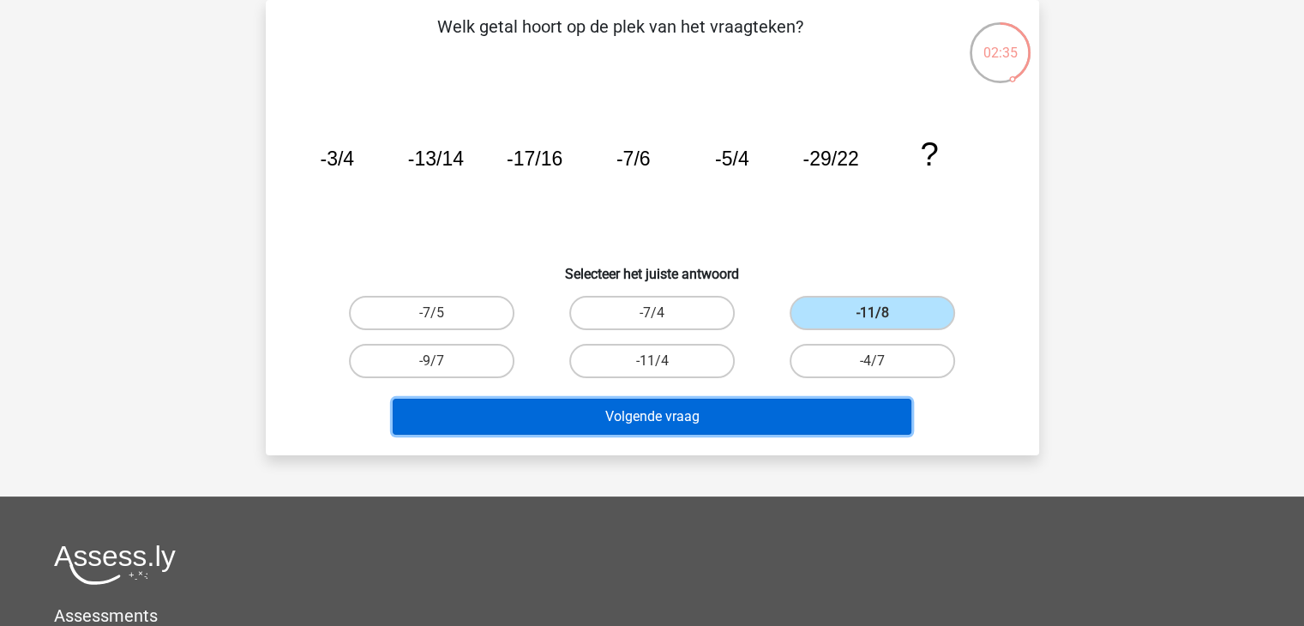
click at [767, 406] on button "Volgende vraag" at bounding box center [652, 417] width 519 height 36
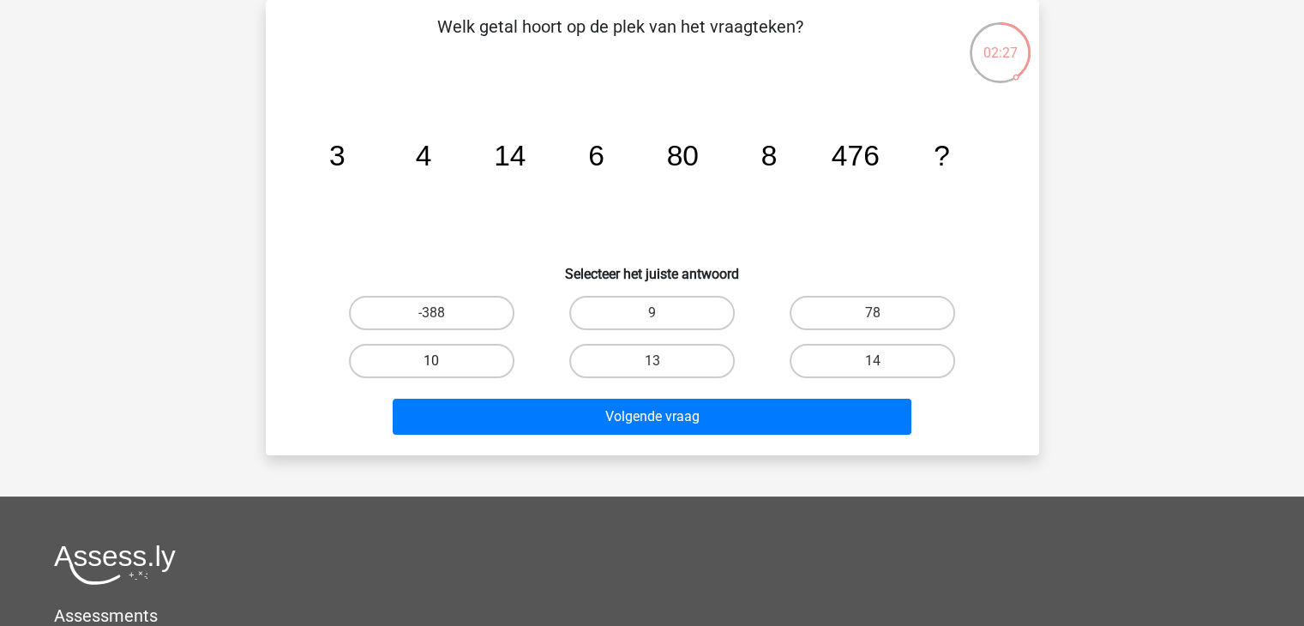
click at [387, 355] on label "10" at bounding box center [431, 361] width 165 height 34
click at [431, 361] on input "10" at bounding box center [436, 366] width 11 height 11
radio input "true"
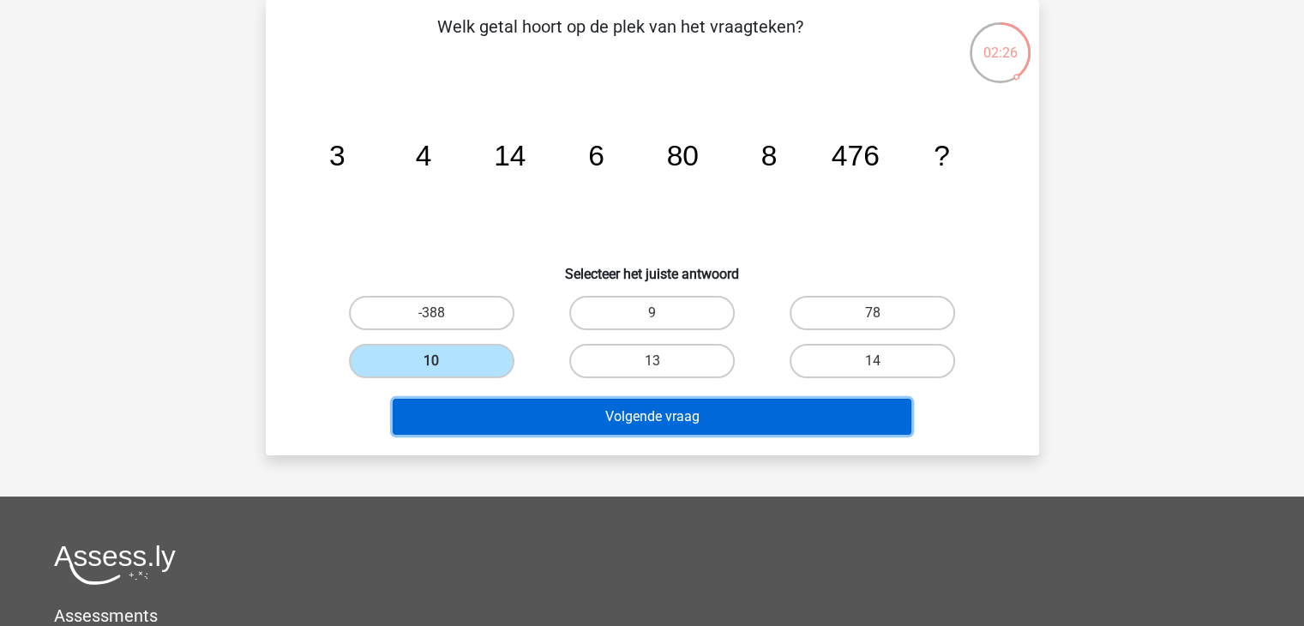
click at [531, 401] on button "Volgende vraag" at bounding box center [652, 417] width 519 height 36
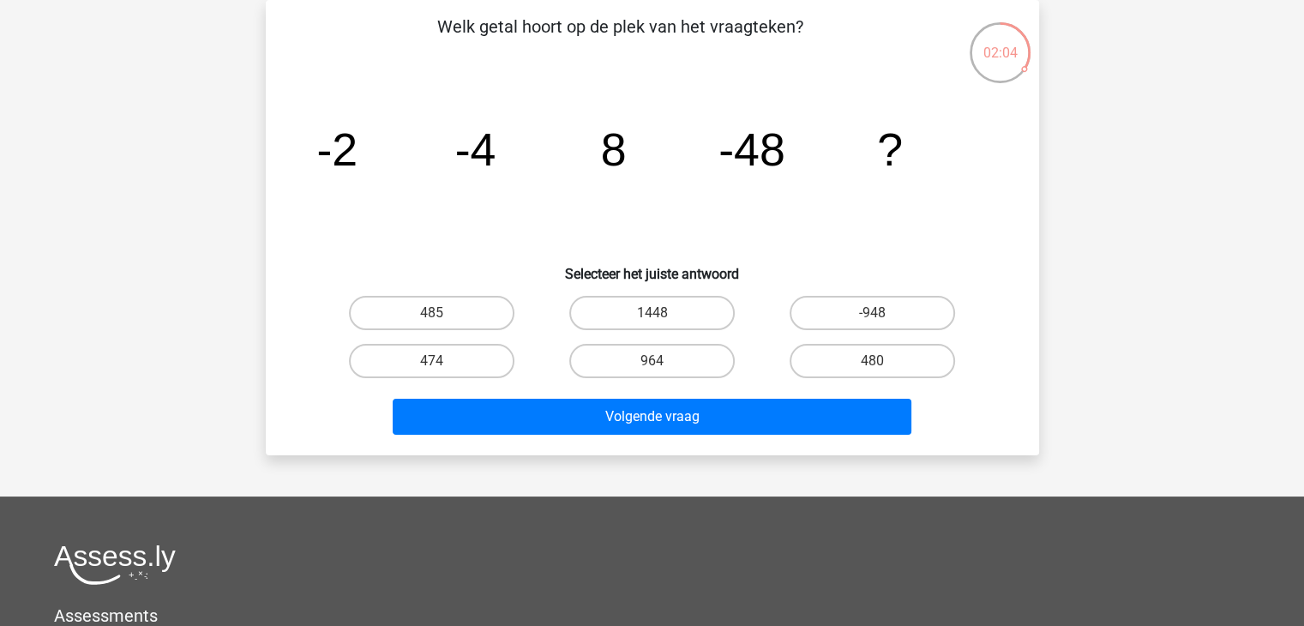
click at [878, 316] on input "-948" at bounding box center [878, 318] width 11 height 11
radio input "true"
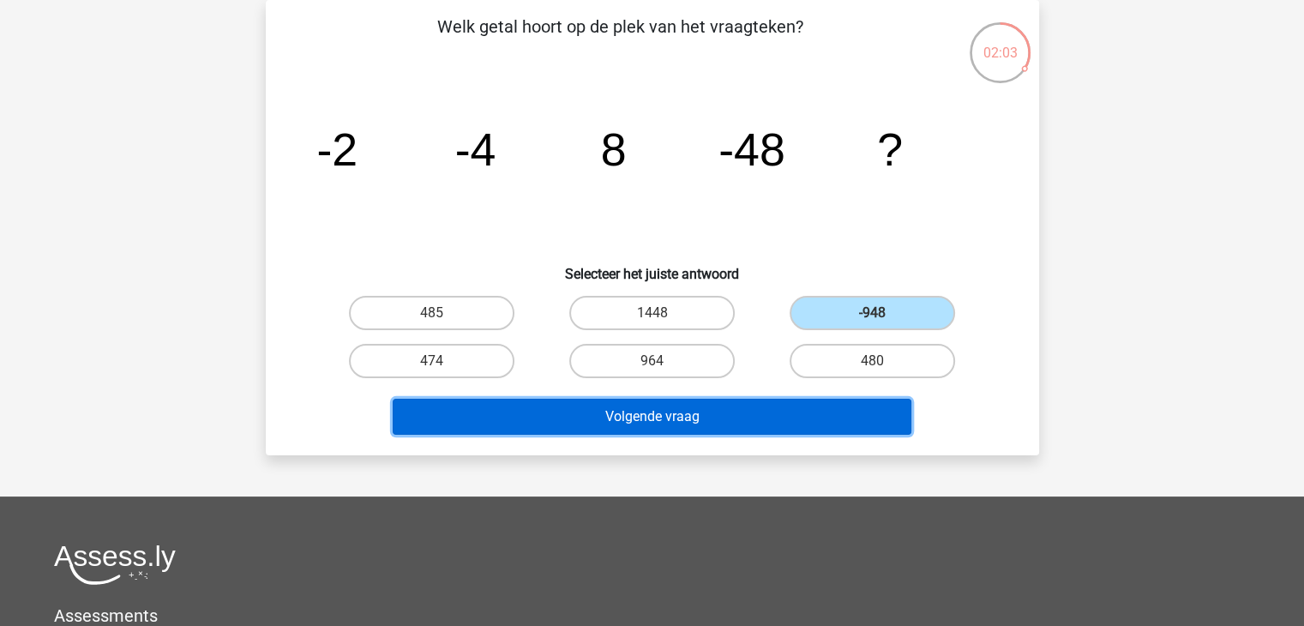
click at [747, 405] on button "Volgende vraag" at bounding box center [652, 417] width 519 height 36
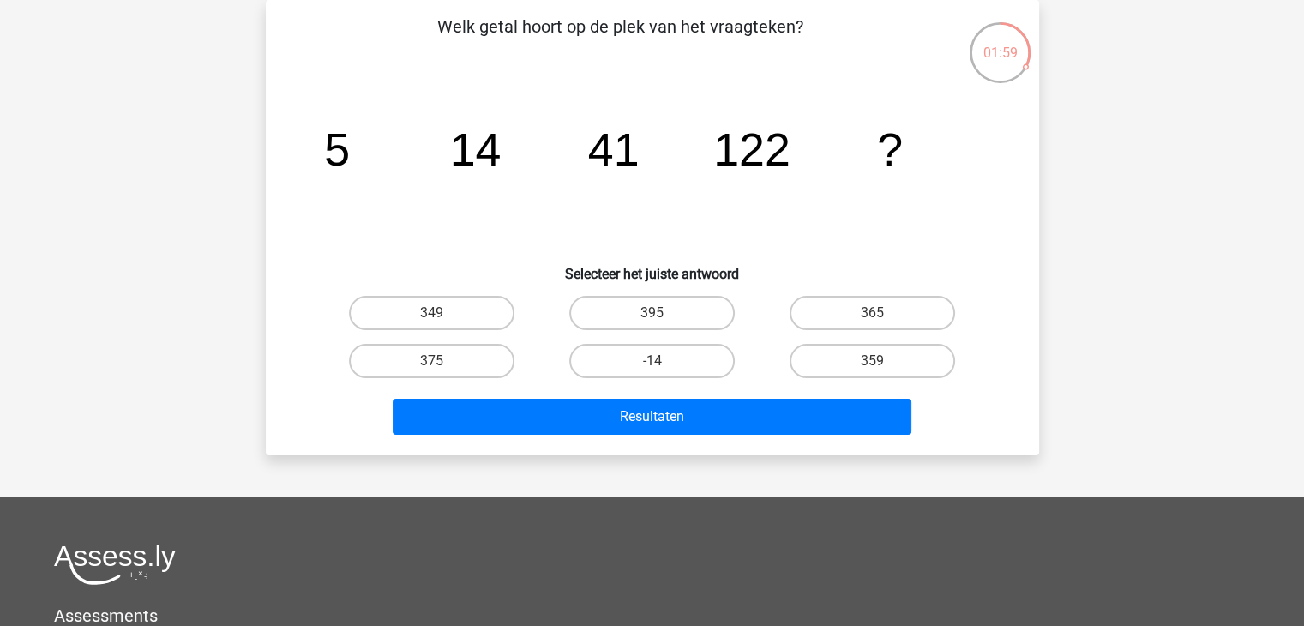
click at [631, 255] on h6 "Selecteer het juiste antwoord" at bounding box center [652, 267] width 718 height 30
click at [473, 333] on div "349" at bounding box center [431, 313] width 220 height 48
click at [466, 325] on label "349" at bounding box center [431, 313] width 165 height 34
click at [442, 324] on input "349" at bounding box center [436, 318] width 11 height 11
radio input "true"
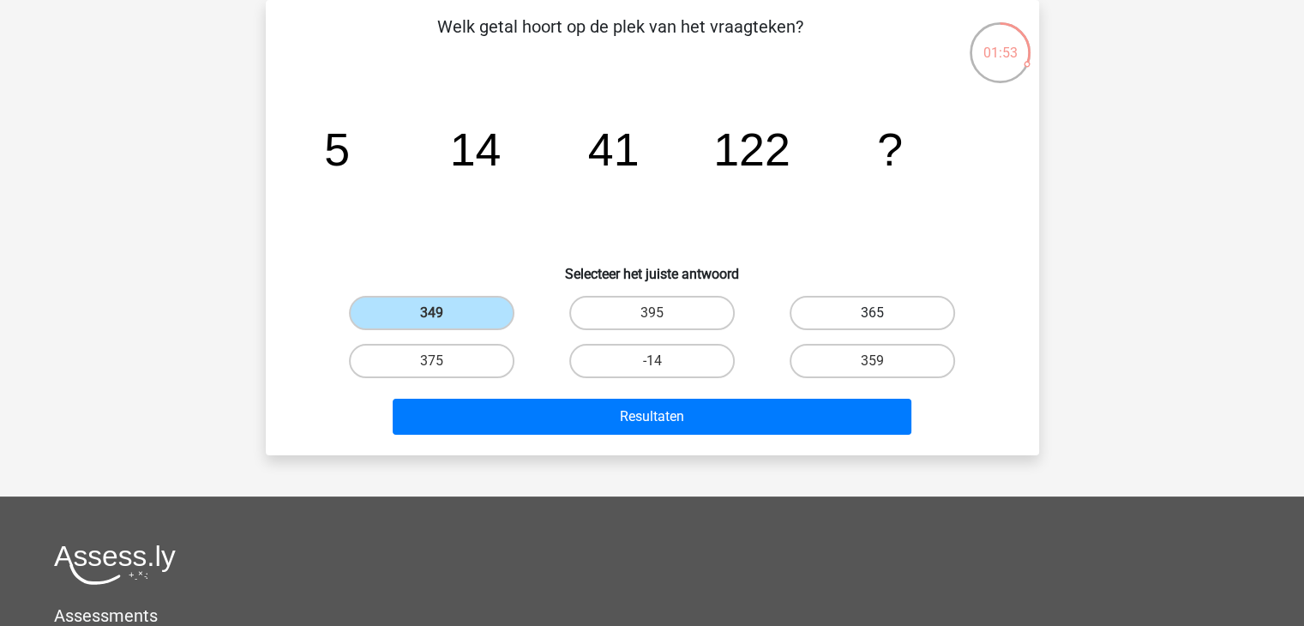
click at [895, 305] on label "365" at bounding box center [871, 313] width 165 height 34
click at [884, 313] on input "365" at bounding box center [878, 318] width 11 height 11
radio input "true"
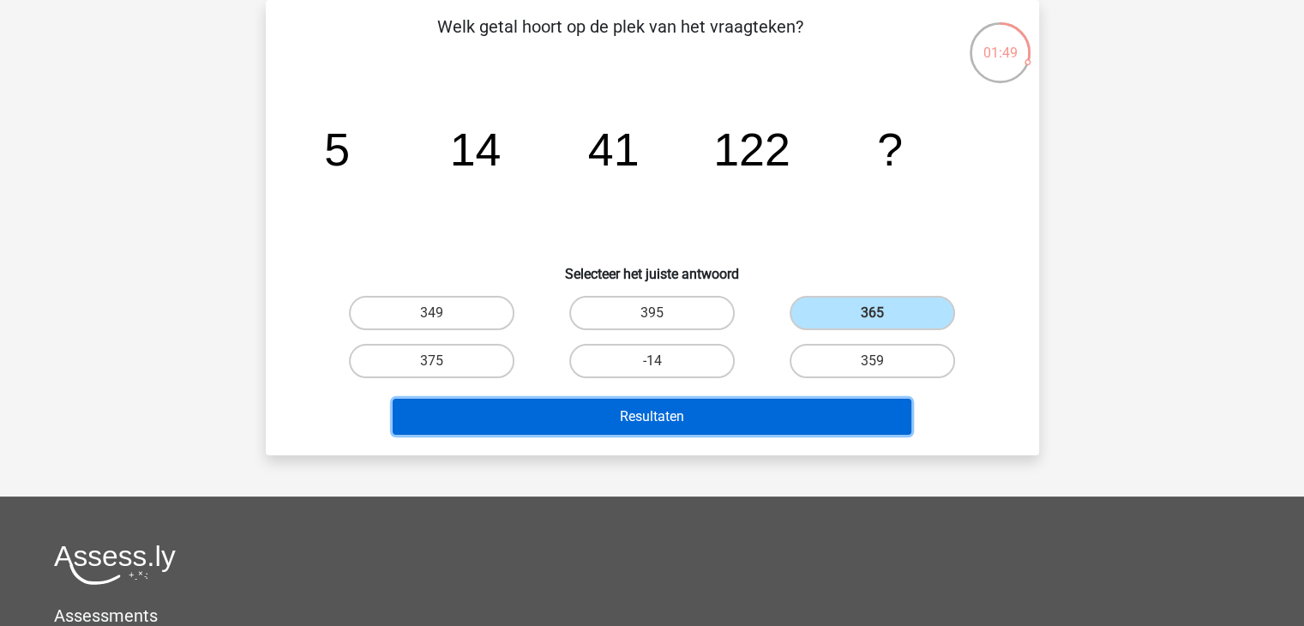
click at [586, 405] on button "Resultaten" at bounding box center [652, 417] width 519 height 36
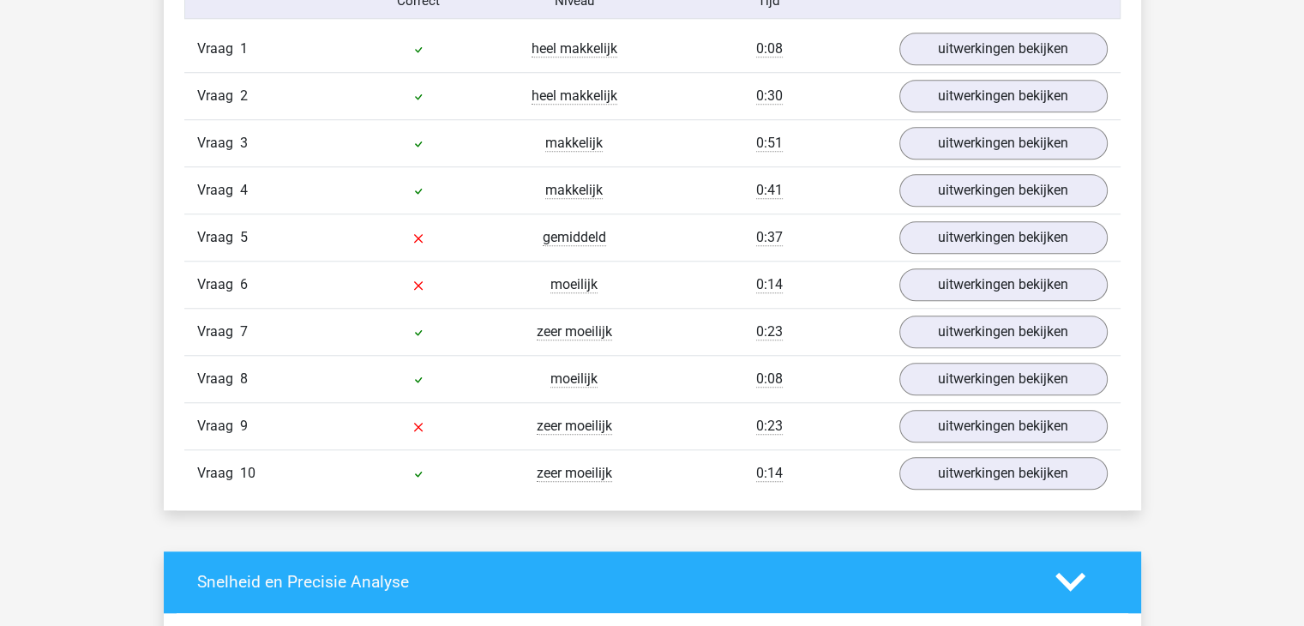
scroll to position [1454, 0]
click at [981, 243] on link "uitwerkingen bekijken" at bounding box center [1002, 238] width 239 height 38
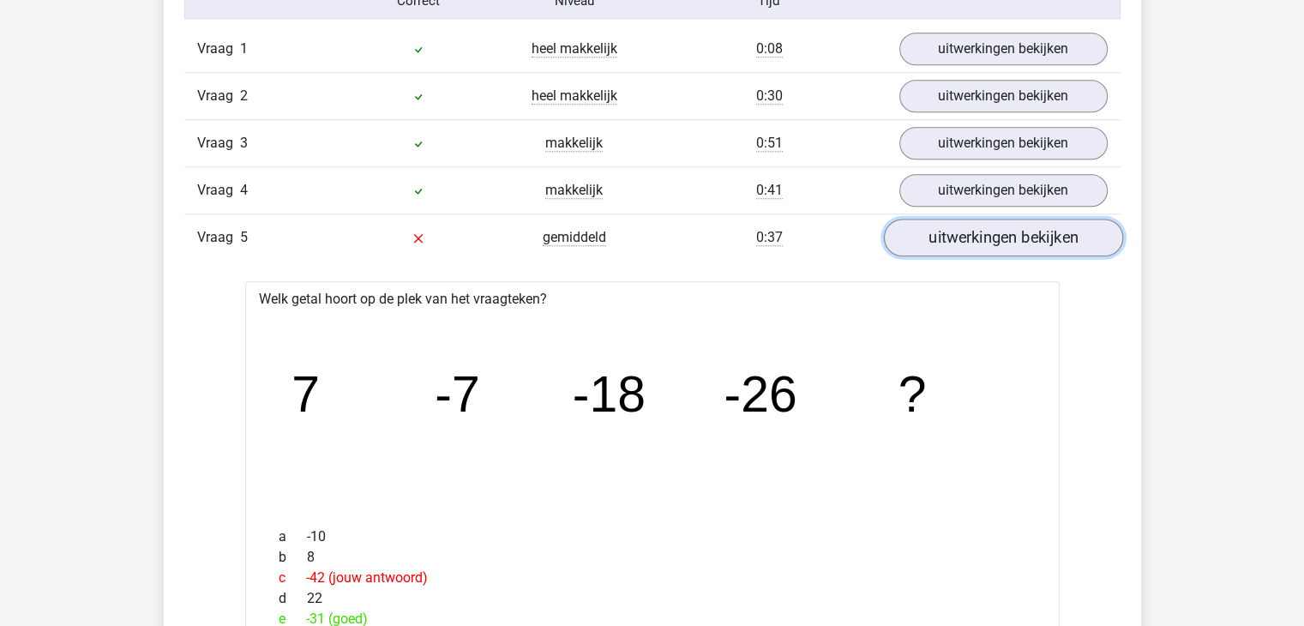
click at [981, 243] on link "uitwerkingen bekijken" at bounding box center [1002, 238] width 239 height 38
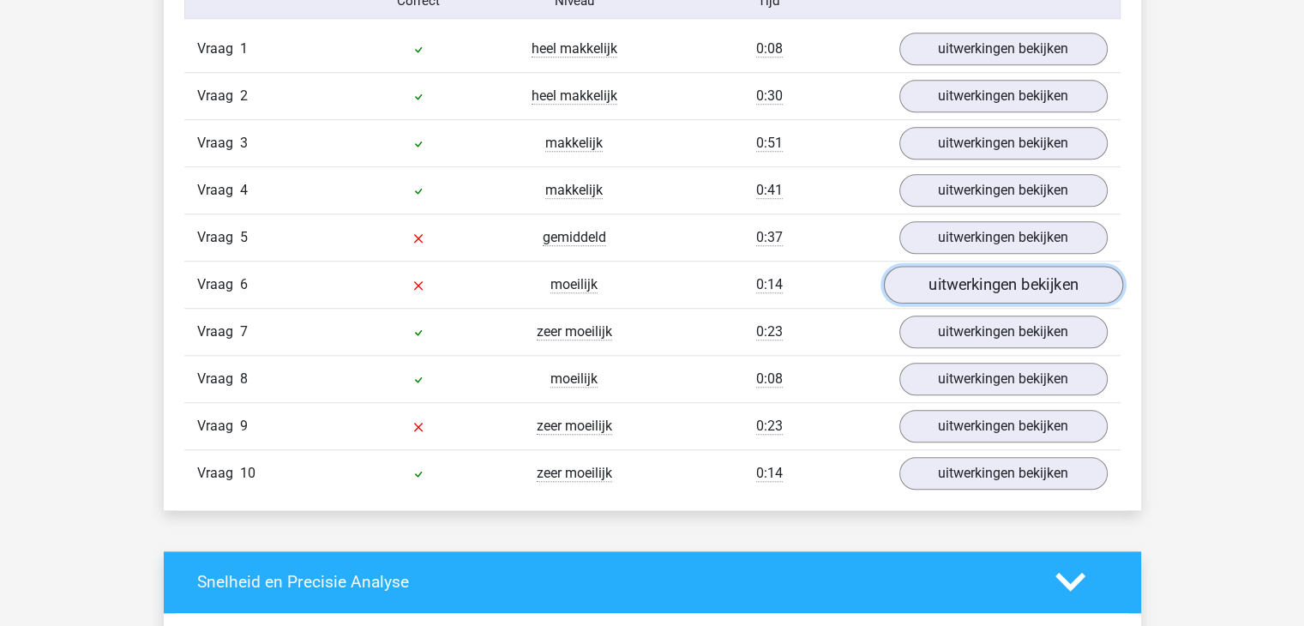
click at [950, 293] on link "uitwerkingen bekijken" at bounding box center [1002, 285] width 239 height 38
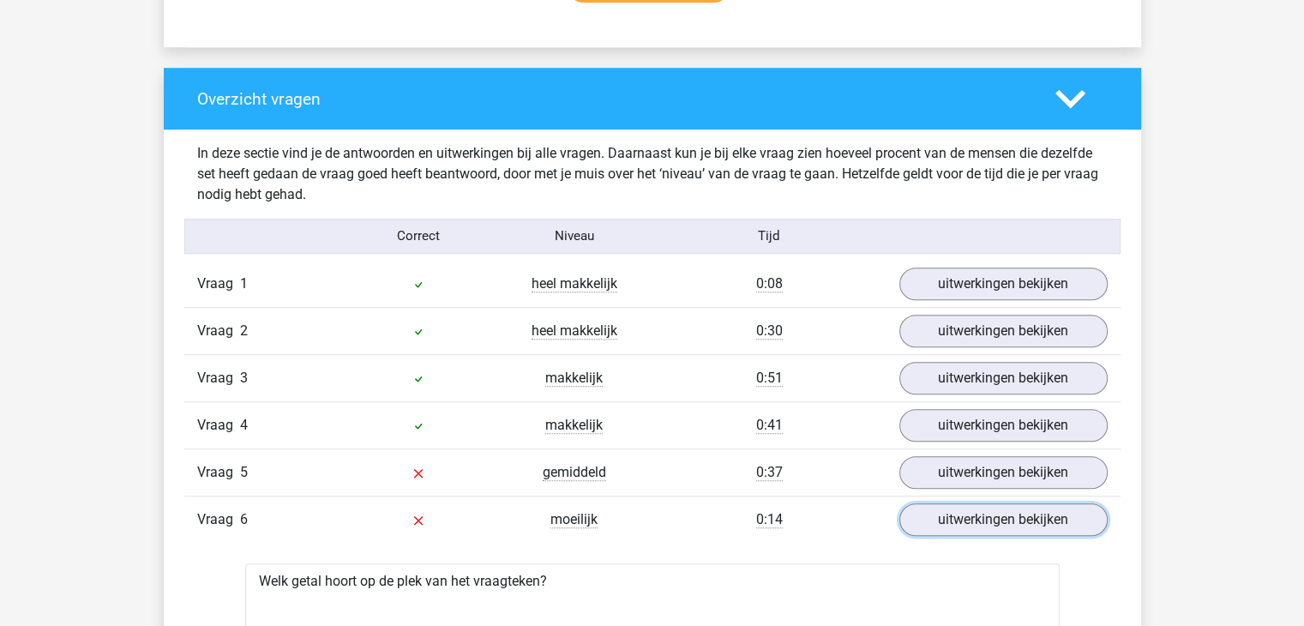
scroll to position [1234, 0]
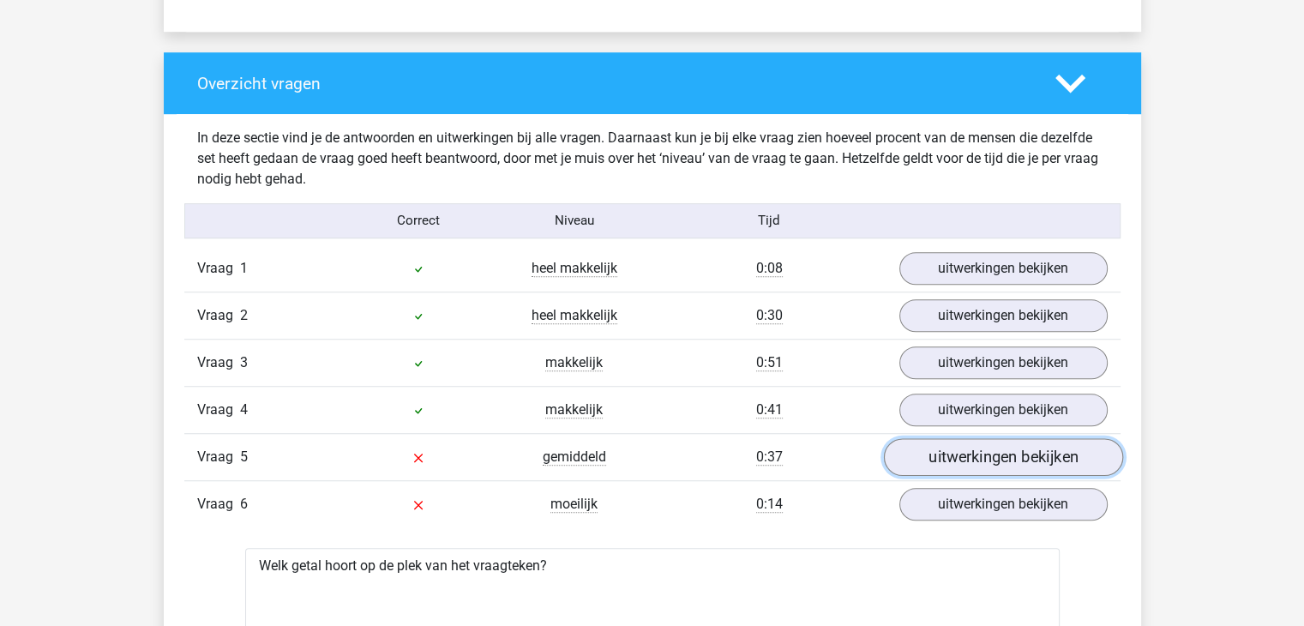
click at [1006, 464] on link "uitwerkingen bekijken" at bounding box center [1002, 457] width 239 height 38
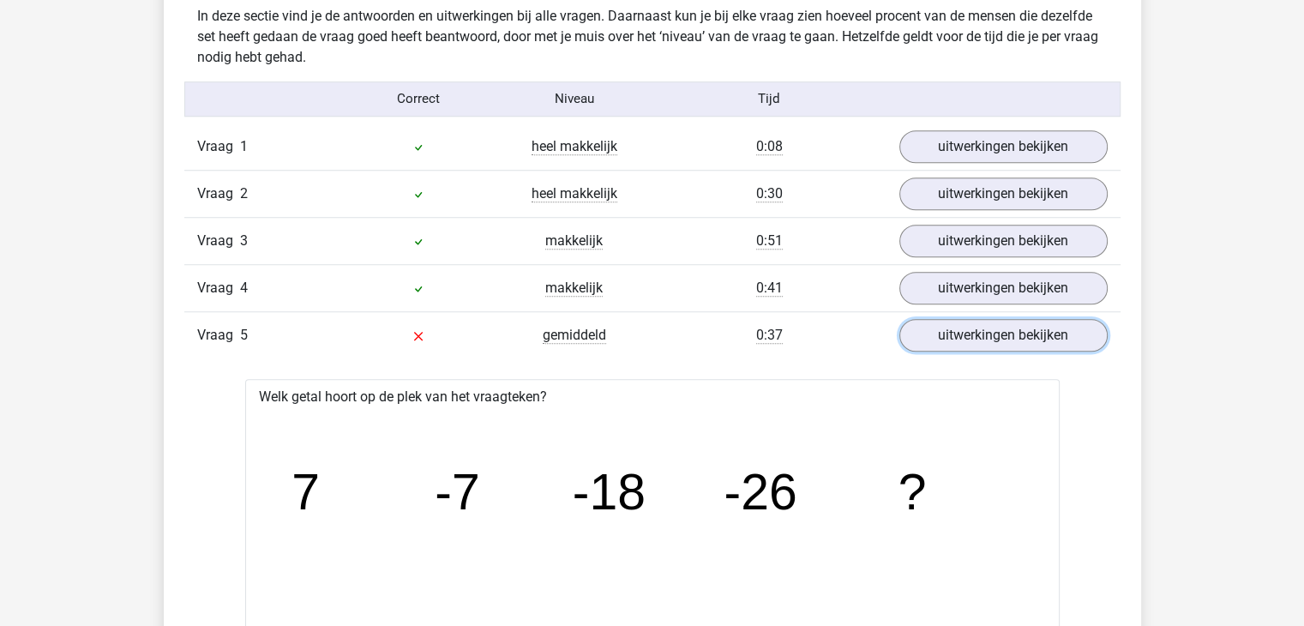
scroll to position [1359, 0]
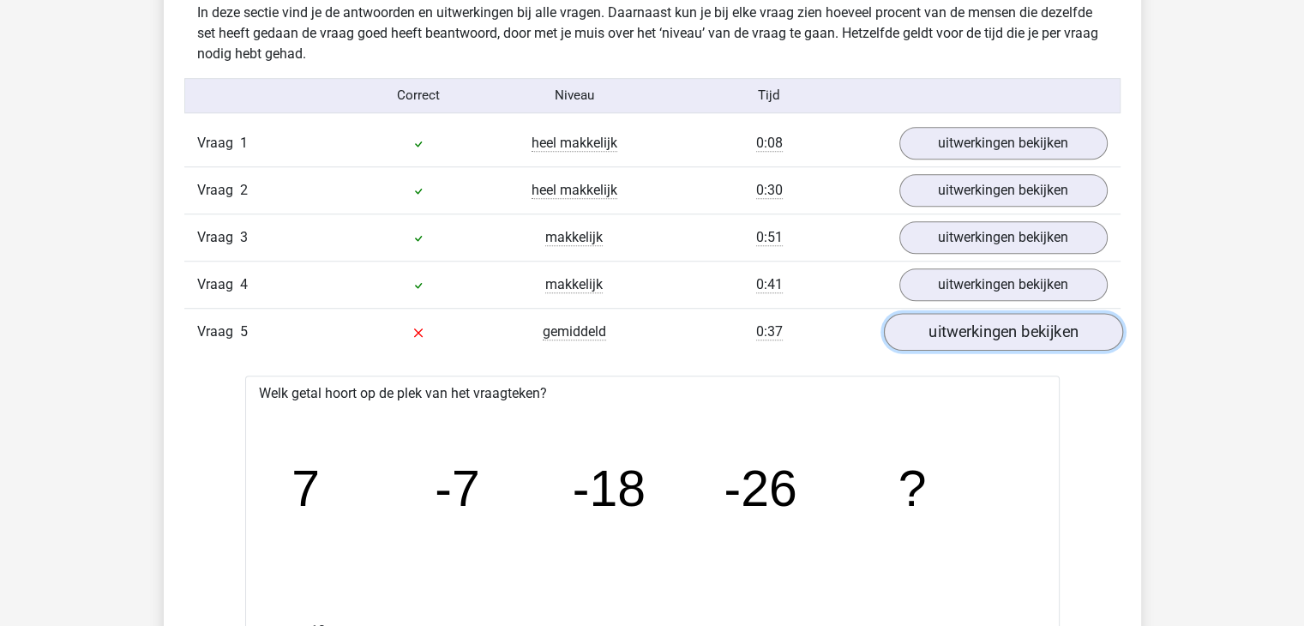
click at [1011, 330] on link "uitwerkingen bekijken" at bounding box center [1002, 332] width 239 height 38
